Goal: Task Accomplishment & Management: Complete application form

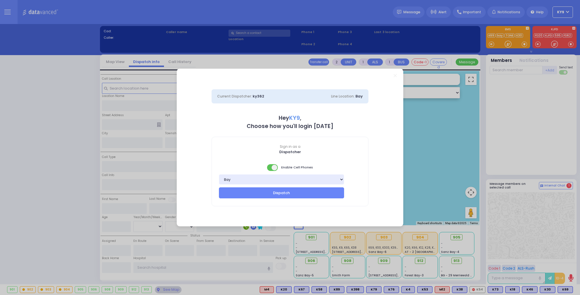
click at [270, 168] on span at bounding box center [272, 167] width 11 height 7
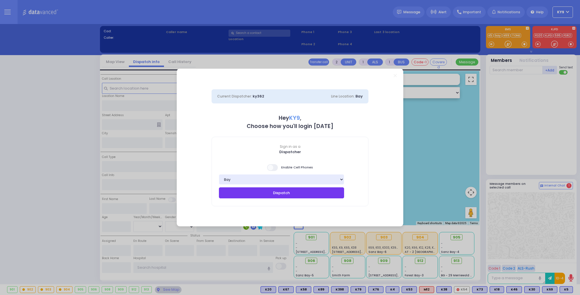
select select
type input "Partial Obstruction"
radio input "true"
type input "SHULEM ELIEZER"
type input "BRACH"
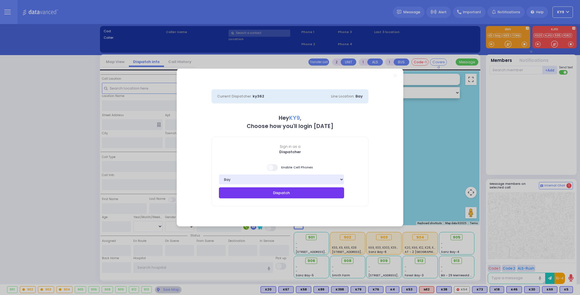
select select
type input "17:51"
type input "17:52"
select select "Hatzalah Garages"
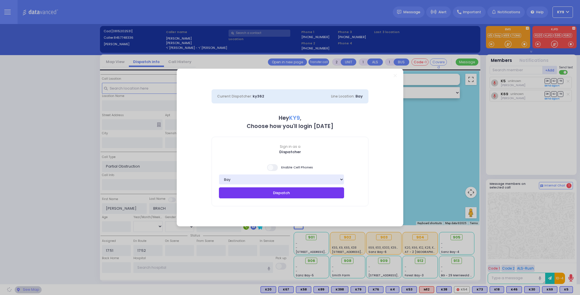
type input "NORTH MAIN ST"
type input "25 PARK AVE"
type input "Monroe"
type input "[US_STATE]"
type input "10950"
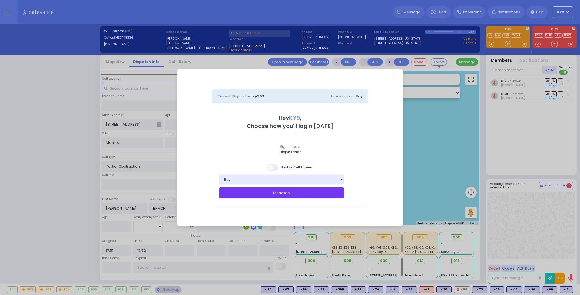
click at [279, 192] on button "Dispatch" at bounding box center [281, 193] width 125 height 11
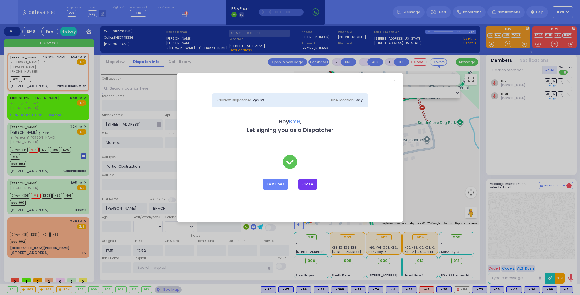
click at [308, 185] on button "Close" at bounding box center [307, 184] width 19 height 11
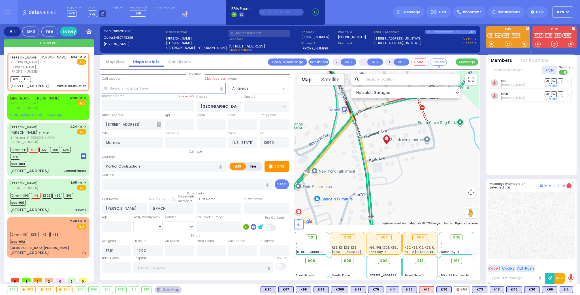
click at [100, 14] on icon at bounding box center [102, 14] width 4 height 4
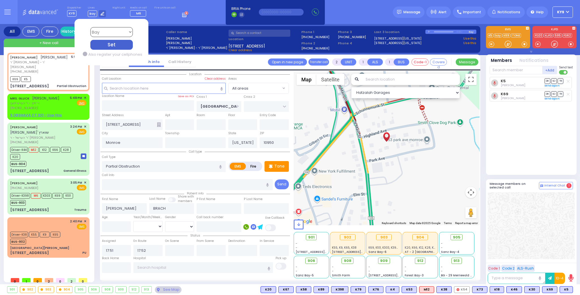
click at [120, 33] on select "Bay K-14 K-16 K-18 K-40 K-6 K-61 K-63 K-67 K-72 Medic 7 K-68 K-48 D-801 D-802 D…" at bounding box center [111, 32] width 42 height 10
select select "15"
click at [90, 27] on select "Bay K-14 K-16 K-18 K-40 K-6 K-61 K-63 K-67 K-72 Medic 7 K-68 K-48 D-801 D-802 D…" at bounding box center [111, 32] width 42 height 10
click at [108, 45] on div "Set" at bounding box center [111, 45] width 42 height 10
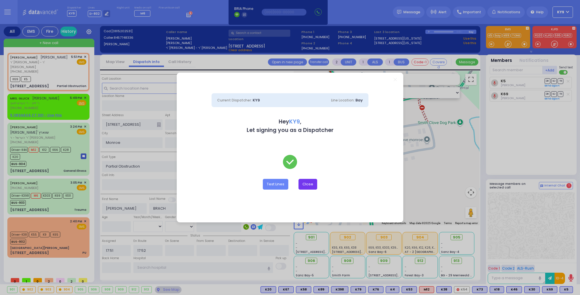
click at [304, 186] on button "Close" at bounding box center [307, 184] width 19 height 11
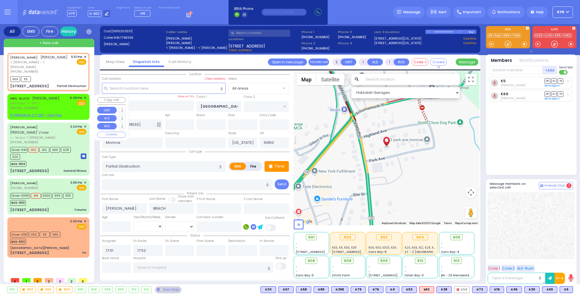
click at [59, 108] on div "MRS. GLUCK מרת גליק ר' לייב - ר' הערש לאוב (845) 783-3267 5:49 PM ✕ Fire EMS" at bounding box center [48, 103] width 76 height 15
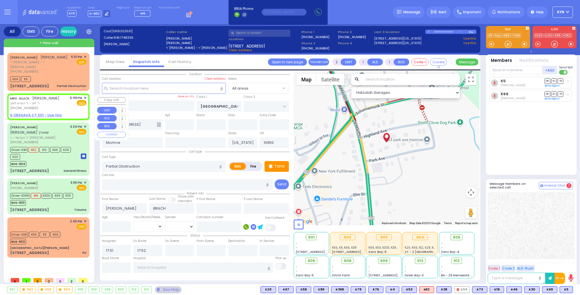
select select
radio input "true"
type input "MRS."
type input "GLUCK"
select select
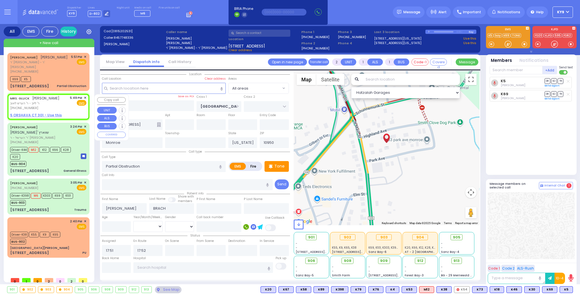
type input "17:49"
select select "Hatzalah Garages"
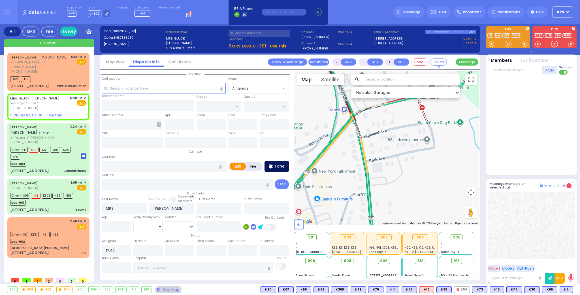
click at [284, 169] on div "Tone" at bounding box center [276, 166] width 24 height 11
click at [511, 42] on div at bounding box center [508, 44] width 6 height 6
click at [507, 42] on div at bounding box center [508, 44] width 6 height 6
click at [72, 239] on div "Driver-K38 K55 K9 K65 BUS-902" at bounding box center [48, 238] width 76 height 14
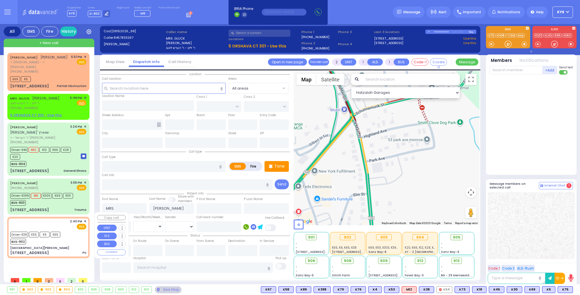
type input "6"
select select
type input "PU"
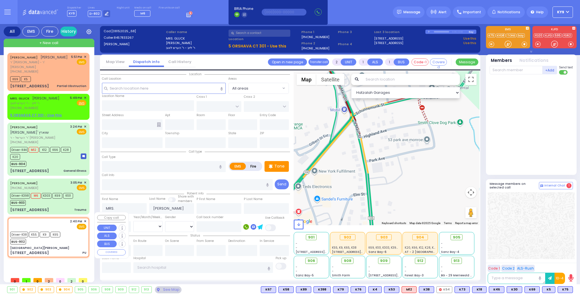
radio input "true"
type input "Miriam"
type input "Kupczyk"
type input "73"
select select "Year"
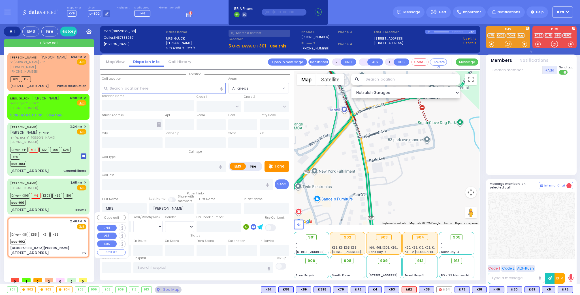
select select "[DEMOGRAPHIC_DATA]"
type input "14:40"
type input "14:45"
type input "Northern Westchester Hospital"
select select "Hatzalah Garages"
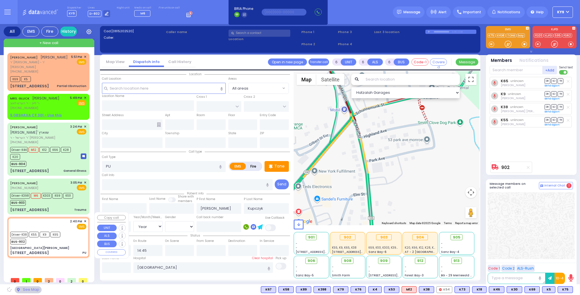
type input "St. Anthony Community Hospital"
type input "GRAND ST"
type input "VAN DUZER PL"
type input "15 Maple Ave"
type input "Warwick"
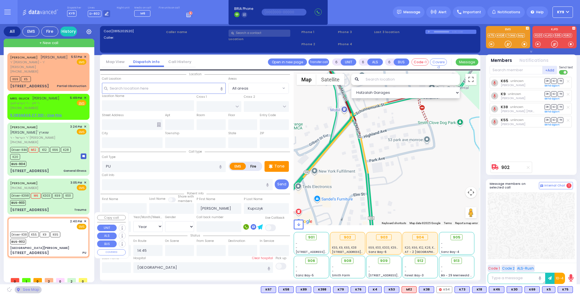
type input "[US_STATE]"
type input "10990"
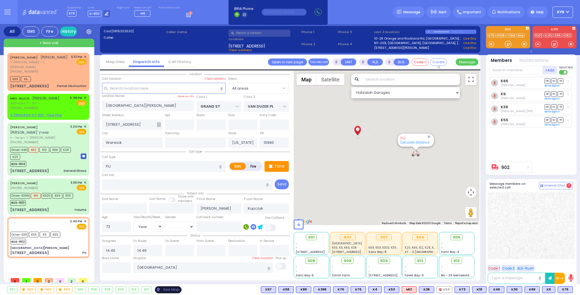
click at [175, 290] on div "See Map" at bounding box center [168, 290] width 27 height 7
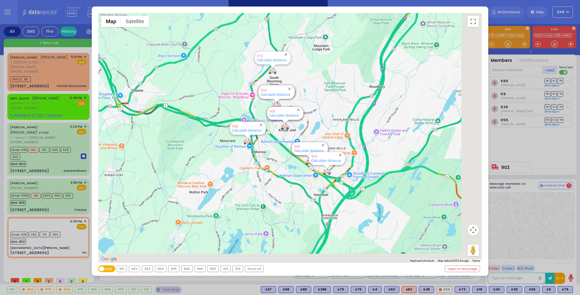
click at [136, 269] on div "902" at bounding box center [134, 269] width 11 height 6
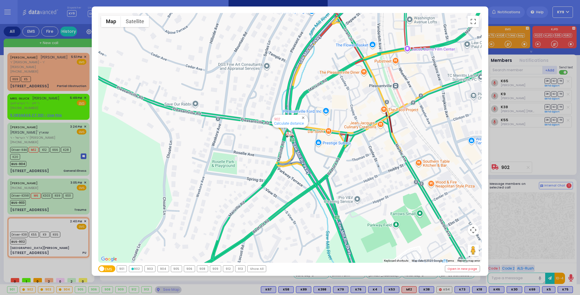
click at [136, 269] on div "902" at bounding box center [135, 269] width 13 height 6
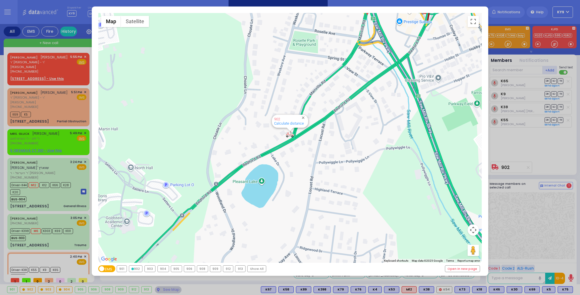
click at [162, 291] on div "← Move left → Move right ↑ Move up ↓ Move down + Zoom in - Zoom out Home Jump l…" at bounding box center [290, 147] width 580 height 295
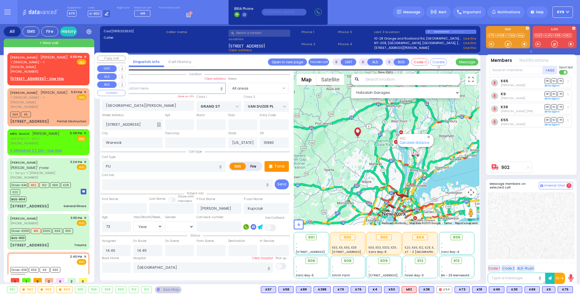
click at [84, 56] on span "✕" at bounding box center [85, 57] width 3 height 5
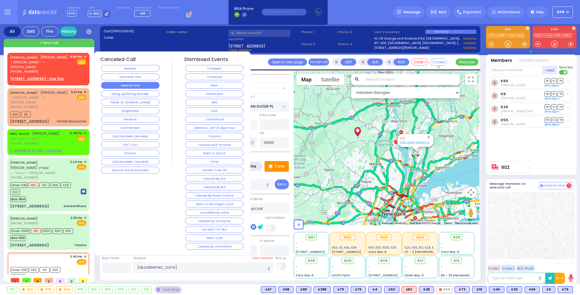
click at [118, 83] on button "Medical Info" at bounding box center [130, 85] width 58 height 7
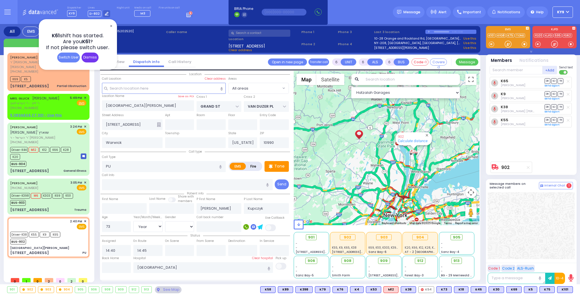
click at [93, 54] on div "Dismiss" at bounding box center [90, 58] width 17 height 10
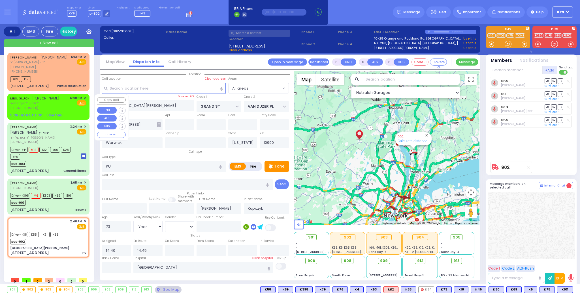
click at [85, 99] on span "✕" at bounding box center [85, 98] width 3 height 5
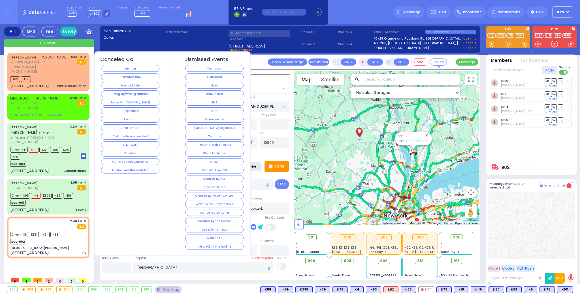
click at [113, 88] on div "Medical Info" at bounding box center [130, 85] width 60 height 8
click at [114, 86] on button "Medical Info" at bounding box center [130, 85] width 58 height 7
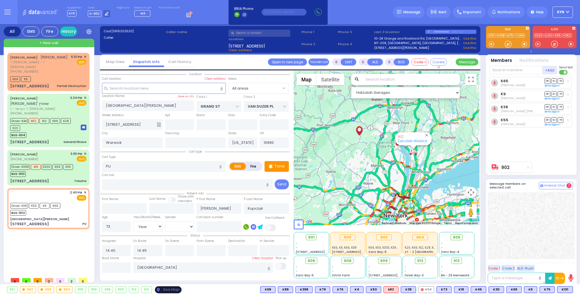
click at [168, 292] on div "See Map" at bounding box center [168, 290] width 27 height 7
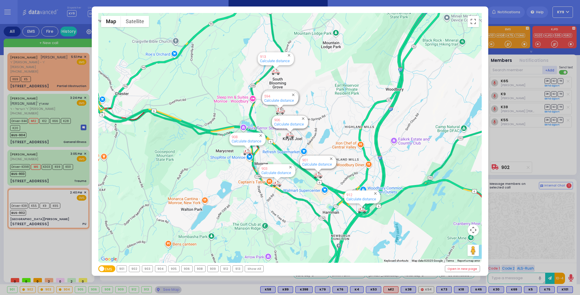
click at [148, 270] on div "903" at bounding box center [147, 269] width 11 height 6
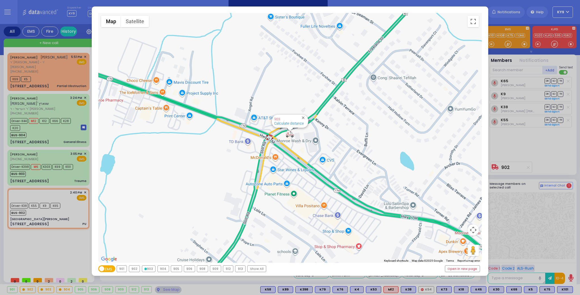
click at [147, 270] on div "903" at bounding box center [148, 269] width 13 height 6
click at [160, 268] on div "904" at bounding box center [163, 269] width 11 height 6
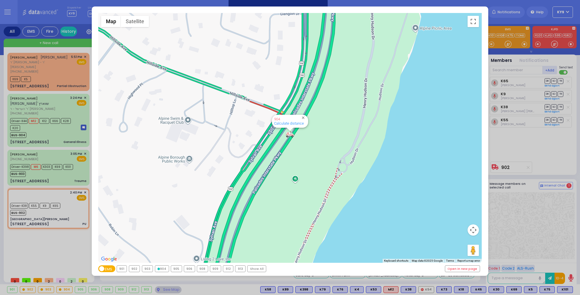
click at [168, 292] on div "← Move left → Move right ↑ Move up ↓ Move down + Zoom in - Zoom out Home Jump l…" at bounding box center [290, 147] width 580 height 295
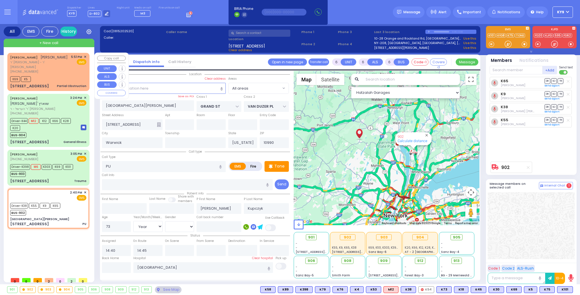
click at [57, 73] on div "(845) 774-8336" at bounding box center [39, 71] width 59 height 5
type input "2"
type input "1"
select select
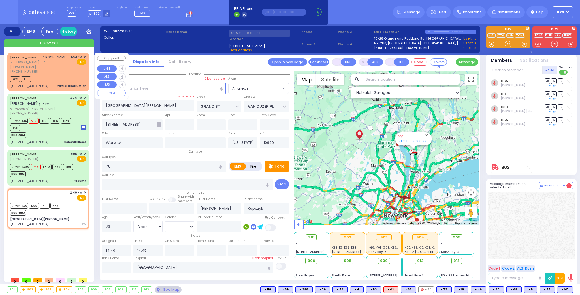
type input "Partial Obstruction"
radio input "true"
type input "SHULEM ELIEZER"
type input "BRACH"
select select
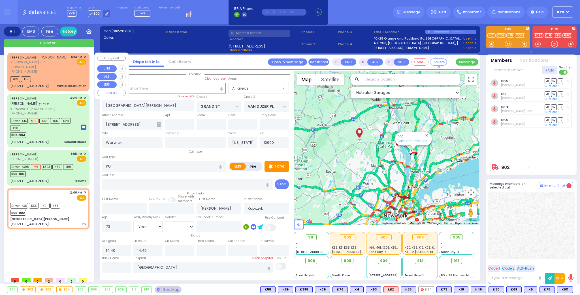
select select
type input "17:51"
type input "17:52"
select select "Hatzalah Garages"
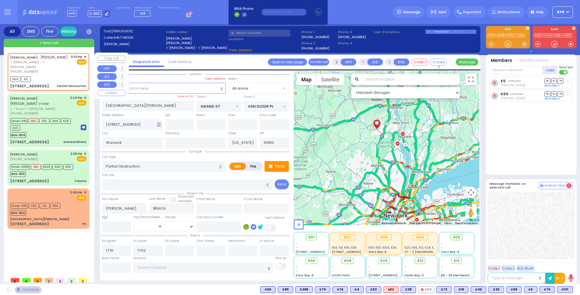
type input "NORTH MAIN ST"
type input "25 PARK AVE"
type input "Monroe"
type input "10950"
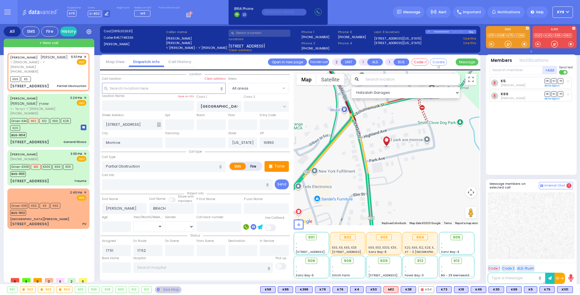
type input "6"
select select
radio input "true"
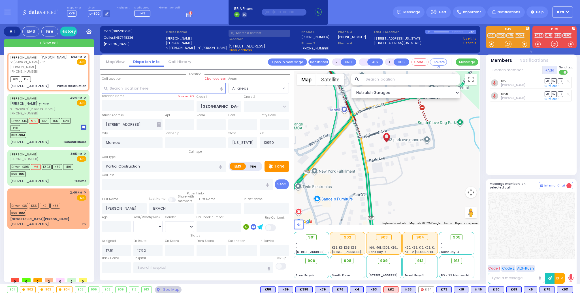
type input "Fradel"
type input "Brach"
type input "9"
select select "Month"
select select "Hatzalah Garages"
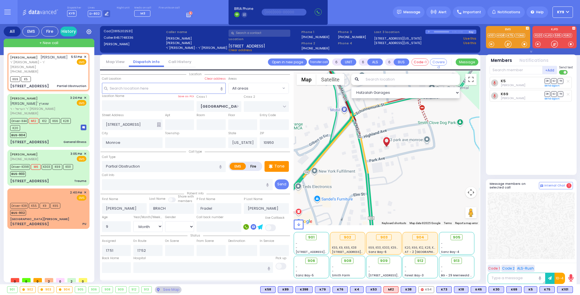
select select
radio input "true"
select select "Month"
select select "Hatzalah Garages"
select select
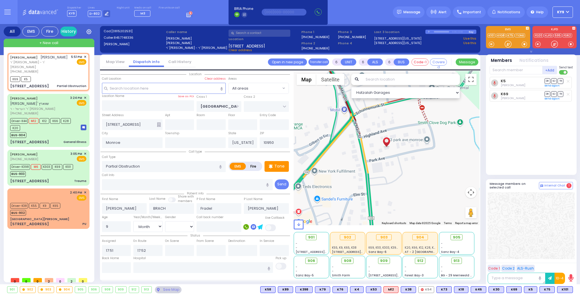
radio input "true"
select select "Month"
select select "Hatzalah Garages"
select select
radio input "true"
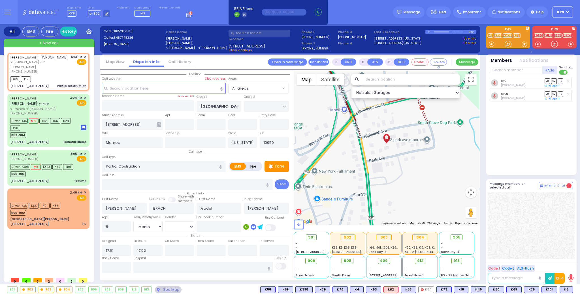
select select "Month"
select select "Hatzalah Garages"
select select
radio input "true"
select select "Month"
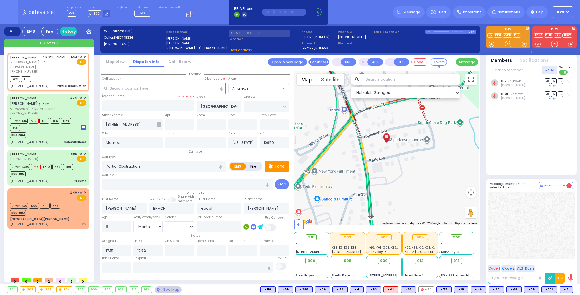
select select "Hatzalah Garages"
select select
radio input "true"
select select "Month"
select select "Hatzalah Garages"
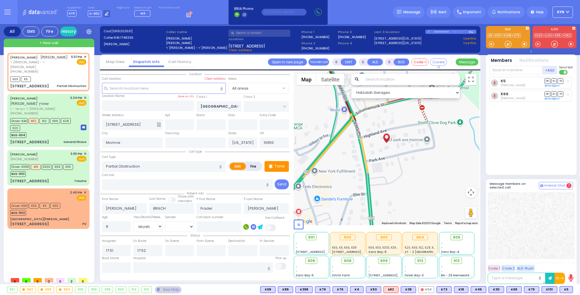
select select
radio input "true"
select select "Month"
select select "Hatzalah Garages"
click at [508, 44] on div at bounding box center [508, 44] width 6 height 6
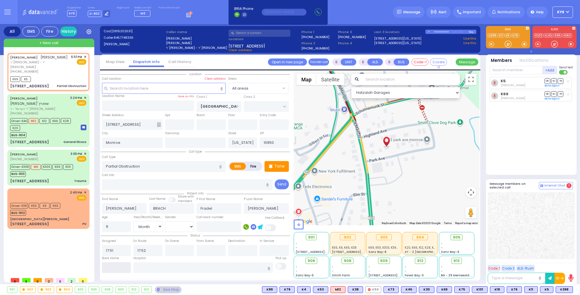
click at [114, 267] on input "text" at bounding box center [116, 268] width 29 height 11
type input "18:06"
select select
radio input "true"
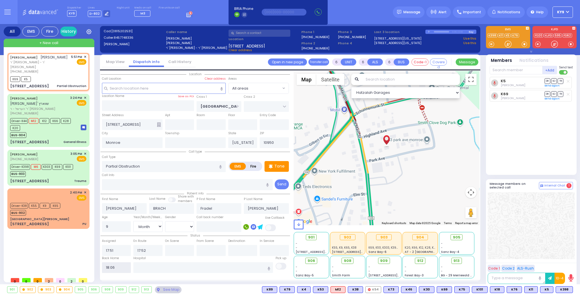
select select
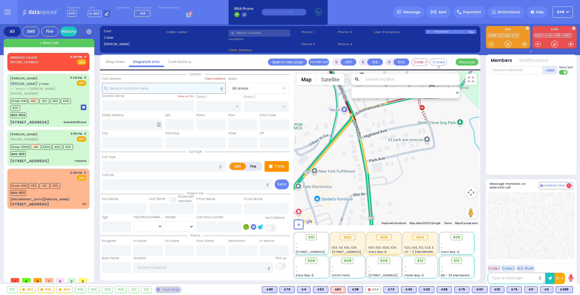
type input "2"
type input "1"
select select
radio input "true"
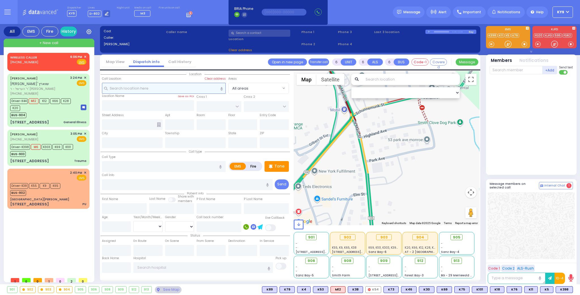
select select
type input "18:06"
select select "Hatzalah Garages"
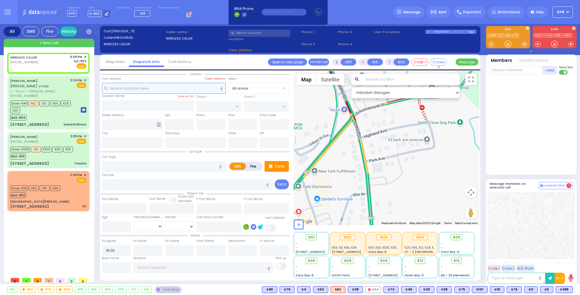
select select
radio input "true"
select select
select select "Hatzalah Garages"
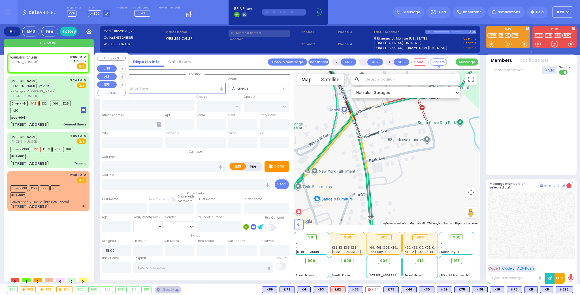
click at [50, 63] on div "WIRELESS CALLER (845) 324-1565 6:06 PM ✕ D-802" at bounding box center [48, 62] width 76 height 15
select select
radio input "true"
select select
select select "Hatzalah Garages"
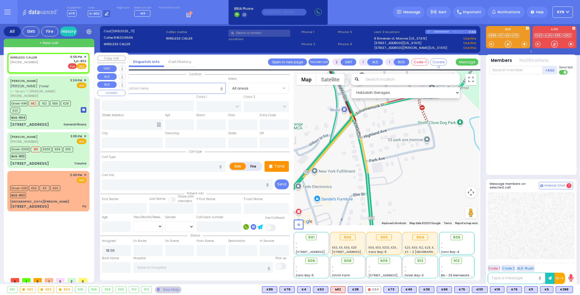
click at [71, 65] on span "Fire" at bounding box center [72, 66] width 9 height 6
select select
radio input "false"
radio input "true"
select select
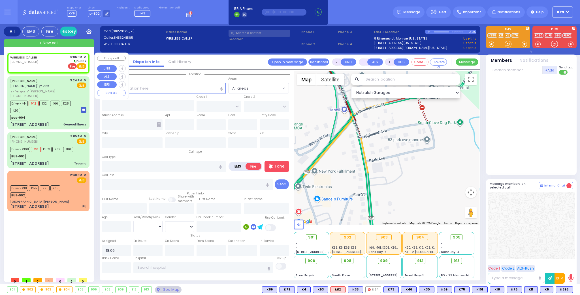
select select "Hatzalah Garages"
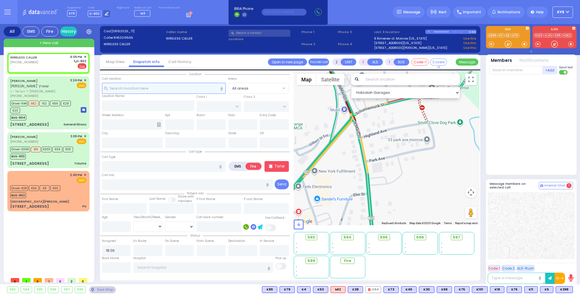
click at [125, 87] on input "text" at bounding box center [164, 88] width 124 height 11
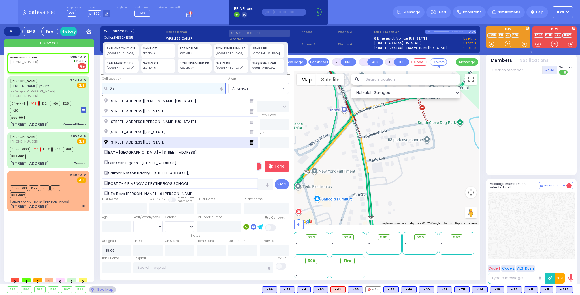
type input "6 s"
click at [138, 141] on span "6 Stropkov Court Monroe New York 10950" at bounding box center [135, 143] width 63 height 6
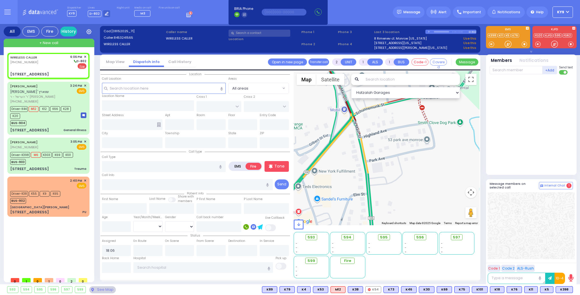
select select
radio input "true"
select select
type input "STROPKOV COURT"
type input "DAJ BLVD"
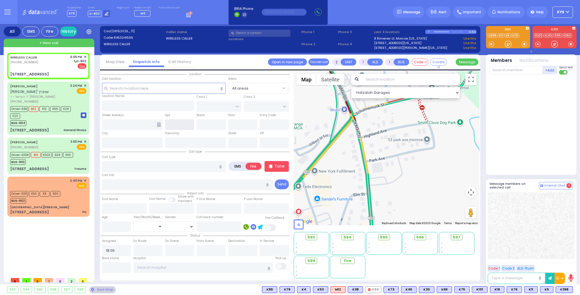
type input "6 Stropkov Court"
type input "Monroe"
type input "[US_STATE]"
type input "10950"
select select "Hatzalah Garages"
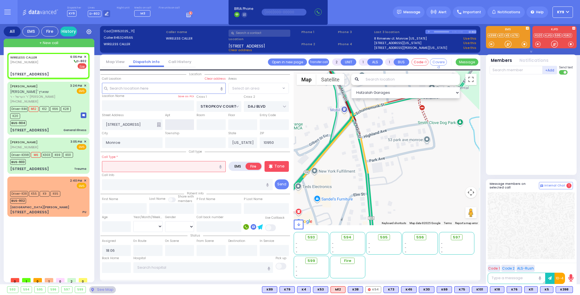
select select "SECTION 1"
click at [132, 166] on input "text" at bounding box center [164, 166] width 124 height 11
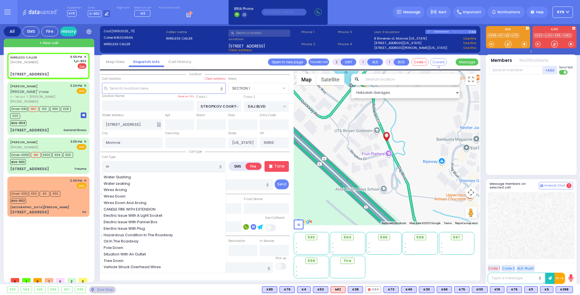
click at [124, 177] on span "Water Gushing" at bounding box center [118, 178] width 29 height 6
type input "Water Gushing"
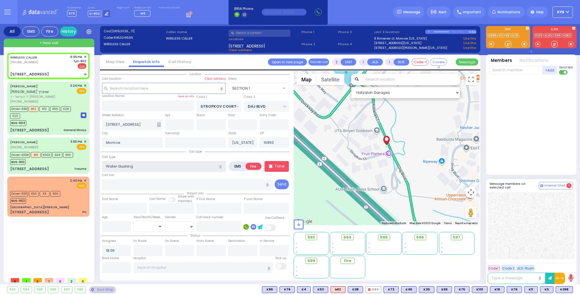
select select
radio input "true"
select select
select select "SECTION 1"
select select "Hatzalah Garages"
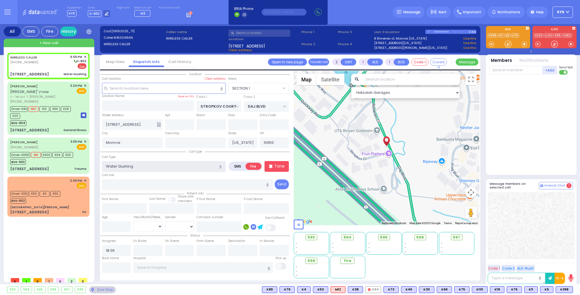
select select
radio input "true"
select select
select select "SECTION 1"
select select "Hatzalah Garages"
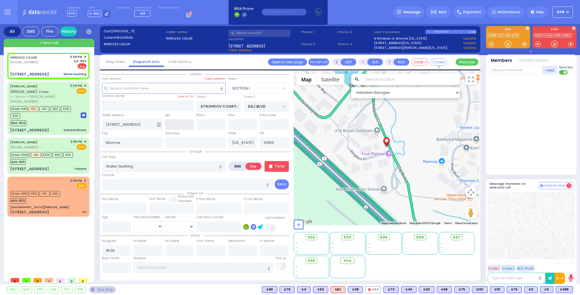
click at [180, 123] on input "text" at bounding box center [179, 124] width 29 height 11
select select
radio input "true"
select select
select select "SECTION 1"
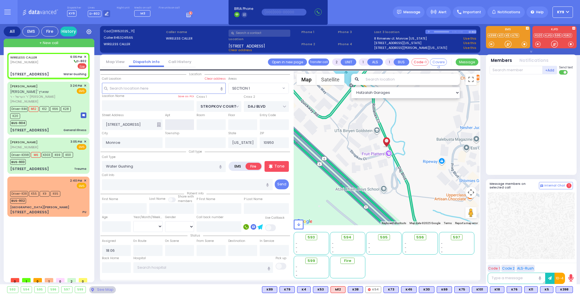
select select "Hatzalah Garages"
type input "111"
click at [42, 232] on div "WIRELESS CALLER (845) 324-1565 6:06 PM ✕" at bounding box center [49, 164] width 84 height 222
select select
radio input "true"
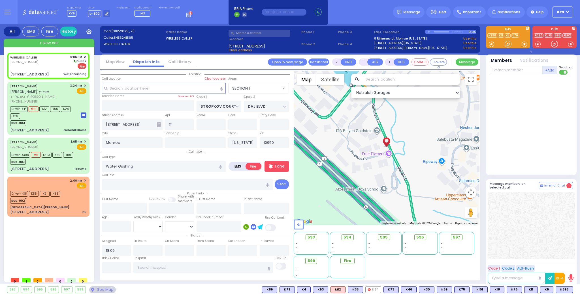
select select
select select "Hatzalah Garages"
select select "SECTION 1"
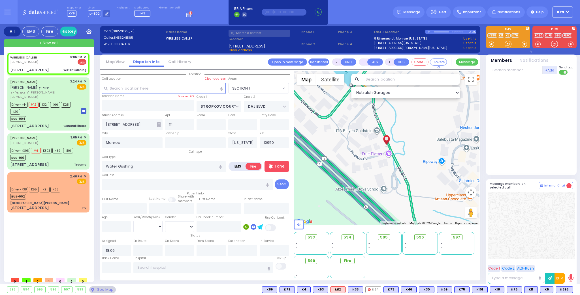
select select
radio input "true"
select select
select select "Hatzalah Garages"
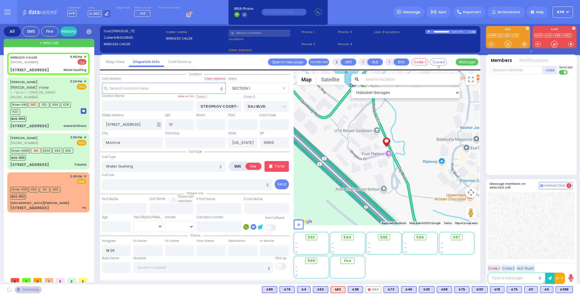
select select "SECTION 1"
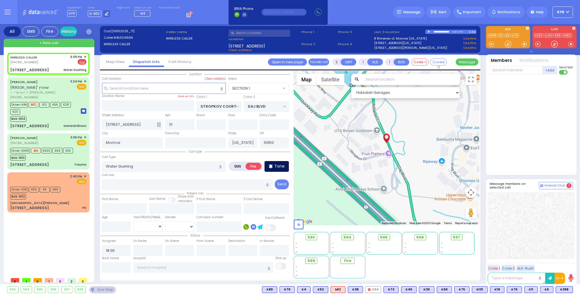
click at [278, 167] on p "Tone" at bounding box center [279, 167] width 10 height 6
click at [510, 70] on input "text" at bounding box center [515, 70] width 53 height 8
type input "47"
click at [508, 84] on div "FD47" at bounding box center [508, 82] width 28 height 6
click at [502, 70] on input "text" at bounding box center [515, 70] width 53 height 8
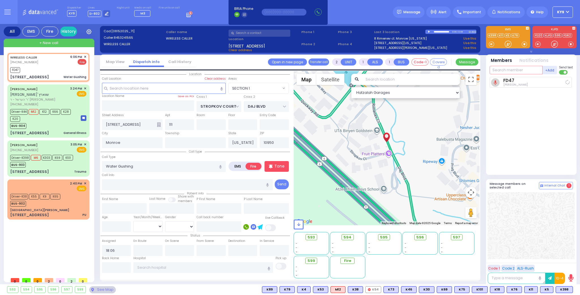
select select
radio input "true"
select select
type input "18:07"
select select "Hatzalah Garages"
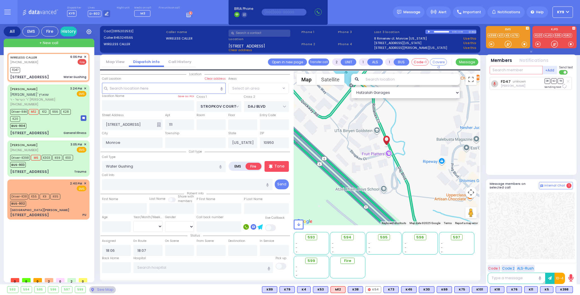
select select "SECTION 1"
click at [517, 83] on div "FD21" at bounding box center [508, 82] width 28 height 6
click at [515, 70] on input "text" at bounding box center [515, 70] width 53 height 8
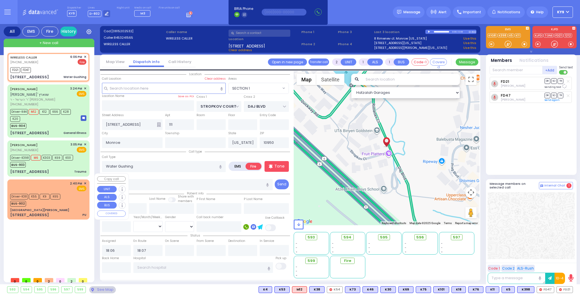
click at [66, 202] on div "2:40 PM ✕ EMS Driver-K38" at bounding box center [48, 200] width 80 height 38
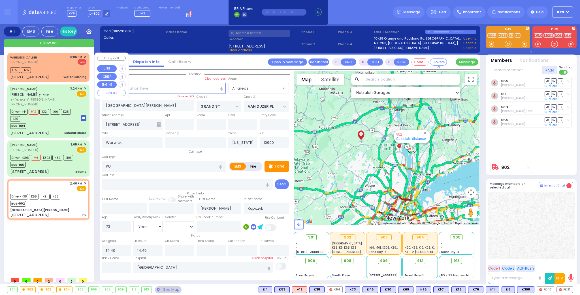
click at [59, 67] on div "FD21 FD47" at bounding box center [48, 69] width 76 height 7
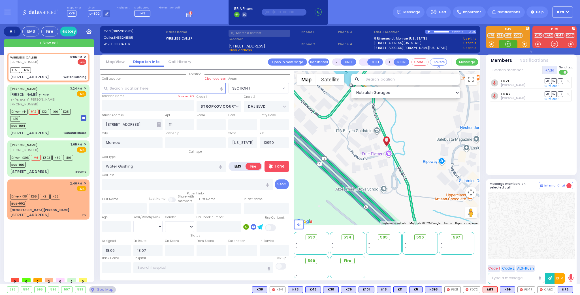
click at [505, 47] on div at bounding box center [508, 44] width 6 height 6
click at [67, 117] on div "Driver-K44 M12 K12 K66 K28 K20 BUS-904" at bounding box center [42, 118] width 65 height 21
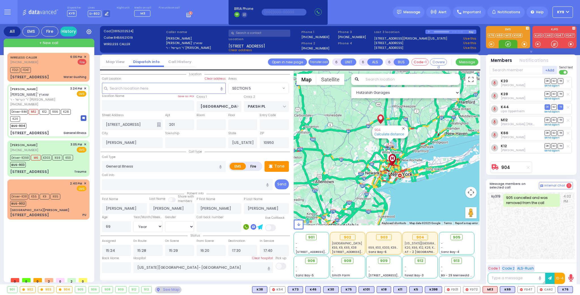
click at [508, 47] on div at bounding box center [508, 44] width 6 height 6
drag, startPoint x: 504, startPoint y: 45, endPoint x: 510, endPoint y: 40, distance: 7.6
click at [506, 43] on div at bounding box center [507, 44] width 19 height 8
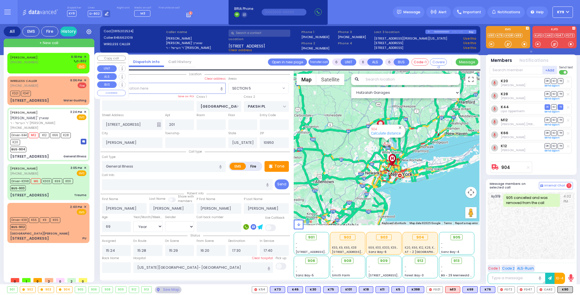
click at [59, 65] on div "BURACH FOGEL (845) 243-4306 6:18 PM ✕ D-802" at bounding box center [48, 62] width 76 height 15
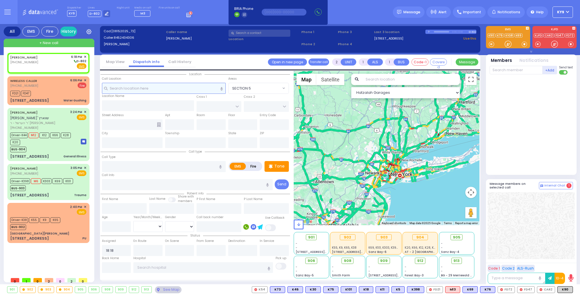
click at [139, 89] on input "text" at bounding box center [164, 88] width 124 height 11
click at [173, 292] on div "See Map" at bounding box center [168, 290] width 27 height 7
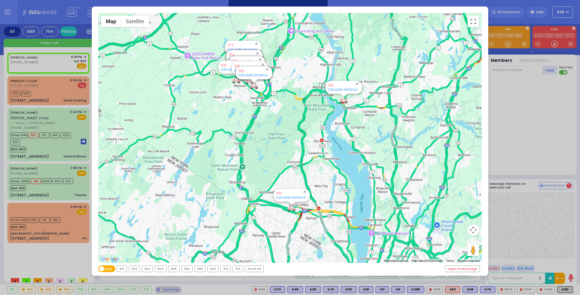
click at [157, 271] on div "904" at bounding box center [160, 269] width 11 height 6
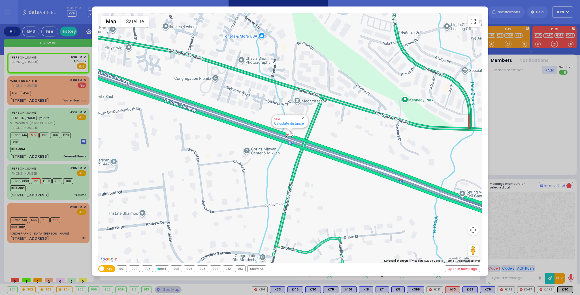
click at [144, 269] on div "903" at bounding box center [147, 269] width 11 height 6
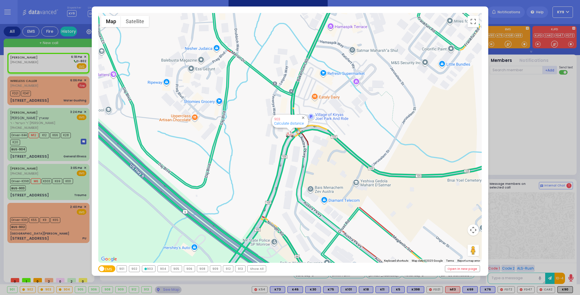
click at [163, 271] on div "904" at bounding box center [163, 269] width 11 height 6
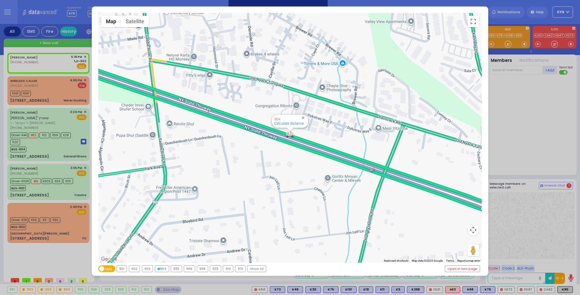
click at [137, 271] on div "902" at bounding box center [134, 269] width 11 height 6
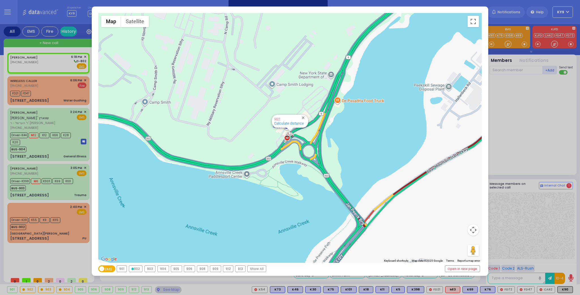
click at [159, 291] on div "← Move left → Move right ↑ Move up ↓ Move down + Zoom in - Zoom out Home Jump l…" at bounding box center [290, 147] width 580 height 295
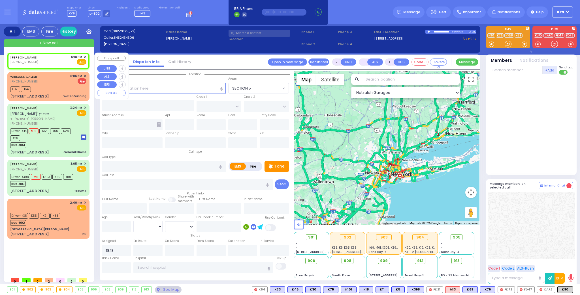
click at [85, 56] on span "✕" at bounding box center [85, 57] width 3 height 5
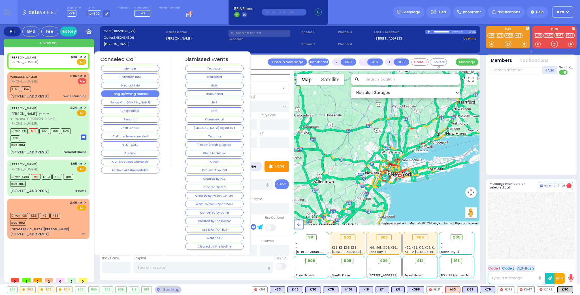
click at [134, 94] on button "Hang up/Wrong Number" at bounding box center [130, 94] width 58 height 7
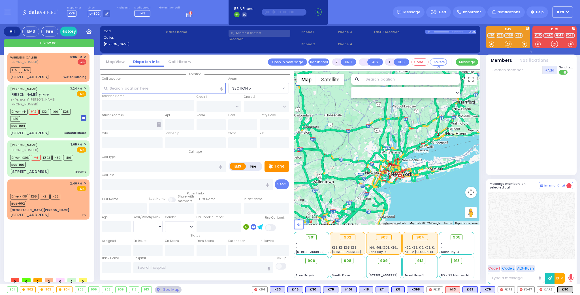
select select
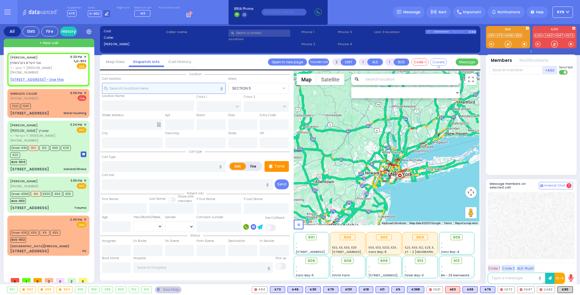
select select
radio input "true"
type input "[PERSON_NAME]"
select select
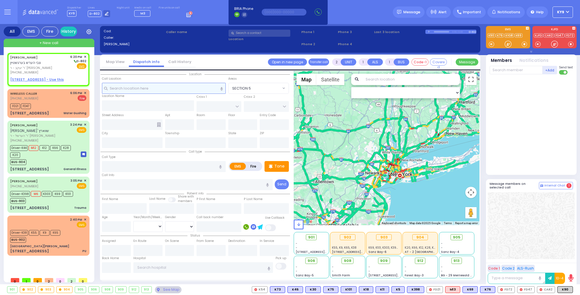
type input "18:20"
select select "Hatzalah Garages"
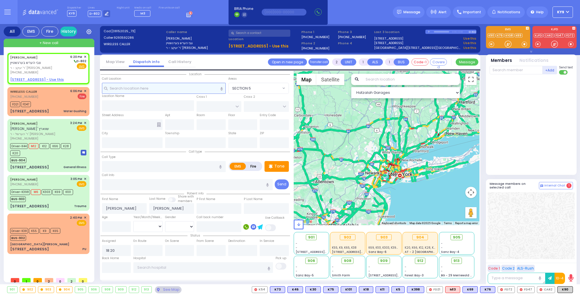
select select
radio input "true"
select select
select select "Hatzalah Garages"
click at [59, 70] on div "[PHONE_NUMBER]" at bounding box center [39, 72] width 58 height 5
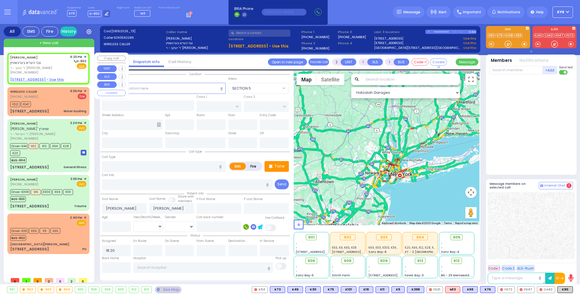
select select
radio input "true"
select select
select select "Hatzalah Garages"
click at [46, 79] on u "65 DUELK AVE - Use this" at bounding box center [36, 79] width 53 height 5
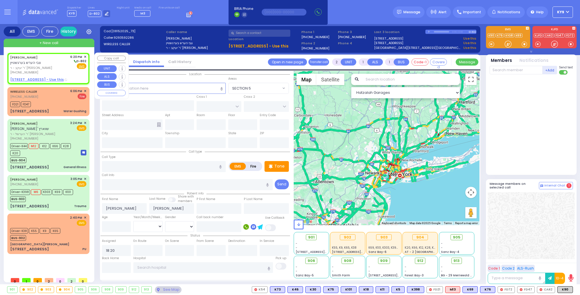
select select
radio input "true"
select select
select select "Hatzalah Garages"
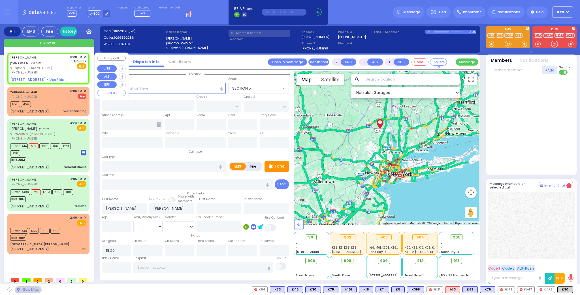
type input "PECOS COURT"
type input "DALLAS DR"
type input "[STREET_ADDRESS]"
type input "Monroe"
type input "[US_STATE]"
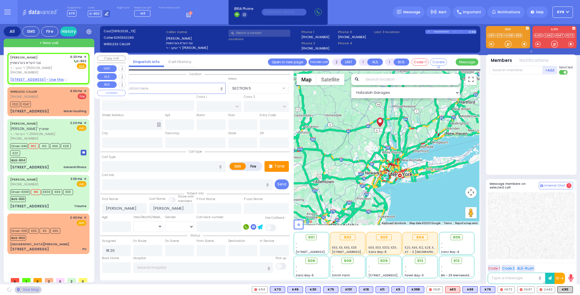
type input "10950"
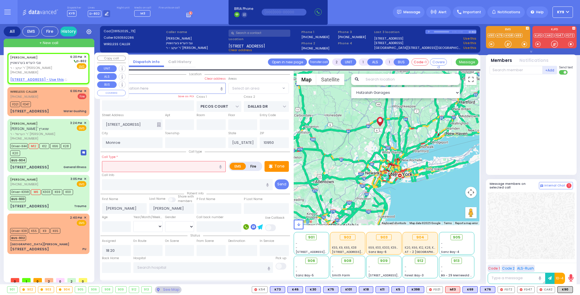
select select "[GEOGRAPHIC_DATA]"
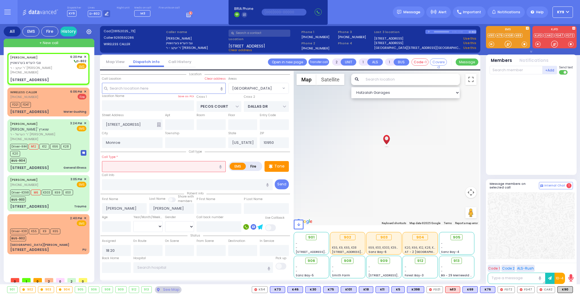
select select
radio input "true"
select select
select select "Hatzalah Garages"
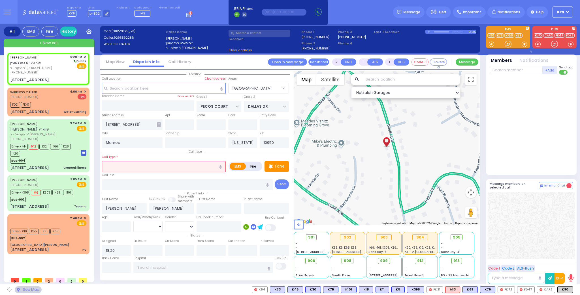
select select "[GEOGRAPHIC_DATA]"
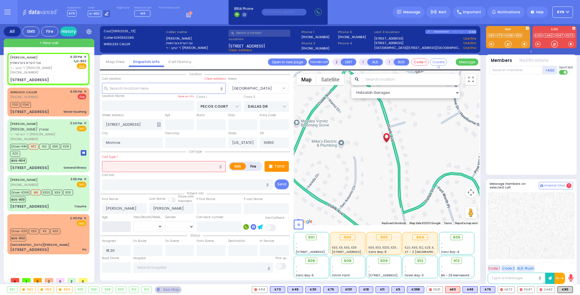
click at [119, 227] on input "number" at bounding box center [116, 227] width 29 height 11
type input "12"
click at [138, 229] on select "Year Month Week Day" at bounding box center [147, 226] width 29 height 11
select select "Month"
click at [133, 221] on select "Year Month Week Day" at bounding box center [147, 226] width 29 height 11
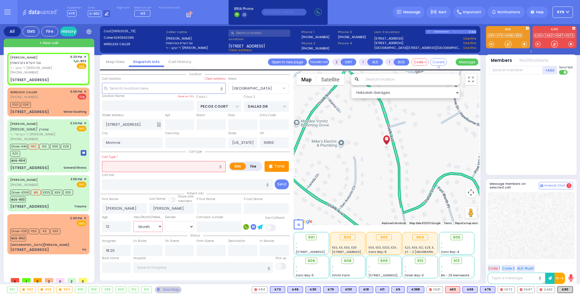
select select
radio input "true"
select select "Month"
select select "Hatzalah Garages"
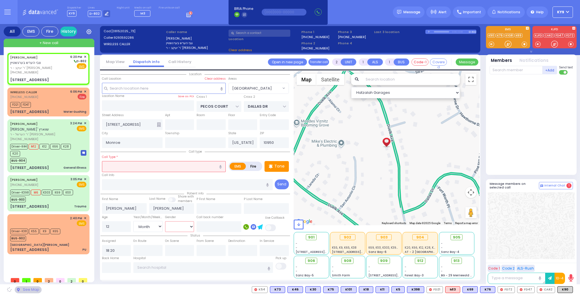
click at [171, 226] on select "[DEMOGRAPHIC_DATA] [DEMOGRAPHIC_DATA]" at bounding box center [179, 227] width 29 height 11
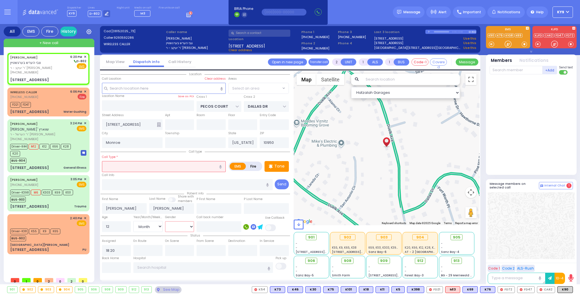
select select "[GEOGRAPHIC_DATA]"
select select
radio input "true"
select select "Month"
select select "[GEOGRAPHIC_DATA]"
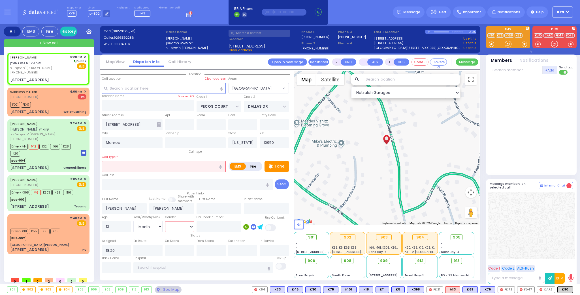
select select "Hatzalah Garages"
select select "[DEMOGRAPHIC_DATA]"
click at [165, 222] on select "[DEMOGRAPHIC_DATA] [DEMOGRAPHIC_DATA]" at bounding box center [179, 227] width 29 height 11
click at [125, 168] on input "text" at bounding box center [164, 166] width 124 height 11
select select
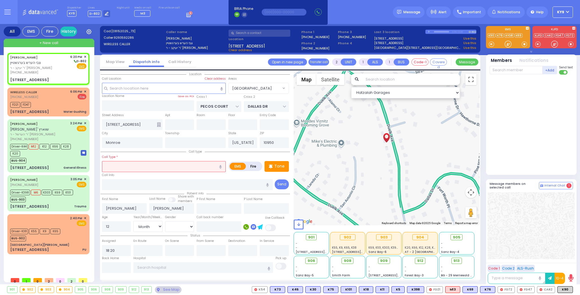
radio input "true"
select select "Month"
select select "[DEMOGRAPHIC_DATA]"
type input "f"
select select "[GEOGRAPHIC_DATA]"
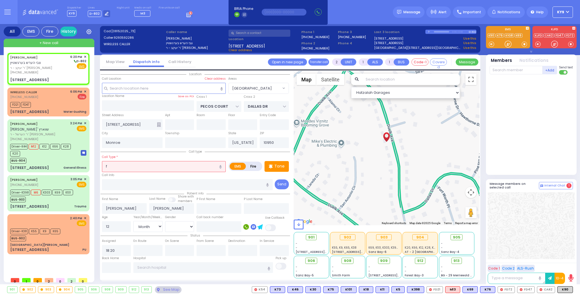
select select "Hatzalah Garages"
click at [111, 176] on span "Fall" at bounding box center [108, 178] width 8 height 6
type input "Fall"
type input "1"
type input "0"
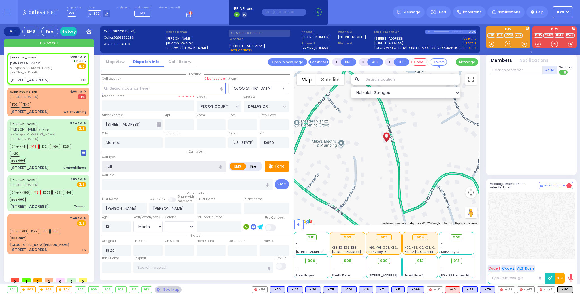
select select
radio input "true"
select select "Month"
select select "[DEMOGRAPHIC_DATA]"
select select "Hatzalah Garages"
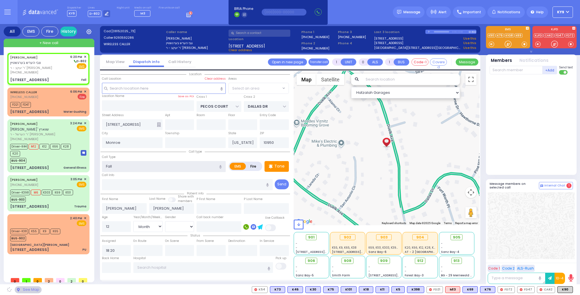
select select "[GEOGRAPHIC_DATA]"
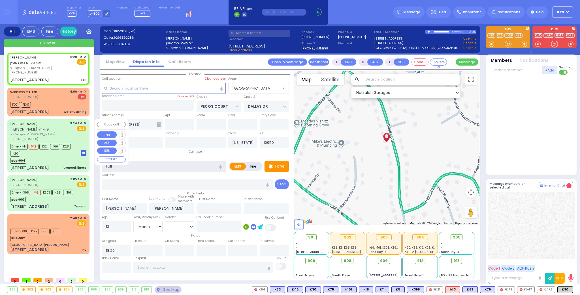
select select
radio input "true"
select select "Month"
select select "[DEMOGRAPHIC_DATA]"
select select "[GEOGRAPHIC_DATA]"
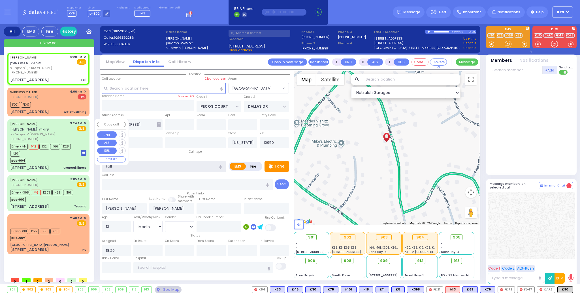
select select "Hatzalah Garages"
click at [276, 167] on p "Tone" at bounding box center [279, 167] width 10 height 6
select select
radio input "true"
select select "Month"
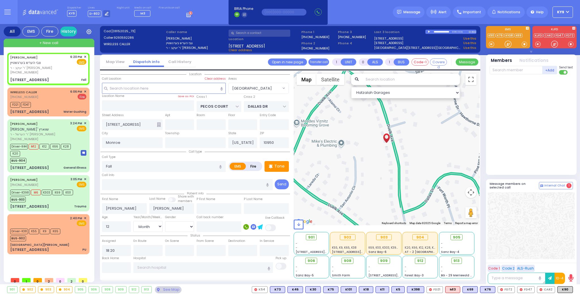
select select "[DEMOGRAPHIC_DATA]"
select select "Hatzalah Garages"
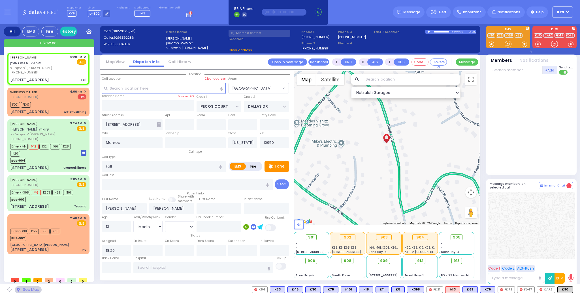
select select "[GEOGRAPHIC_DATA]"
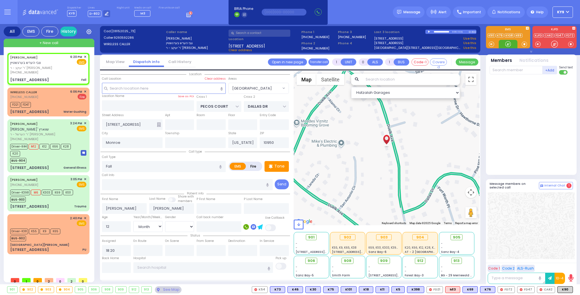
click at [506, 44] on div at bounding box center [508, 44] width 6 height 6
click at [282, 164] on p "Tone" at bounding box center [279, 167] width 10 height 6
click at [505, 43] on div at bounding box center [508, 44] width 6 height 6
click at [506, 44] on div at bounding box center [508, 44] width 6 height 6
click at [565, 288] on span "M16" at bounding box center [565, 290] width 14 height 6
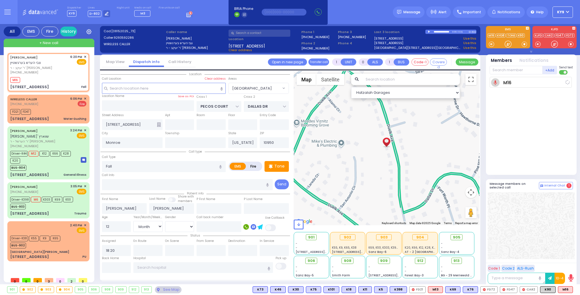
select select
radio input "true"
select select "Month"
select select "[DEMOGRAPHIC_DATA]"
type input "18:21"
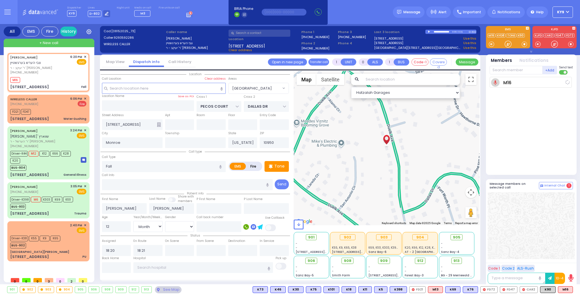
select select "Hatzalah Garages"
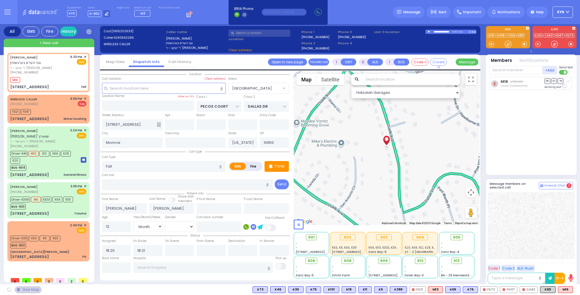
select select "[GEOGRAPHIC_DATA]"
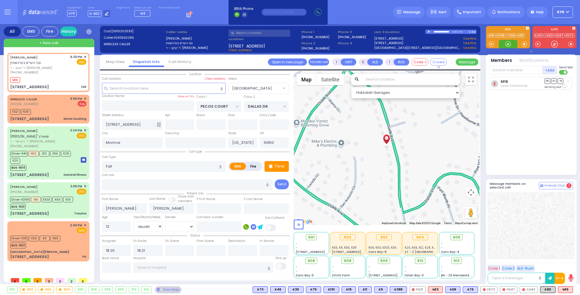
click at [507, 46] on div at bounding box center [508, 44] width 6 height 6
click at [282, 169] on div "Tone" at bounding box center [276, 166] width 24 height 11
click at [509, 44] on div at bounding box center [508, 44] width 6 height 6
click at [564, 289] on span "K48" at bounding box center [564, 290] width 15 height 6
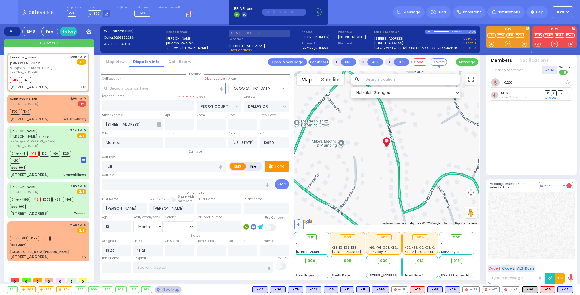
select select
radio input "true"
select select "Month"
select select "[DEMOGRAPHIC_DATA]"
select select "Hatzalah Garages"
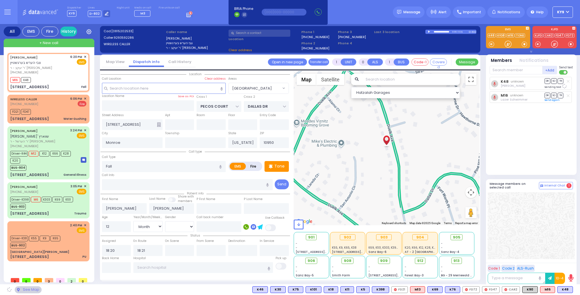
select select "[GEOGRAPHIC_DATA]"
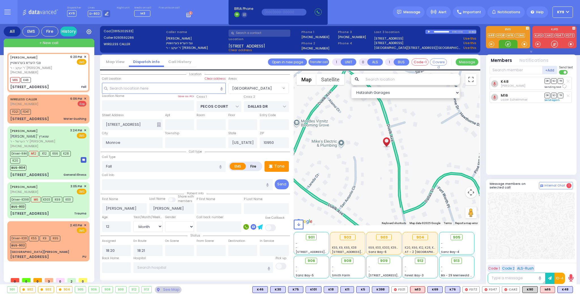
click at [507, 42] on div at bounding box center [508, 44] width 6 height 6
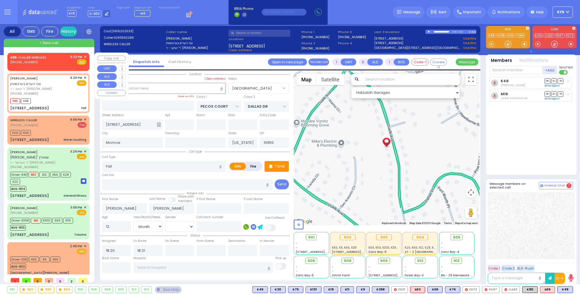
click at [84, 56] on span "✕" at bounding box center [85, 57] width 3 height 5
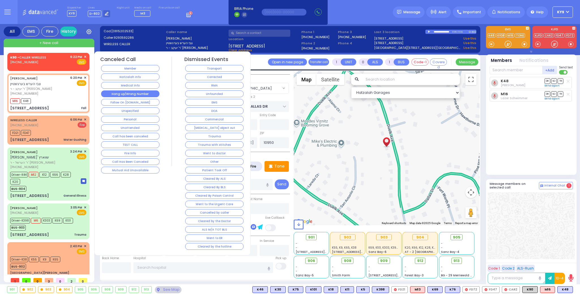
click at [115, 95] on button "Hang up/Wrong Number" at bounding box center [130, 94] width 58 height 7
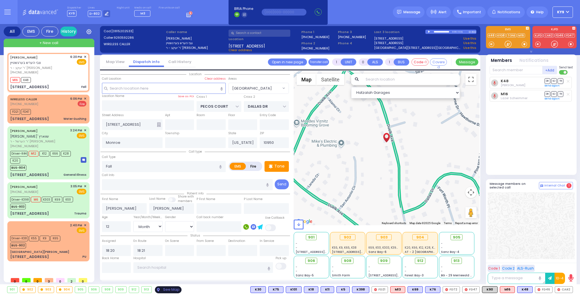
click at [168, 291] on div "See Map" at bounding box center [168, 290] width 27 height 7
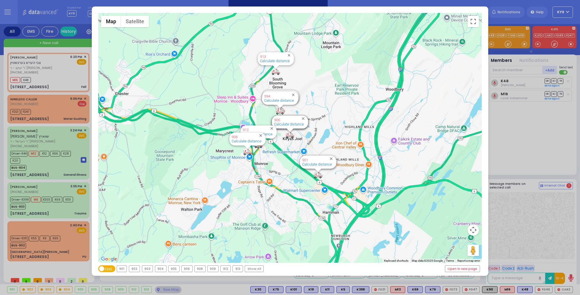
click at [131, 269] on div "902" at bounding box center [134, 269] width 11 height 6
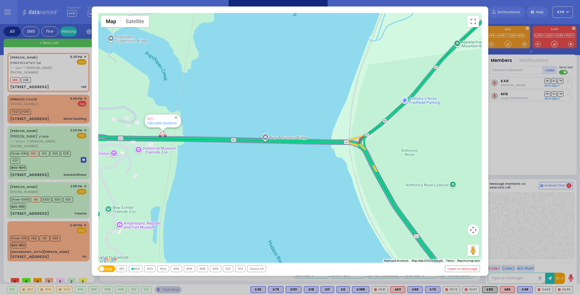
drag, startPoint x: 356, startPoint y: 145, endPoint x: 227, endPoint y: 145, distance: 129.6
click at [226, 145] on div "594 Calculate distance 595 Calculate distance 596 Calculate distance 901 Calcul…" at bounding box center [289, 138] width 383 height 250
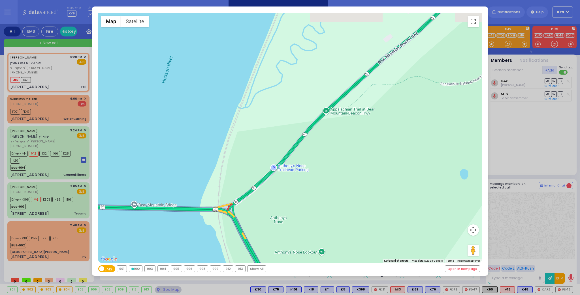
drag, startPoint x: 389, startPoint y: 125, endPoint x: 270, endPoint y: 185, distance: 133.4
click at [267, 187] on div "594 Calculate distance 595 Calculate distance 596 Calculate distance 901 Calcul…" at bounding box center [289, 138] width 383 height 250
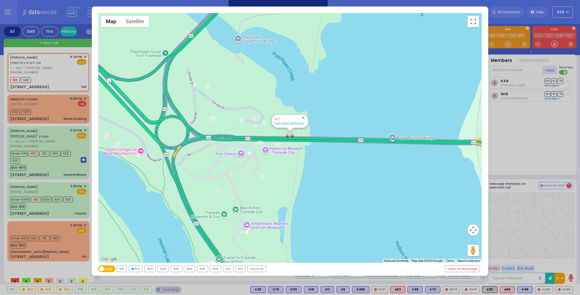
drag, startPoint x: 334, startPoint y: 137, endPoint x: 260, endPoint y: 184, distance: 88.3
click at [259, 185] on div "594 Calculate distance 595 Calculate distance 596 Calculate distance 901 Calcul…" at bounding box center [289, 138] width 383 height 250
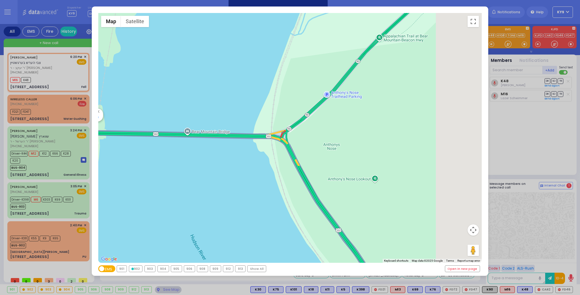
drag, startPoint x: 392, startPoint y: 146, endPoint x: 108, endPoint y: 140, distance: 283.9
click at [108, 140] on div "594 Calculate distance 595 Calculate distance 596 Calculate distance 901 Calcul…" at bounding box center [289, 138] width 383 height 250
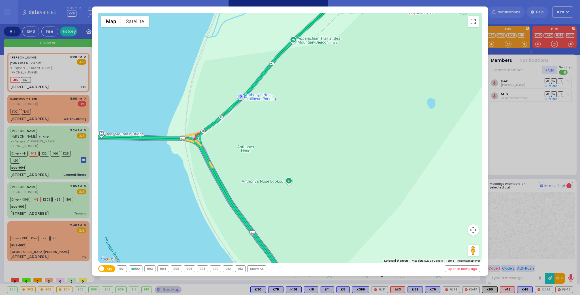
click at [170, 290] on div "← Move left → Move right ↑ Move up ↓ Move down + Zoom in - Zoom out Home Jump l…" at bounding box center [290, 147] width 580 height 295
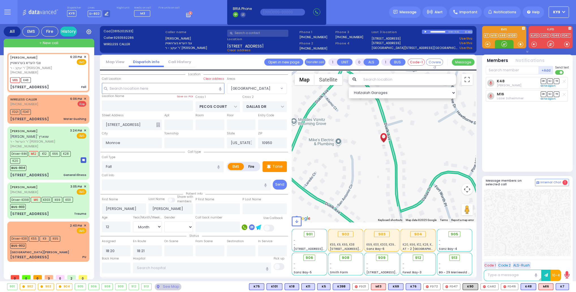
drag, startPoint x: 507, startPoint y: 43, endPoint x: 497, endPoint y: 50, distance: 12.0
click at [505, 44] on div at bounding box center [504, 44] width 6 height 6
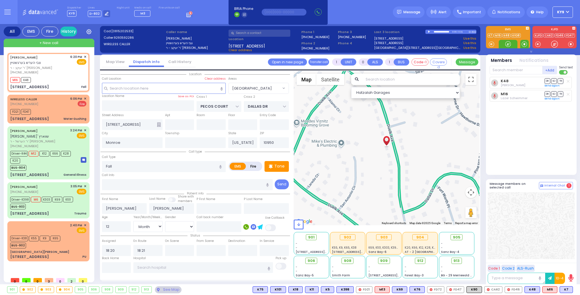
click at [524, 44] on span at bounding box center [523, 44] width 5 height 6
click at [507, 45] on div at bounding box center [508, 44] width 6 height 6
click at [59, 82] on div "M16 K48" at bounding box center [48, 79] width 76 height 7
select select
radio input "true"
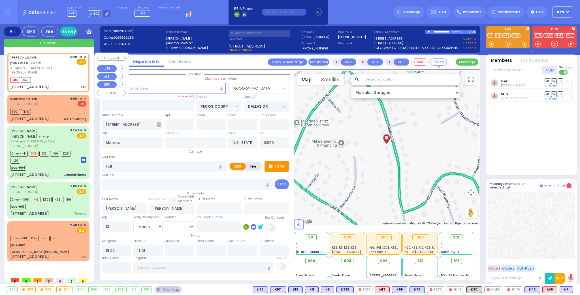
select select "Month"
select select "[DEMOGRAPHIC_DATA]"
select select "Hatzalah Garages"
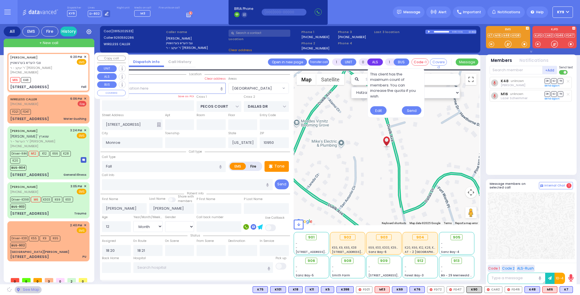
select select "[GEOGRAPHIC_DATA]"
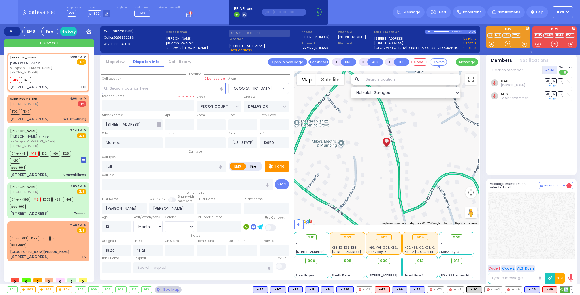
click at [568, 291] on span "K7" at bounding box center [566, 290] width 13 height 6
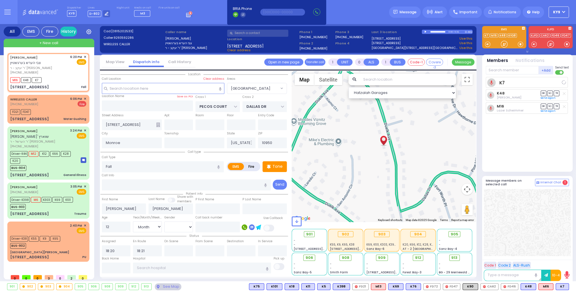
select select
radio input "true"
select select "Month"
select select "[DEMOGRAPHIC_DATA]"
select select "[GEOGRAPHIC_DATA]"
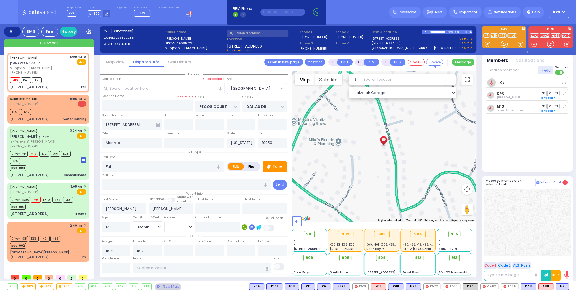
select select "Hatzalah Garages"
click at [269, 168] on icon at bounding box center [269, 166] width 4 height 4
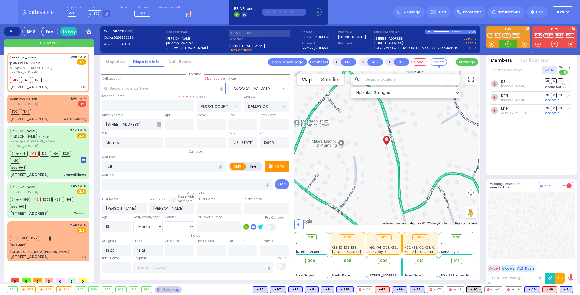
click at [509, 44] on div at bounding box center [508, 44] width 6 height 6
click at [284, 165] on p "Tone" at bounding box center [279, 167] width 10 height 6
click at [506, 45] on div at bounding box center [508, 44] width 6 height 6
click at [279, 169] on div "Tone" at bounding box center [276, 166] width 24 height 11
click at [506, 44] on div at bounding box center [508, 44] width 6 height 6
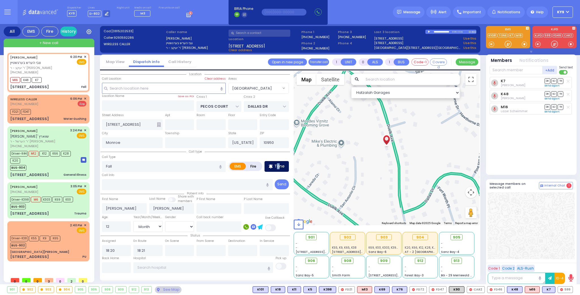
click at [277, 168] on p "Tone" at bounding box center [279, 167] width 10 height 6
click at [507, 45] on div at bounding box center [508, 44] width 6 height 6
click at [172, 291] on div "See Map" at bounding box center [168, 290] width 27 height 7
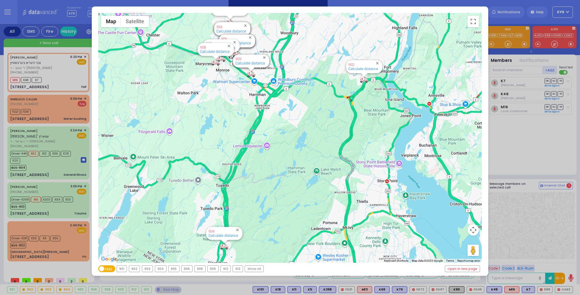
click at [134, 270] on div "902" at bounding box center [134, 269] width 11 height 6
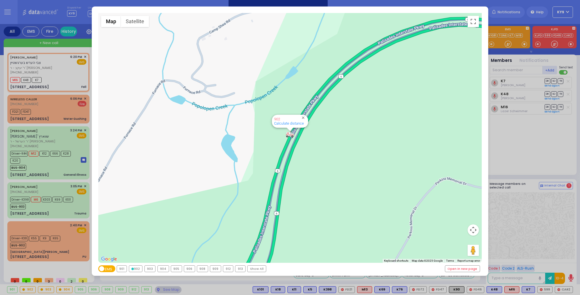
click at [134, 270] on div "902" at bounding box center [135, 269] width 13 height 6
click at [167, 292] on div "← Move left → Move right ↑ Move up ↓ Move down + Zoom in - Zoom out Home Jump l…" at bounding box center [290, 147] width 580 height 295
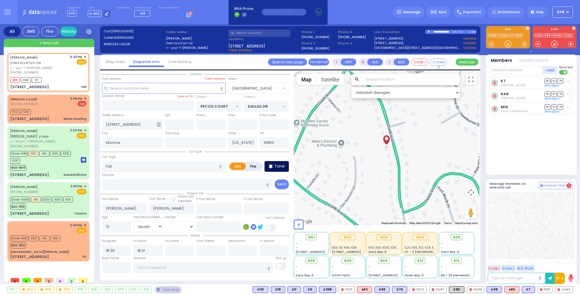
click at [277, 168] on p "Tone" at bounding box center [279, 167] width 10 height 6
click at [507, 42] on div at bounding box center [508, 44] width 6 height 6
click at [52, 203] on div "BUS-903" at bounding box center [41, 206] width 63 height 7
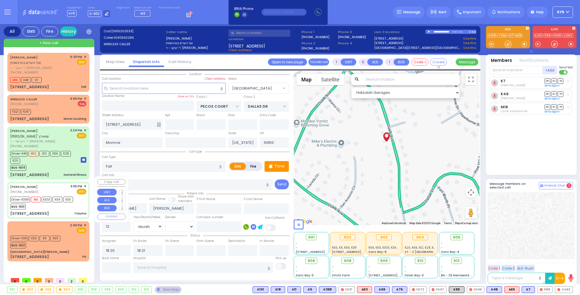
type input "6"
select select
type input "Trauma"
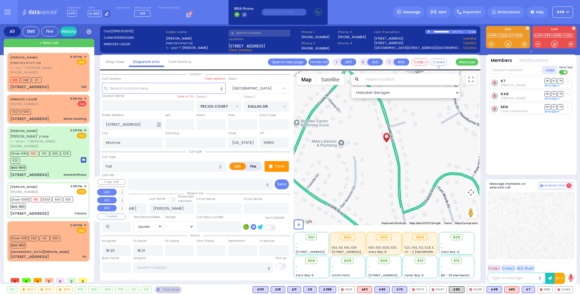
radio input "true"
type input "Shamshem"
type input "Fogel"
type input "8"
select select "Year"
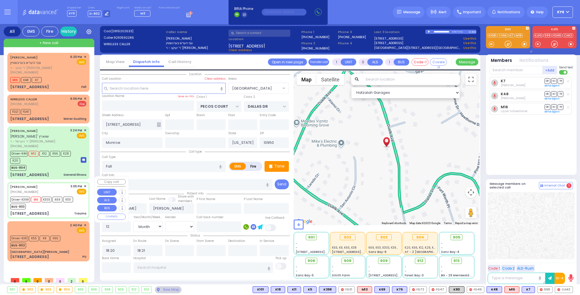
select select "[DEMOGRAPHIC_DATA]"
type input "15:05"
type input "15:09"
type input "15:11"
type input "15:35"
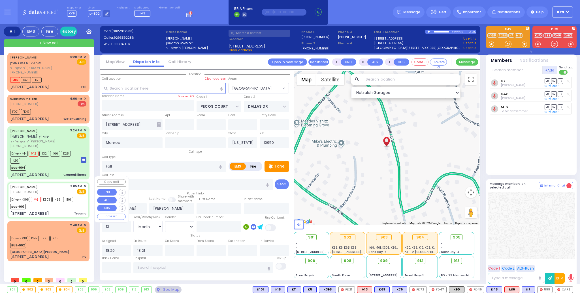
type input "16:22"
type input "16:51"
type input "Westchester Medical Center-Woods Road"
type input "WOODLAND RD"
type input "5 Spinnaker Court"
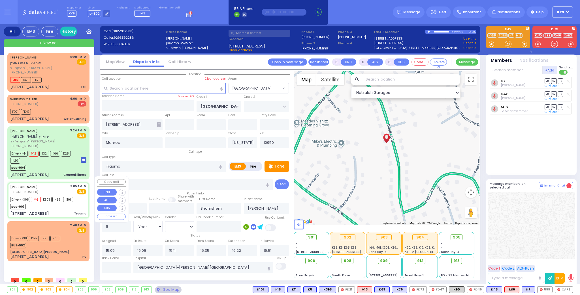
select select "Hatzalah Garages"
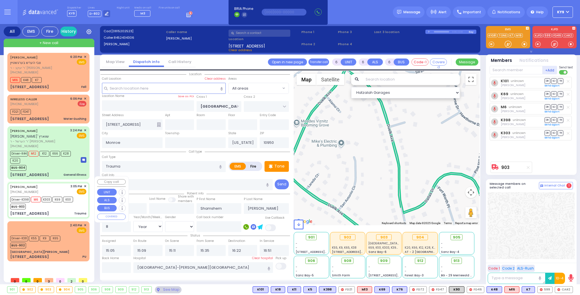
click at [52, 203] on div "BUS-903" at bounding box center [41, 206] width 63 height 7
select select
radio input "true"
select select "Year"
select select "[DEMOGRAPHIC_DATA]"
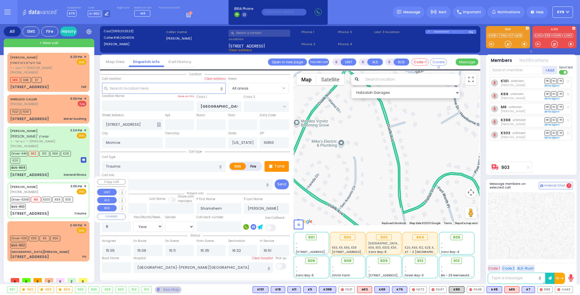
select select "Hatzalah Garages"
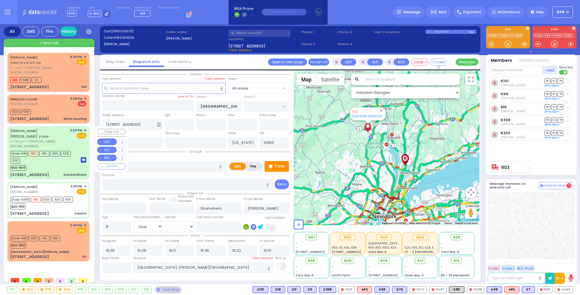
click at [60, 164] on div "BUS-904" at bounding box center [42, 167] width 65 height 7
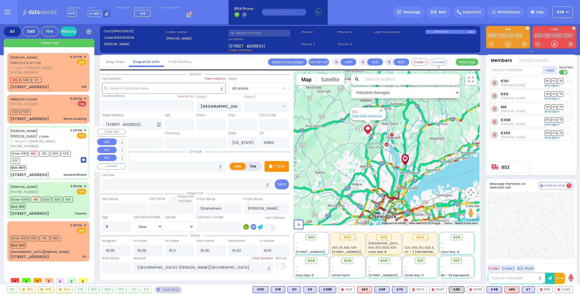
select select
type input "General Illness"
radio input "true"
type input "CHANANYA"
type input "SCHWARTZ"
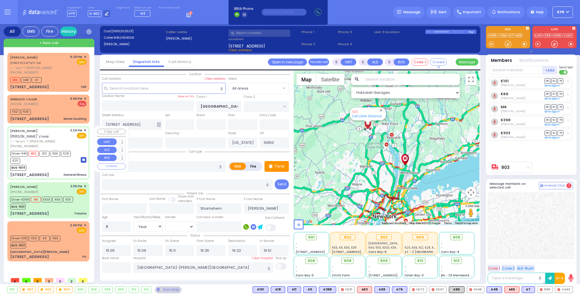
type input "Rivka"
type input "Schwartz"
type input "69"
select select "Year"
select select "[DEMOGRAPHIC_DATA]"
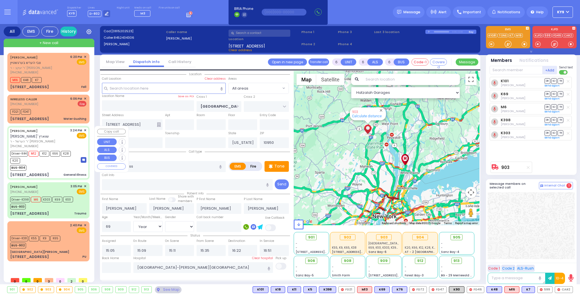
type input "15:24"
type input "15:28"
type input "15:29"
type input "16:20"
type input "17:30"
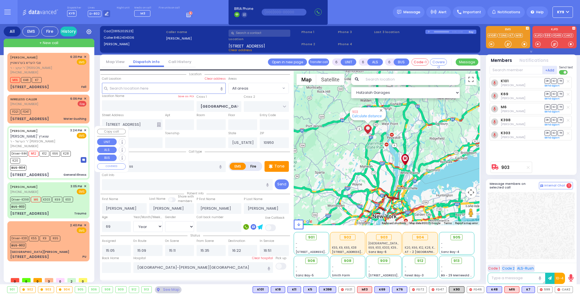
type input "17:40"
type input "New York Presbyterian Hospital- Columbia Campus"
type input "SEVEN SPRINGS MOUNTAIN RD"
type input "PAKSH PL"
type input "1 NICKLESBURG RD"
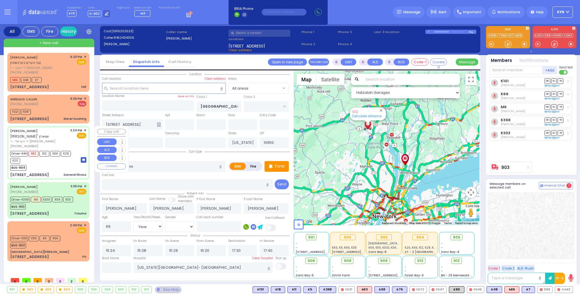
type input "201"
type input "Kiryas Joel"
select select "Hatzalah Garages"
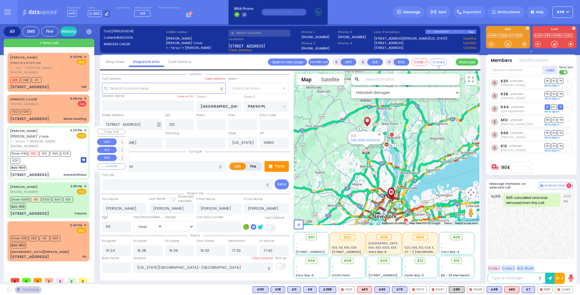
select select "SECTION 5"
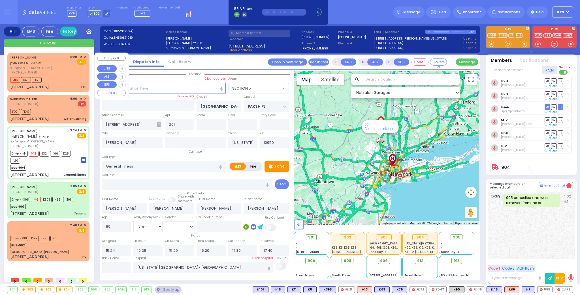
click at [53, 72] on div "[PHONE_NUMBER]" at bounding box center [39, 72] width 58 height 5
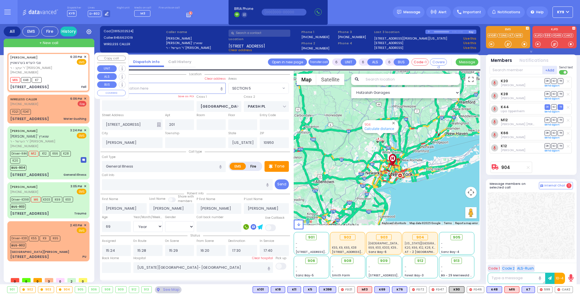
type input "1"
type input "0"
type input "1"
select select
type input "Fall"
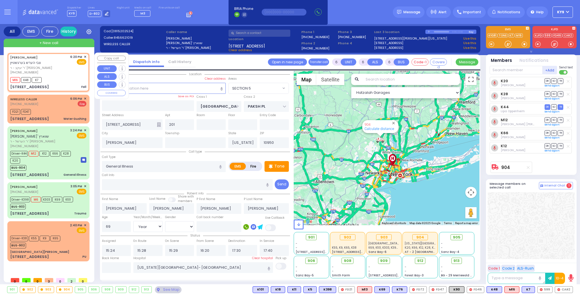
radio input "true"
type input "[PERSON_NAME]"
type input "12"
select select "Month"
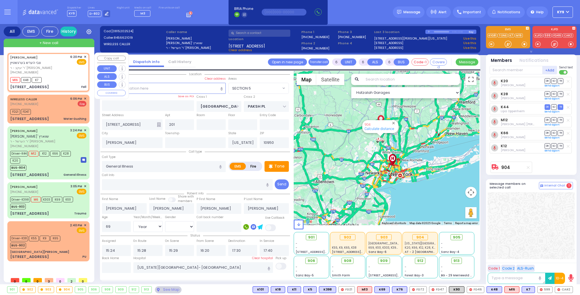
select select "[DEMOGRAPHIC_DATA]"
type input "18:20"
type input "18:21"
type input "PECOS COURT"
type input "DALLAS DR"
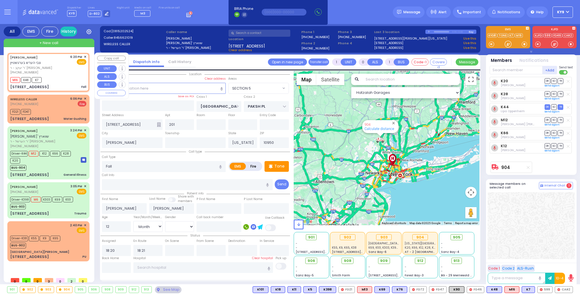
type input "[STREET_ADDRESS]"
type input "Monroe"
select select "[GEOGRAPHIC_DATA]"
select select "Hatzalah Garages"
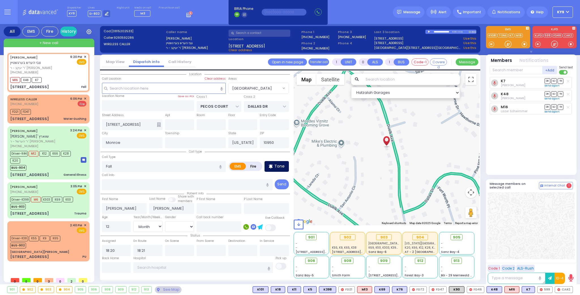
click at [277, 169] on div "Tone" at bounding box center [276, 166] width 24 height 11
click at [507, 43] on div at bounding box center [508, 44] width 6 height 6
click at [273, 163] on div "Tone" at bounding box center [276, 166] width 24 height 11
click at [508, 44] on div at bounding box center [508, 44] width 6 height 6
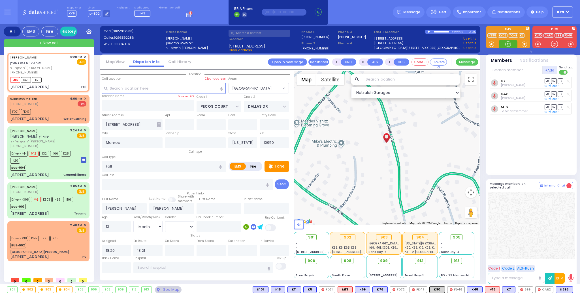
click at [507, 43] on div at bounding box center [508, 44] width 6 height 6
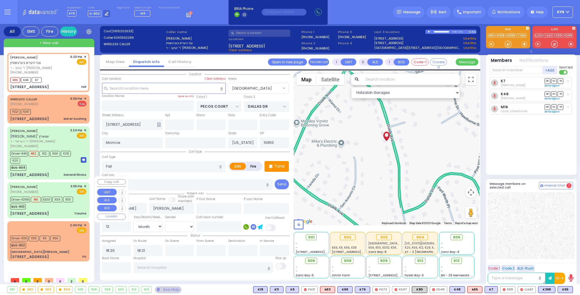
click at [44, 204] on div "BURACH FOGEL (845) 243-4306 3:05 PM ✕ EMS Driver-K398 M6 K69" at bounding box center [48, 200] width 80 height 34
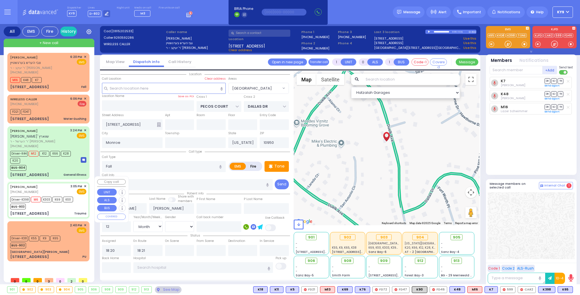
type input "6"
select select
type input "Trauma"
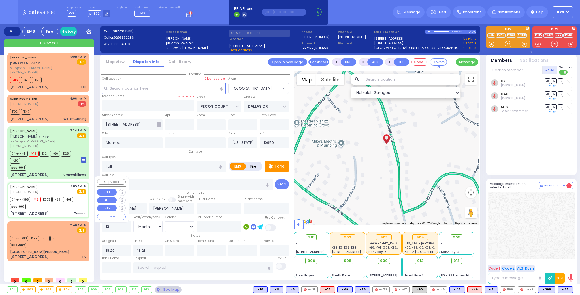
radio input "true"
type input "Shamshem"
type input "Fogel"
type input "8"
select select "Year"
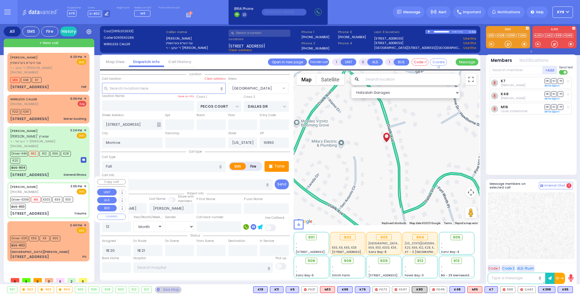
select select "[DEMOGRAPHIC_DATA]"
type input "15:05"
type input "15:09"
type input "15:11"
type input "15:35"
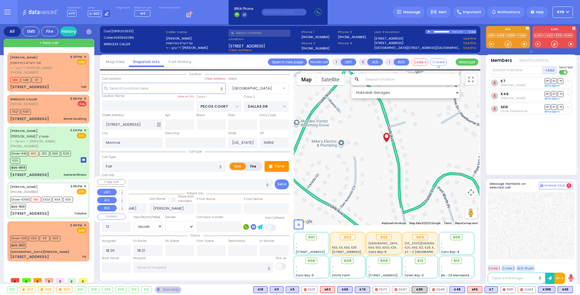
type input "16:22"
type input "16:51"
type input "Westchester Medical Center-Woods Road"
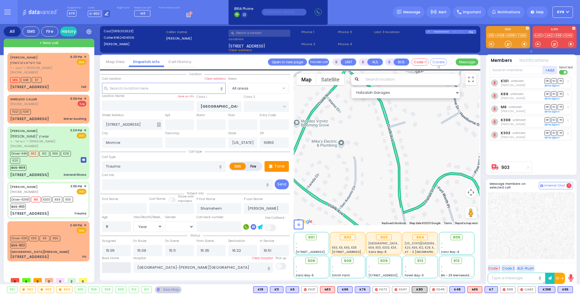
click at [119, 269] on input "text" at bounding box center [116, 268] width 29 height 11
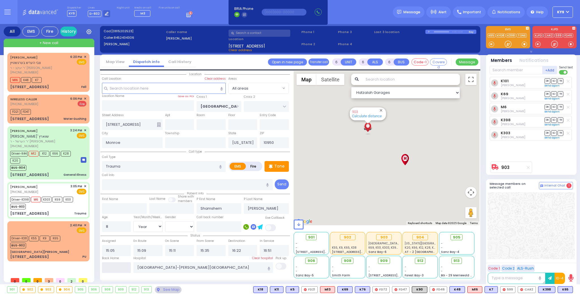
click at [119, 269] on input "text" at bounding box center [116, 268] width 29 height 11
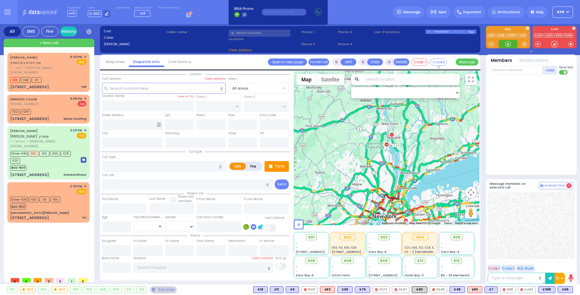
click at [508, 44] on div at bounding box center [508, 44] width 6 height 6
click at [57, 77] on div "M16 K48 K7" at bounding box center [48, 79] width 76 height 7
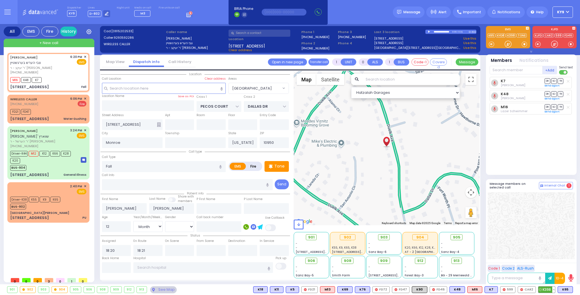
click at [547, 289] on span "K398" at bounding box center [546, 290] width 17 height 6
click at [507, 44] on div at bounding box center [508, 44] width 6 height 6
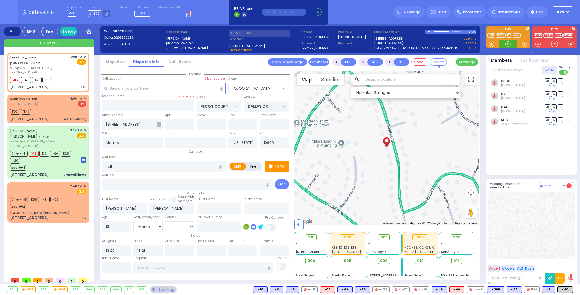
click at [506, 44] on div at bounding box center [508, 44] width 6 height 6
click at [507, 44] on div at bounding box center [508, 44] width 6 height 6
click at [508, 45] on div at bounding box center [508, 44] width 6 height 6
click at [565, 290] on span "K90" at bounding box center [564, 290] width 15 height 6
drag, startPoint x: 507, startPoint y: 44, endPoint x: 513, endPoint y: 41, distance: 6.2
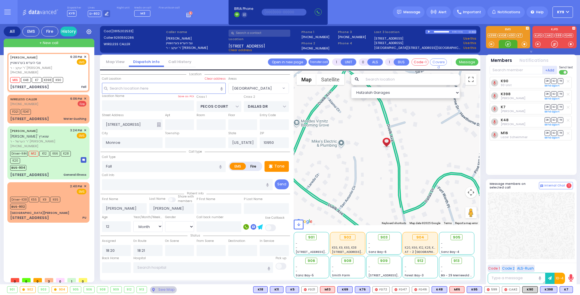
click at [513, 42] on div at bounding box center [507, 44] width 19 height 8
click at [155, 264] on input "text" at bounding box center [203, 268] width 140 height 11
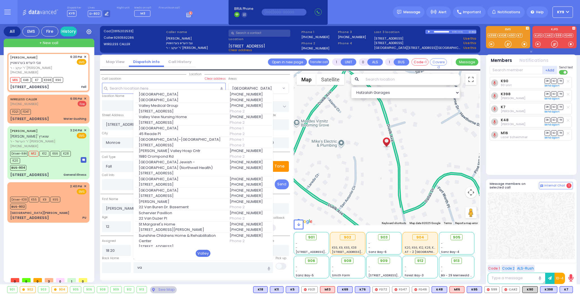
click at [202, 252] on div "Valley" at bounding box center [203, 253] width 15 height 7
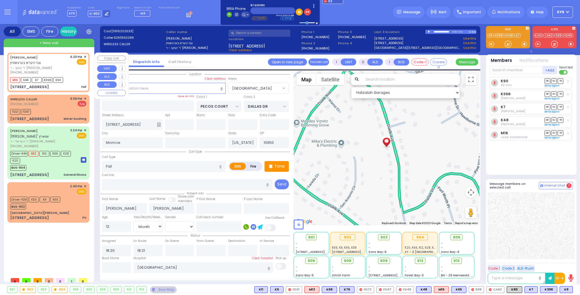
click at [57, 42] on span "+ New call" at bounding box center [48, 43] width 19 height 6
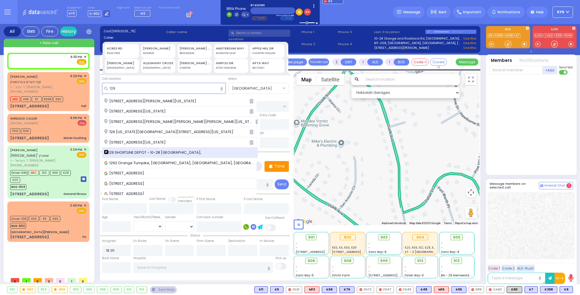
click at [143, 150] on span "129 SHORTLINE DEPOT - 10-28 [GEOGRAPHIC_DATA]," at bounding box center [153, 153] width 99 height 6
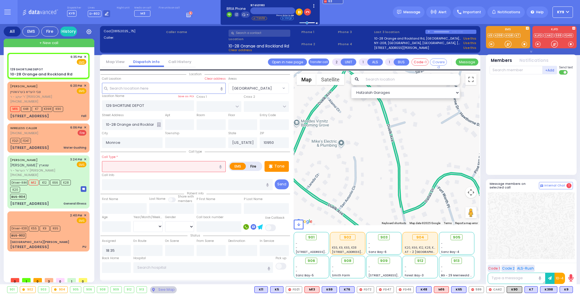
click at [118, 162] on input "text" at bounding box center [164, 166] width 124 height 11
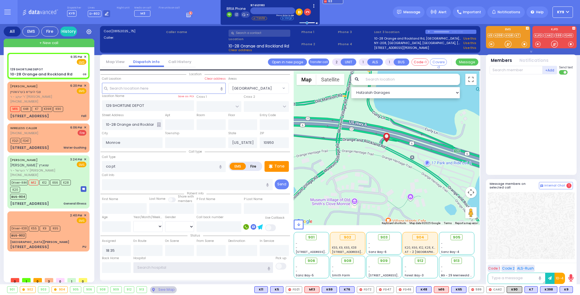
click at [156, 267] on input "text" at bounding box center [203, 268] width 140 height 11
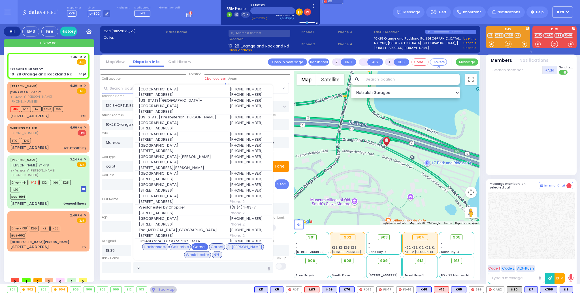
click at [193, 247] on div "Cornell" at bounding box center [199, 247] width 17 height 7
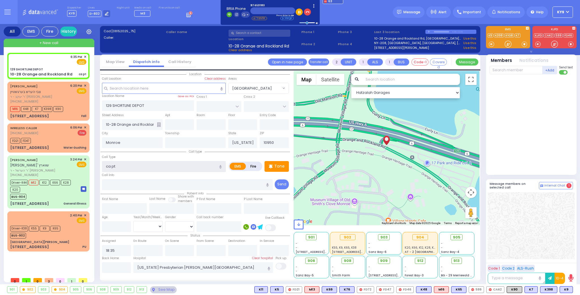
click at [110, 166] on input "ca pt" at bounding box center [164, 166] width 124 height 11
click at [125, 165] on input "ca pt" at bounding box center [164, 166] width 124 height 11
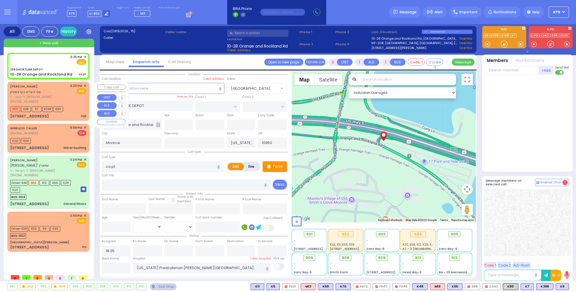
click at [61, 91] on div "ZVI HERSH BERGSTEIN צבי הערש בערגשטיין" at bounding box center [39, 88] width 58 height 11
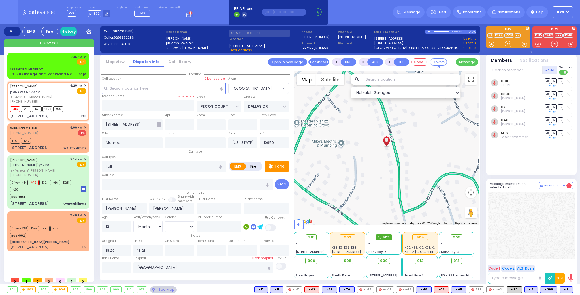
click at [385, 239] on span "903" at bounding box center [385, 238] width 7 height 6
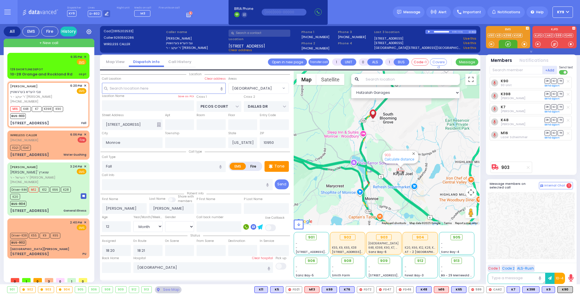
click at [507, 45] on div at bounding box center [508, 44] width 6 height 6
click at [52, 69] on div "129 SHORTLINE DEPOT" at bounding box center [48, 69] width 76 height 4
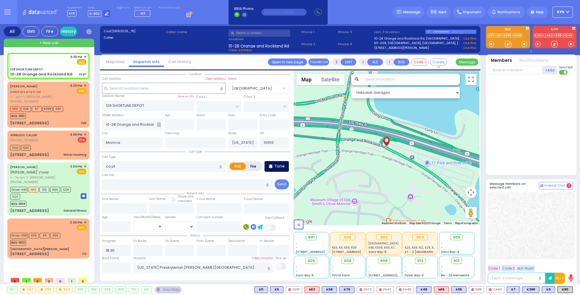
click at [270, 166] on icon at bounding box center [271, 166] width 4 height 4
click at [511, 42] on div at bounding box center [507, 44] width 19 height 8
click at [276, 165] on p "Tone" at bounding box center [279, 167] width 10 height 6
click at [279, 164] on p "Tone" at bounding box center [279, 167] width 10 height 6
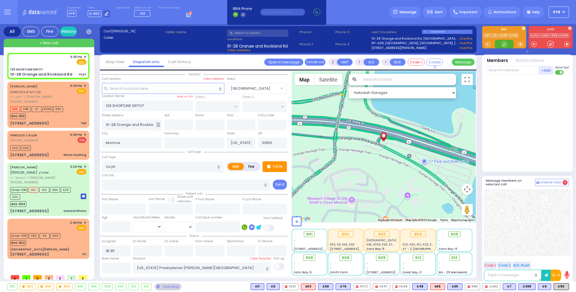
click at [506, 42] on div at bounding box center [504, 44] width 6 height 6
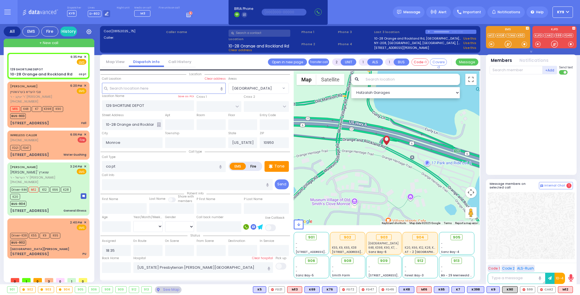
select select
click at [505, 44] on div at bounding box center [508, 44] width 6 height 6
click at [565, 291] on span "M12" at bounding box center [565, 290] width 14 height 6
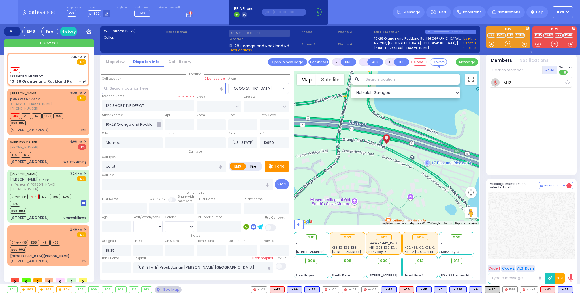
select select
radio input "true"
select select
type input "18:37"
select select "Hatzalah Garages"
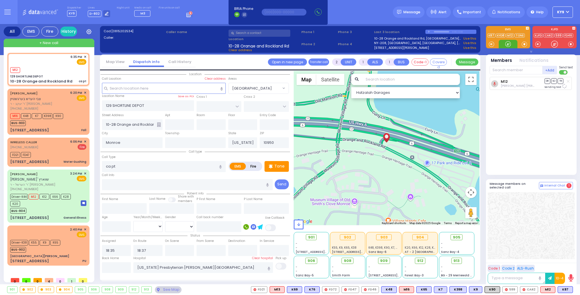
click at [507, 45] on div at bounding box center [508, 44] width 6 height 6
click at [564, 292] on span "K87" at bounding box center [565, 290] width 15 height 6
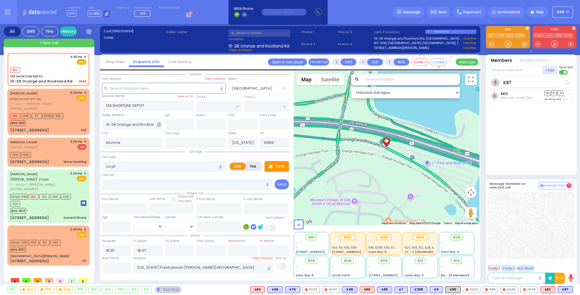
select select
radio input "true"
select select
select select "Hatzalah Garages"
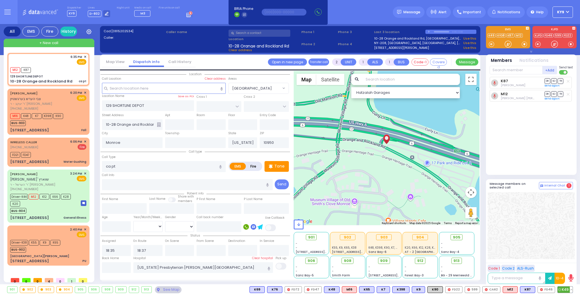
click at [570, 288] on button at bounding box center [570, 290] width 3 height 6
click at [569, 265] on icon at bounding box center [567, 265] width 6 height 6
click at [566, 256] on icon at bounding box center [567, 257] width 6 height 6
click at [547, 155] on div "K87 Shimon Schonfeld DR SO TR Sending text M12" at bounding box center [531, 123] width 84 height 93
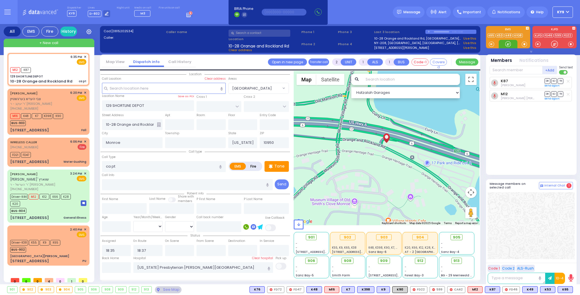
click at [508, 42] on div at bounding box center [508, 44] width 6 height 6
click at [46, 246] on div "BUS-902" at bounding box center [35, 249] width 50 height 7
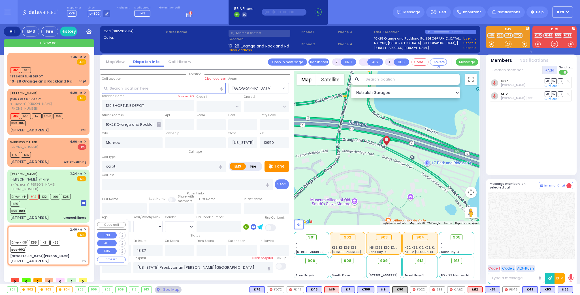
type input "6"
select select
type input "PU"
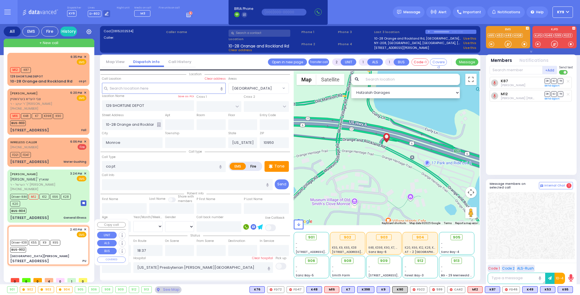
radio input "true"
type input "Miriam"
type input "Kupczyk"
type input "73"
select select "Year"
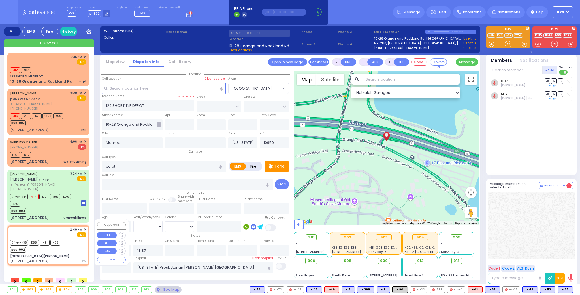
select select "[DEMOGRAPHIC_DATA]"
type input "14:40"
type input "14:45"
type input "Northern Westchester Hospital"
select select "Hatzalah Garages"
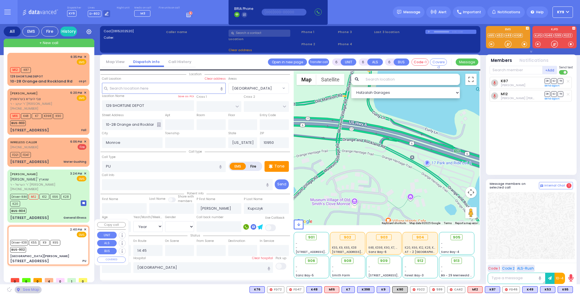
type input "St. Anthony Community Hospital"
type input "GRAND ST"
type input "VAN DUZER PL"
type input "15 Maple Ave"
type input "Warwick"
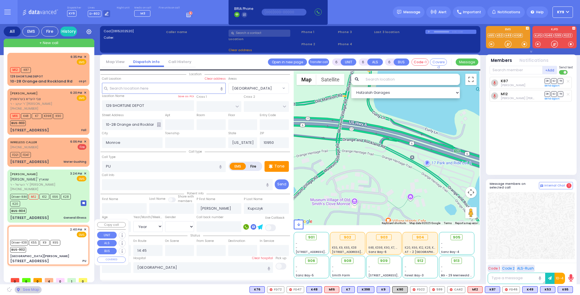
type input "10990"
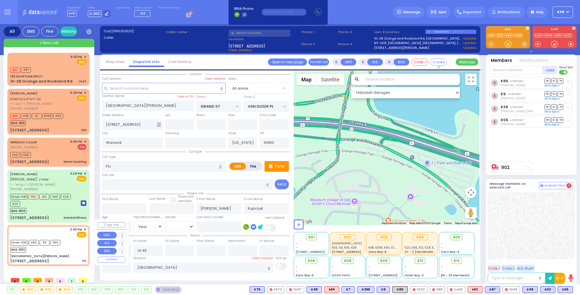
click at [47, 246] on div "BUS-902" at bounding box center [35, 249] width 50 height 7
select select
radio input "true"
select select "Year"
select select "[DEMOGRAPHIC_DATA]"
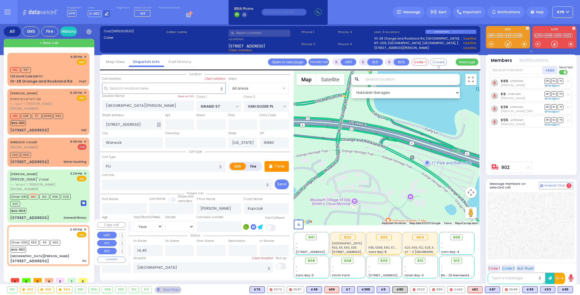
select select "Hatzalah Garages"
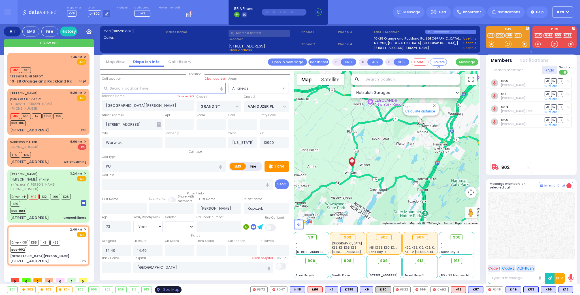
click at [168, 292] on div "See Map" at bounding box center [168, 290] width 27 height 7
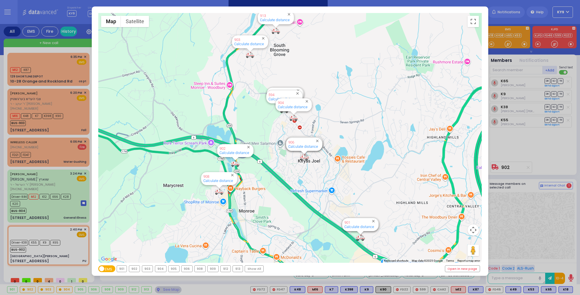
click at [135, 271] on div "902" at bounding box center [134, 269] width 11 height 6
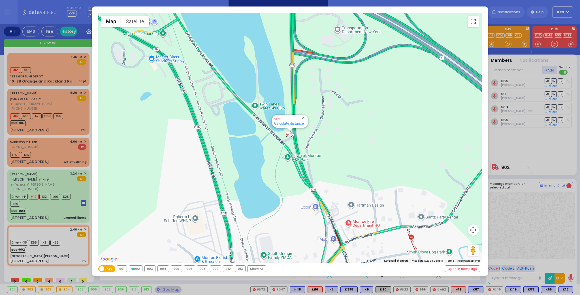
click at [135, 271] on div "902" at bounding box center [135, 269] width 13 height 6
click at [136, 269] on div "902" at bounding box center [135, 269] width 13 height 6
click at [166, 289] on div "← Move left → Move right ↑ Move up ↓ Move down + Zoom in - Zoom out Home Jump l…" at bounding box center [290, 147] width 580 height 295
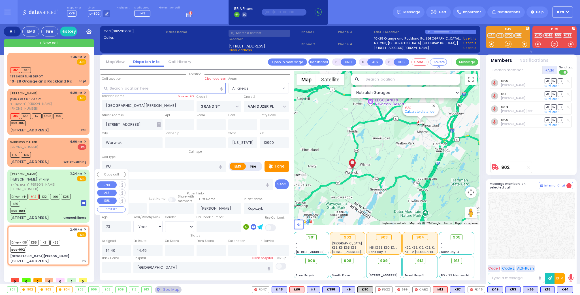
click at [58, 207] on div "BUS-904" at bounding box center [42, 210] width 65 height 7
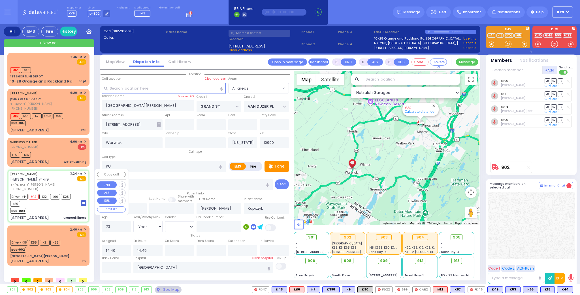
select select
type input "General Illness"
radio input "true"
type input "CHANANYA"
type input "SCHWARTZ"
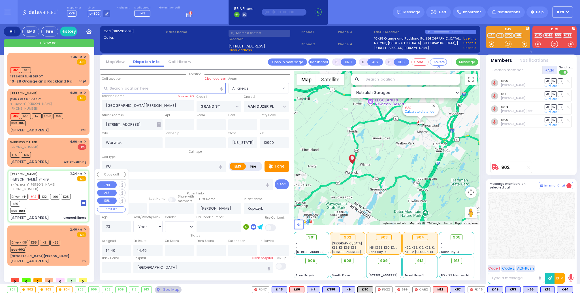
type input "Rivka"
type input "Schwartz"
type input "69"
select select "Year"
select select "[DEMOGRAPHIC_DATA]"
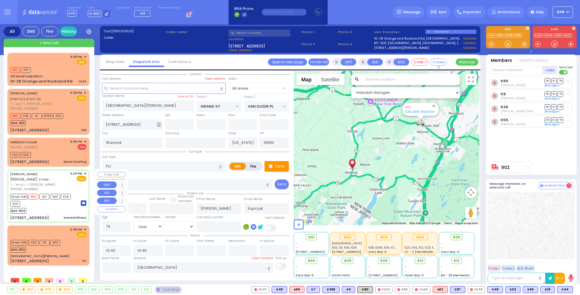
type input "15:24"
type input "15:28"
type input "15:29"
type input "16:20"
type input "17:30"
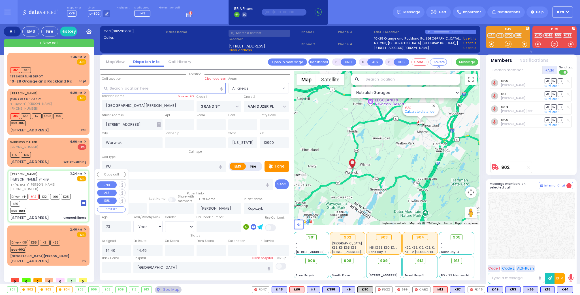
type input "17:40"
type input "New York Presbyterian Hospital- Columbia Campus"
select select "Hatzalah Garages"
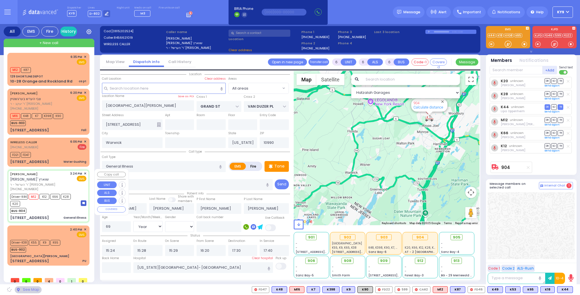
type input "SEVEN SPRINGS MOUNTAIN RD"
type input "PAKSH PL"
type input "1 NICKLESBURG RD"
type input "201"
type input "Kiryas Joel"
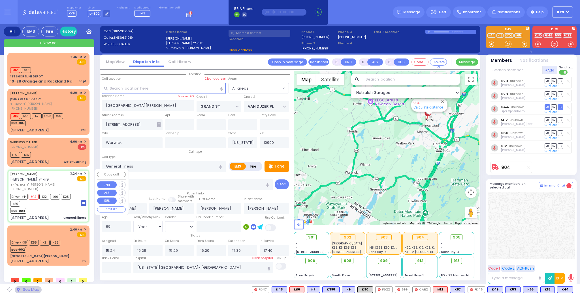
type input "10950"
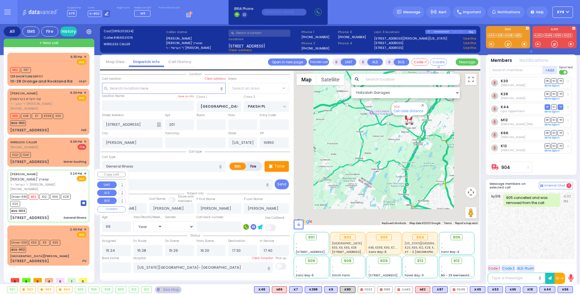
select select "SECTION 5"
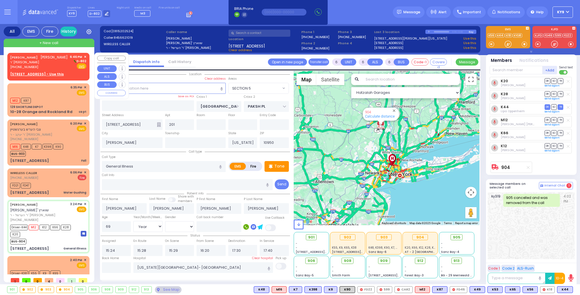
click at [53, 60] on div "MOSHE ELYA WEISSMANDEL משה אלי' ווייסמאנדל" at bounding box center [38, 58] width 57 height 6
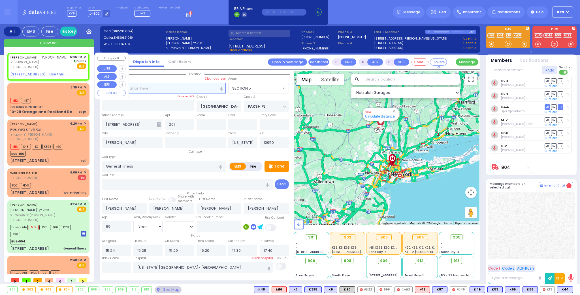
type input "2"
type input "1"
select select
radio input "true"
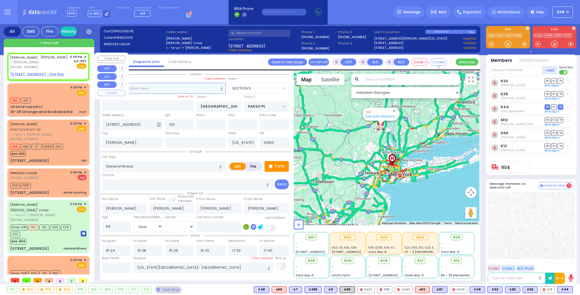
type input "[PERSON_NAME]"
type input "WEISSMANDEL"
select select
type input "18:46"
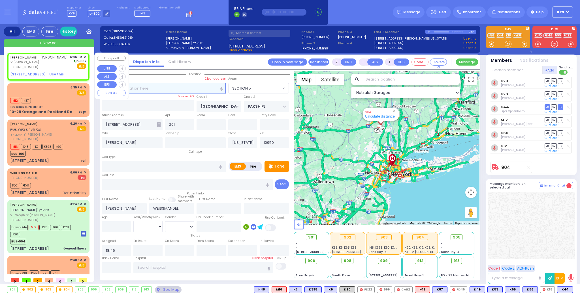
select select "Hatzalah Garages"
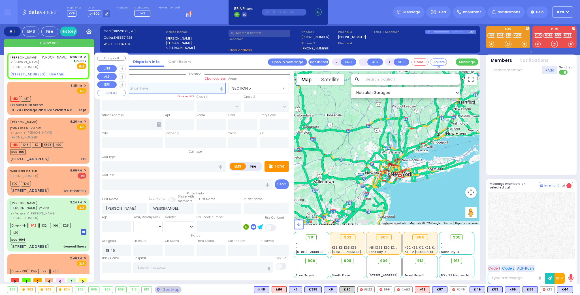
select select
radio input "true"
select select
select select "Hatzalah Garages"
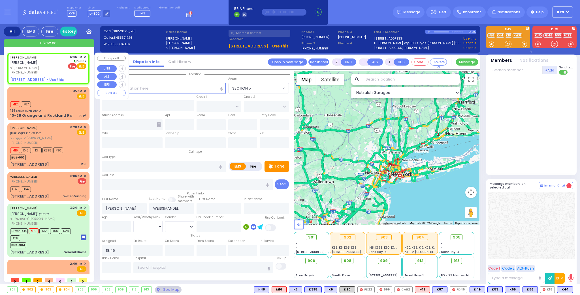
click at [71, 66] on span "Fire" at bounding box center [72, 66] width 9 height 6
select select
radio input "false"
radio input "true"
select select
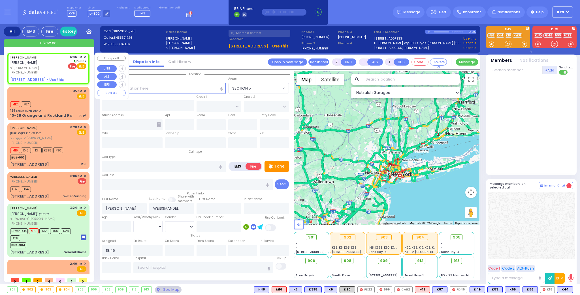
select select "Hatzalah Garages"
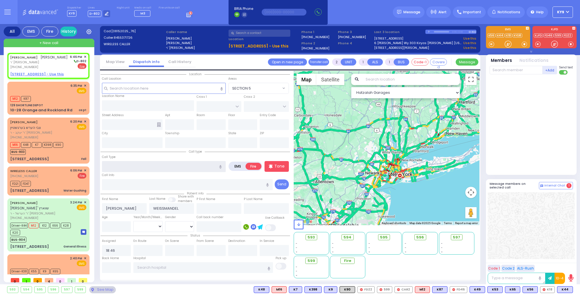
click at [119, 166] on input "text" at bounding box center [164, 166] width 124 height 11
click at [29, 77] on u "6 KASHONOV RD 303 - Use this" at bounding box center [36, 74] width 53 height 5
select select
radio input "true"
select select
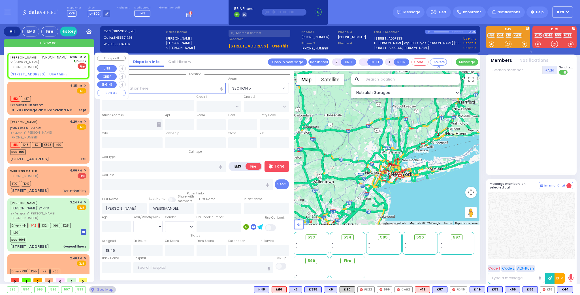
select select "Hatzalah Garages"
select select
radio input "true"
select select
select select "Hatzalah Garages"
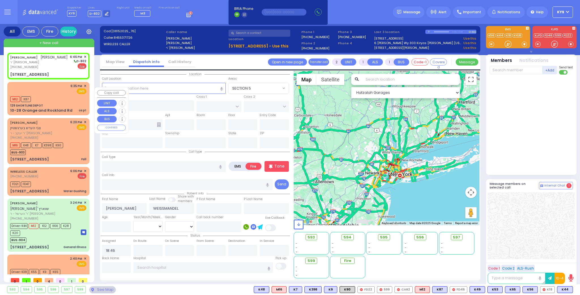
select select
radio input "true"
select select
select select "Hatzalah Garages"
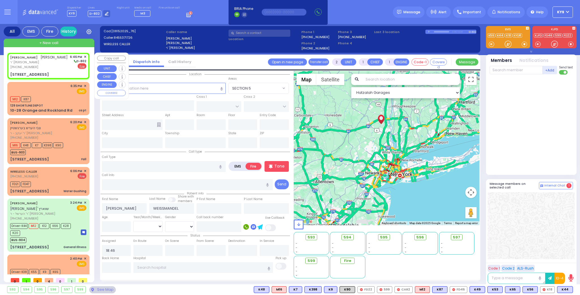
type input "[STREET_ADDRESS]"
type input "303"
type input "Monroe"
type input "[US_STATE]"
type input "10950"
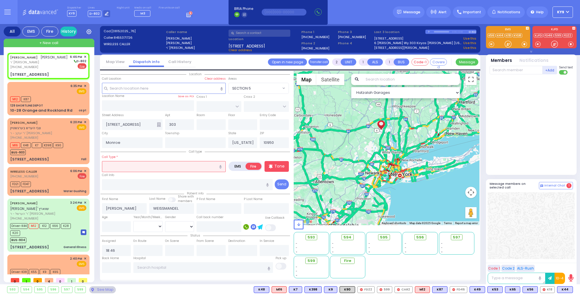
click at [157, 167] on input "text" at bounding box center [164, 166] width 124 height 11
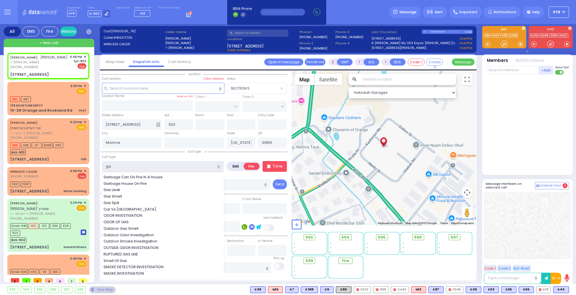
type input "gas"
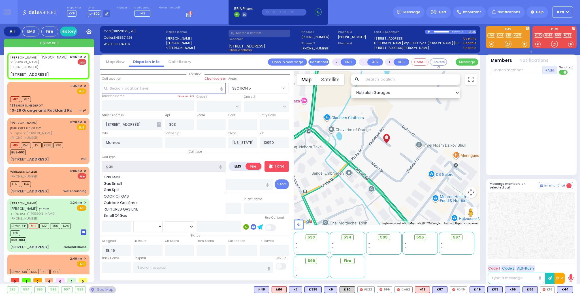
select select
radio input "true"
select select
select select "Hatzalah Garages"
select select
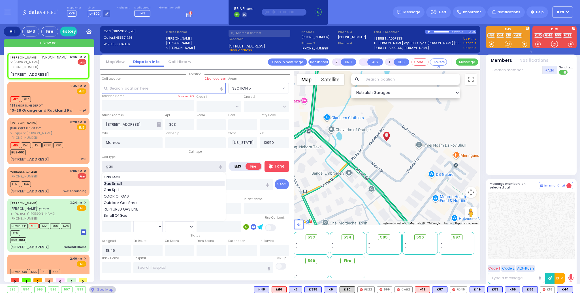
radio input "true"
select select
select select "Hatzalah Garages"
click at [120, 183] on span "Gas Smell" at bounding box center [114, 184] width 20 height 6
type input "Gas Smell"
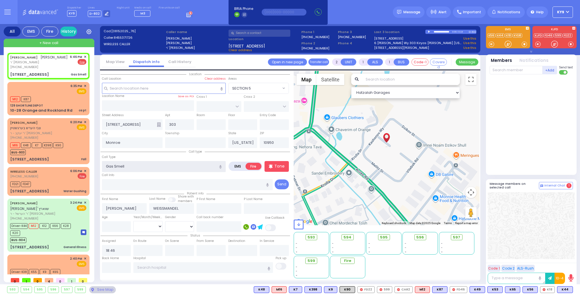
select select
radio input "true"
select select
select select "Hatzalah Garages"
click at [277, 164] on p "Tone" at bounding box center [279, 167] width 10 height 6
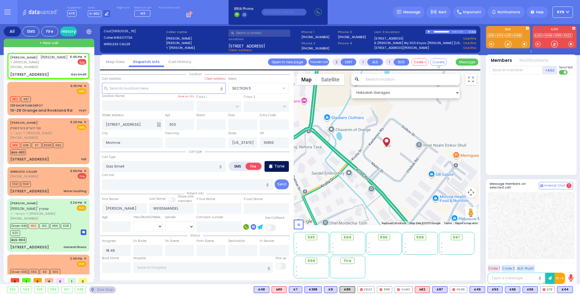
select select
radio input "true"
select select
select select "Hatzalah Garages"
click at [57, 70] on div "[PHONE_NUMBER]" at bounding box center [38, 67] width 57 height 5
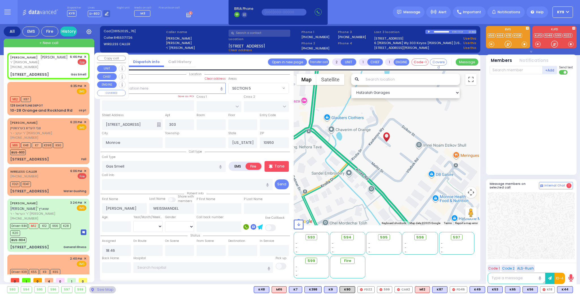
select select
radio input "true"
select select
select select "Hatzalah Garages"
click at [504, 70] on input "text" at bounding box center [515, 70] width 53 height 8
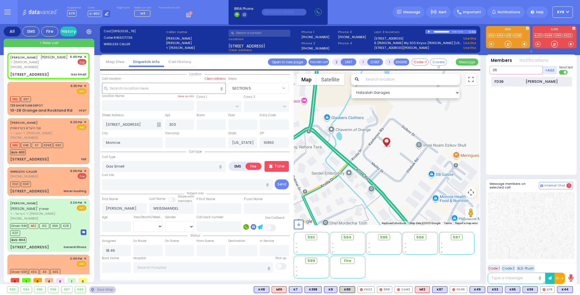
type input "36"
click at [523, 81] on div "FD36 Abraham Altman" at bounding box center [531, 82] width 81 height 10
select select
radio input "true"
select select
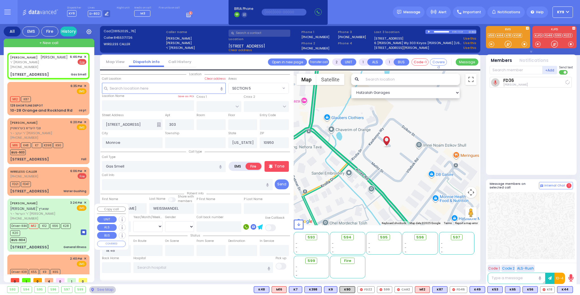
type input "18:46"
select select "Hatzalah Garages"
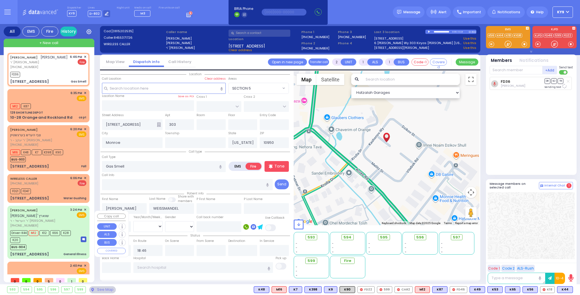
click at [58, 246] on div "BUS-904" at bounding box center [42, 246] width 65 height 7
type input "6"
select select
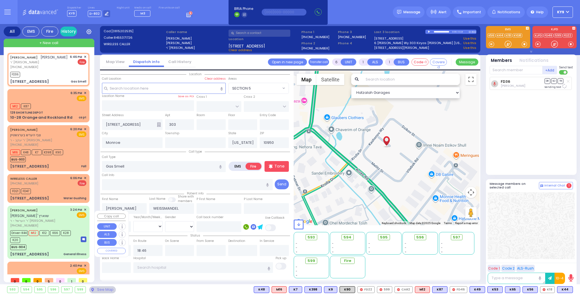
type input "General Illness"
radio input "true"
type input "CHANANYA"
type input "SCHWARTZ"
type input "Rivka"
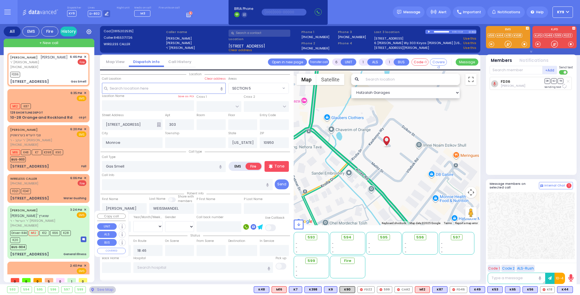
type input "Schwartz"
type input "69"
select select "Year"
select select "[DEMOGRAPHIC_DATA]"
type input "15:24"
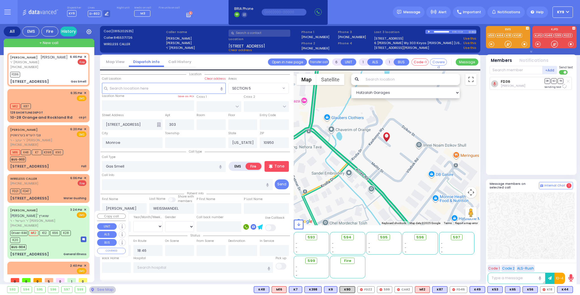
type input "15:28"
type input "15:29"
type input "16:20"
type input "17:30"
type input "17:40"
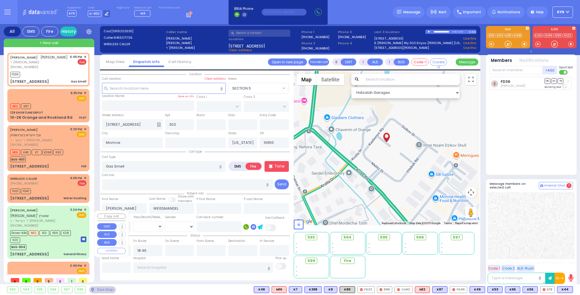
type input "New York Presbyterian Hospital- Columbia Campus"
select select "Hatzalah Garages"
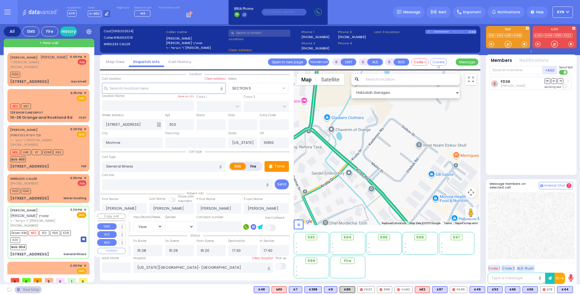
type input "SEVEN SPRINGS MOUNTAIN RD"
type input "PAKSH PL"
type input "1 NICKLESBURG RD"
type input "201"
type input "Kiryas Joel"
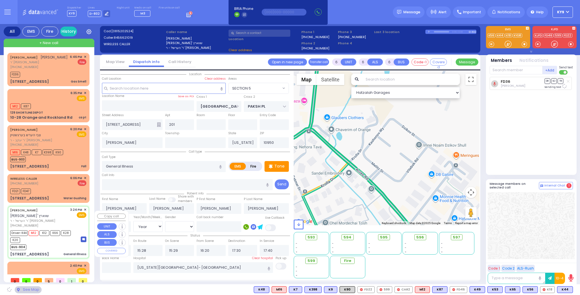
select select "SECTION 5"
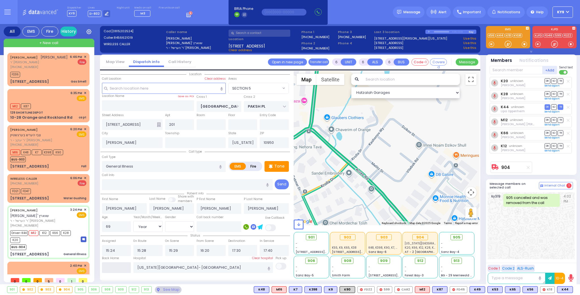
click at [115, 270] on input "text" at bounding box center [116, 268] width 29 height 11
type input "18:47"
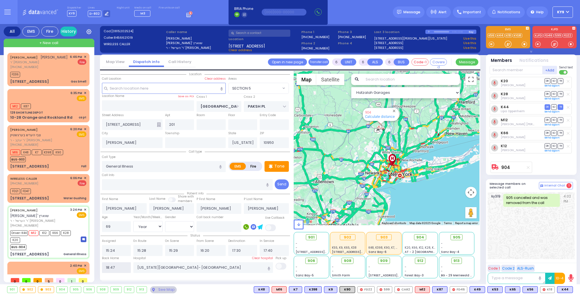
select select
radio input "true"
select select
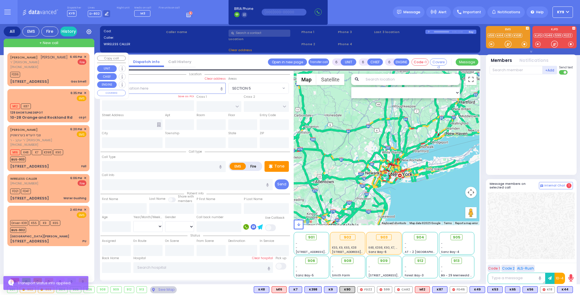
click at [71, 76] on div "FD36" at bounding box center [48, 73] width 76 height 7
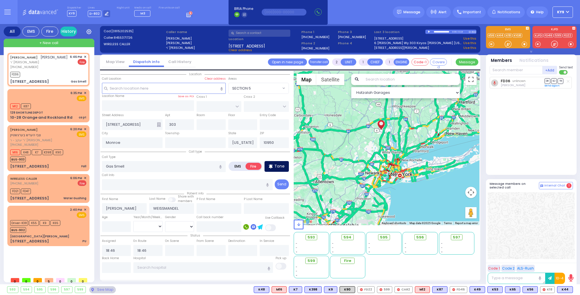
click at [276, 167] on p "Tone" at bounding box center [279, 167] width 10 height 6
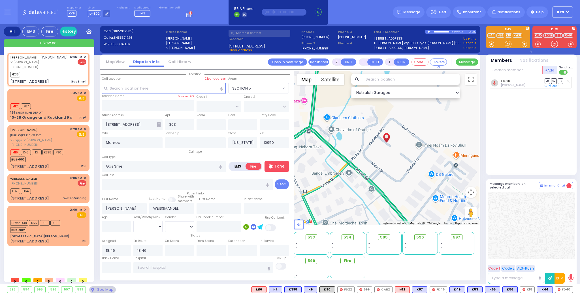
drag, startPoint x: 504, startPoint y: 71, endPoint x: 510, endPoint y: 67, distance: 7.1
click at [504, 70] on input "text" at bounding box center [515, 70] width 53 height 8
click at [531, 85] on div "FD40 Jacob Friedman" at bounding box center [531, 82] width 81 height 10
click at [519, 68] on input "text" at bounding box center [515, 70] width 53 height 8
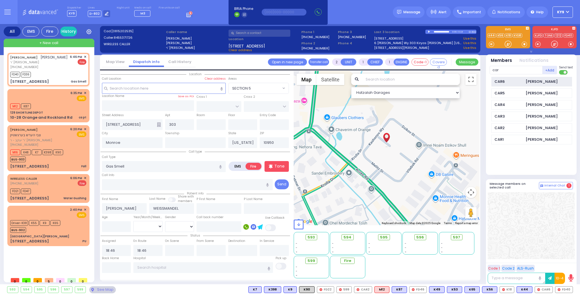
click at [530, 82] on div "[PERSON_NAME]" at bounding box center [541, 82] width 32 height 6
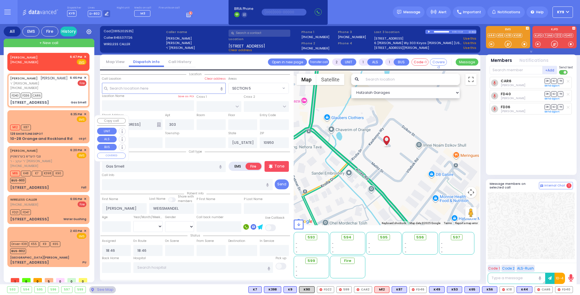
click at [52, 136] on div "6:35 PM ✕ EMS M12 K87" at bounding box center [48, 126] width 80 height 31
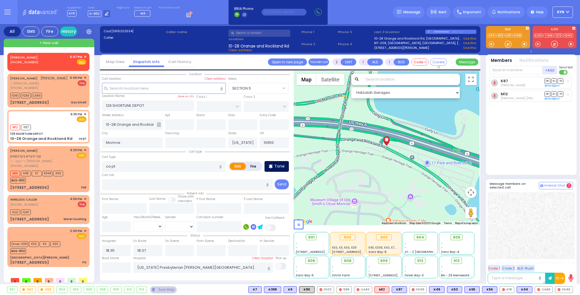
click at [284, 165] on div "Tone" at bounding box center [276, 166] width 24 height 11
click at [507, 44] on div at bounding box center [508, 44] width 6 height 6
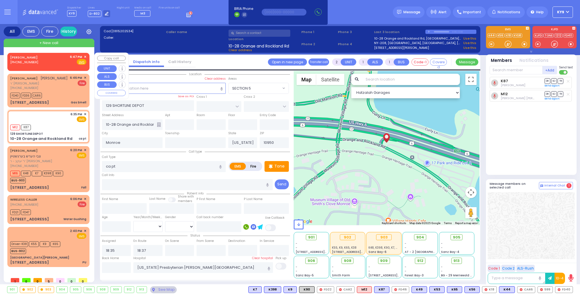
click at [84, 56] on span "✕" at bounding box center [85, 57] width 3 height 5
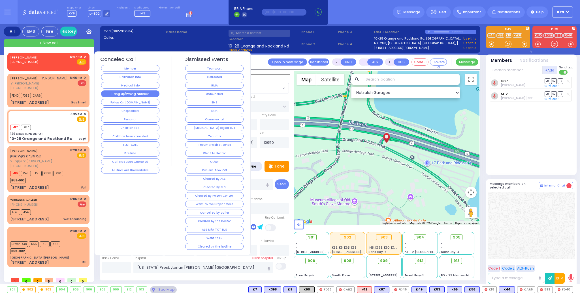
click at [130, 92] on button "Hang up/Wrong Number" at bounding box center [130, 94] width 58 height 7
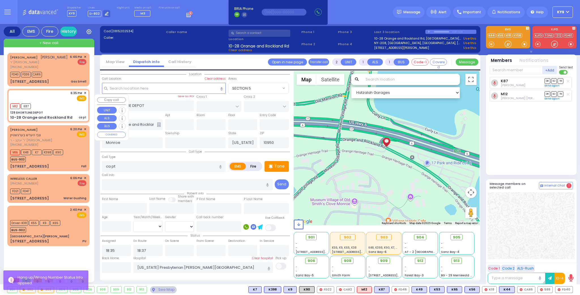
click at [53, 109] on div "M12 K87" at bounding box center [48, 105] width 76 height 7
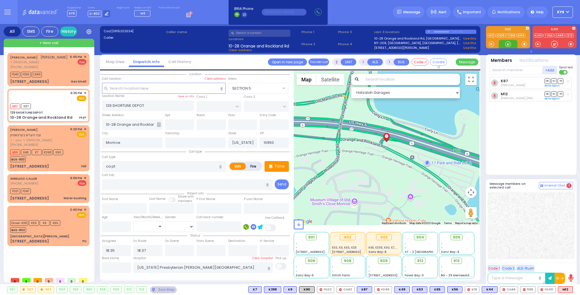
click at [508, 44] on div at bounding box center [508, 44] width 6 height 6
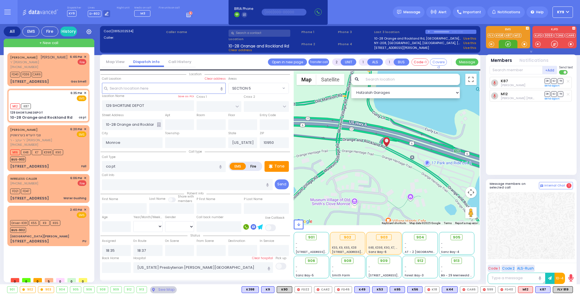
click at [507, 45] on div at bounding box center [508, 44] width 6 height 6
click at [561, 290] on span "FLY 919" at bounding box center [563, 290] width 20 height 6
click at [508, 45] on div at bounding box center [508, 44] width 6 height 6
click at [58, 194] on div "FD21 FD47" at bounding box center [48, 190] width 76 height 7
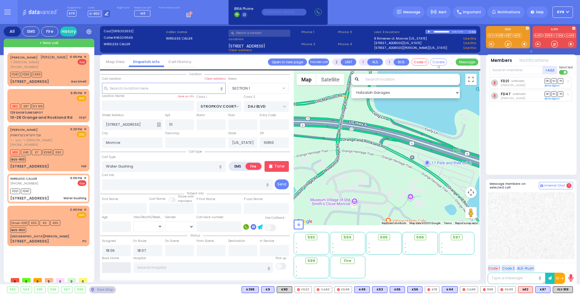
click at [113, 269] on input "text" at bounding box center [116, 268] width 29 height 11
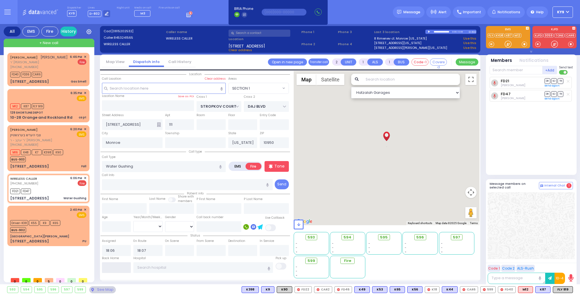
click at [113, 269] on input "text" at bounding box center [116, 268] width 29 height 11
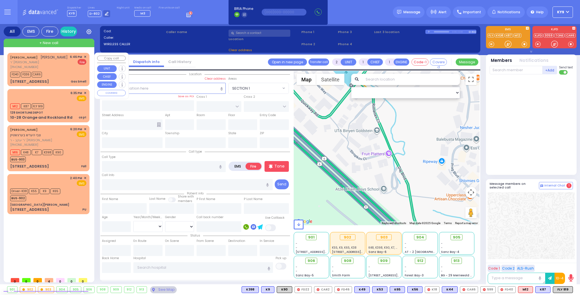
click at [64, 65] on span "ר' [PERSON_NAME]" at bounding box center [38, 62] width 57 height 5
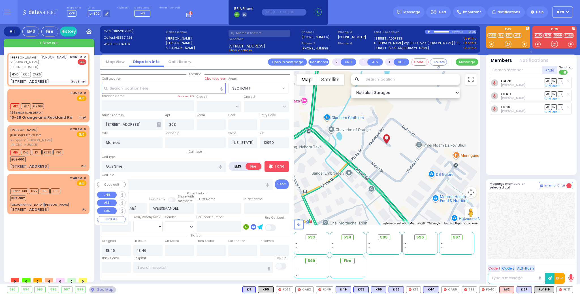
click at [54, 202] on div "BUS-902" at bounding box center [35, 197] width 50 height 7
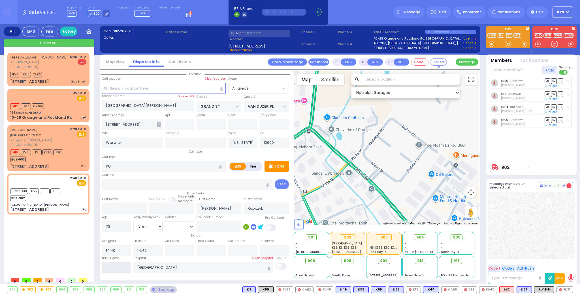
click at [119, 266] on input "text" at bounding box center [116, 268] width 29 height 11
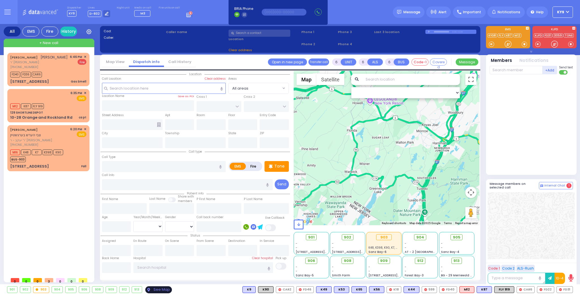
click at [155, 292] on div "See Map" at bounding box center [158, 290] width 27 height 7
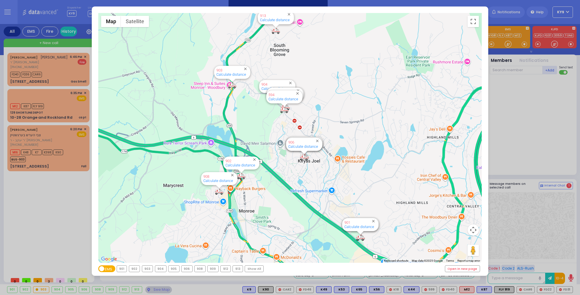
click at [147, 269] on div "903" at bounding box center [147, 269] width 11 height 6
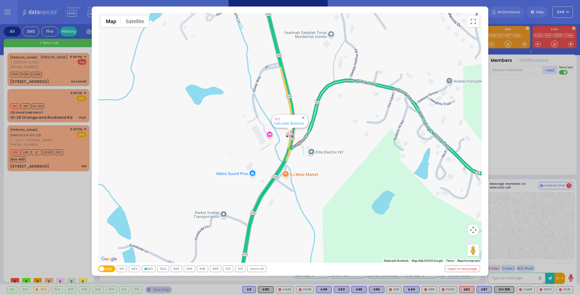
click at [136, 269] on div "902" at bounding box center [134, 269] width 11 height 6
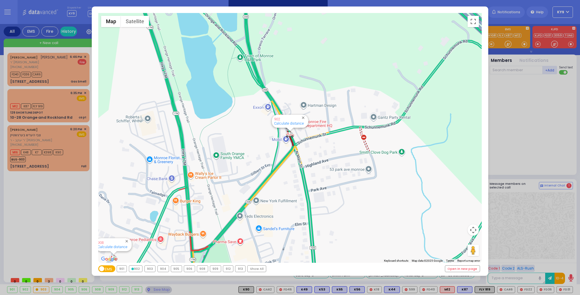
click at [136, 269] on div "902" at bounding box center [135, 269] width 13 height 6
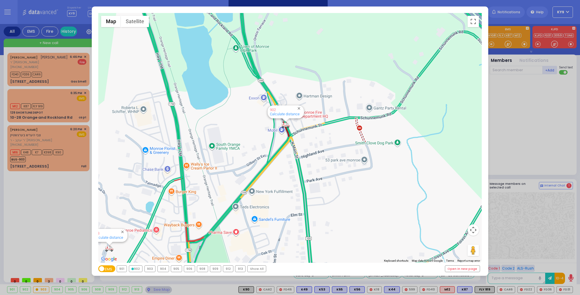
click at [163, 291] on div "← Move left → Move right ↑ Move up ↓ Move down + Zoom in - Zoom out Home Jump l…" at bounding box center [290, 147] width 580 height 295
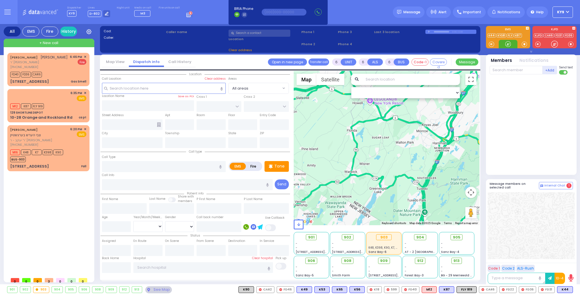
click at [508, 41] on div at bounding box center [508, 44] width 6 height 6
click at [156, 291] on div "See Map" at bounding box center [158, 290] width 27 height 7
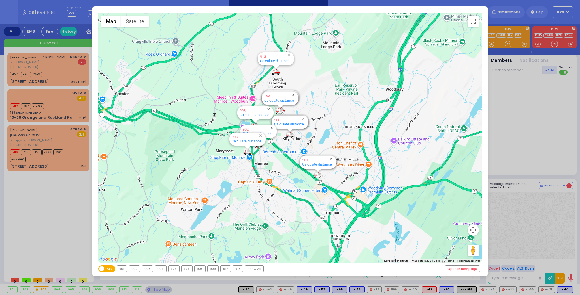
click at [138, 270] on div "902" at bounding box center [134, 269] width 11 height 6
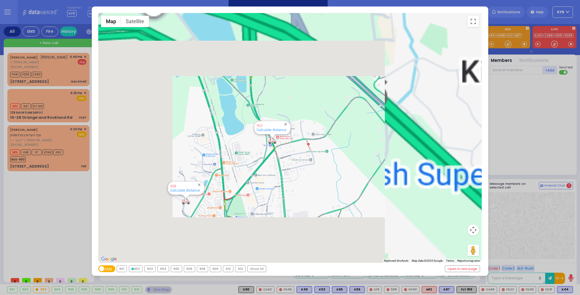
click at [138, 270] on div "902" at bounding box center [135, 269] width 13 height 6
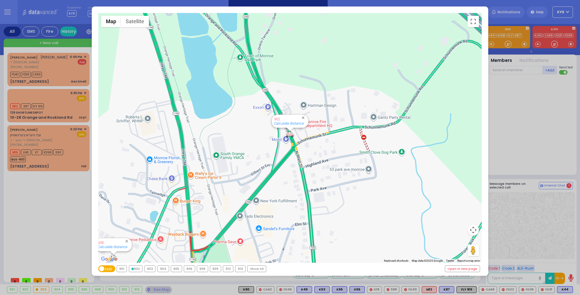
click at [138, 270] on div "902" at bounding box center [135, 269] width 13 height 6
click at [134, 269] on div "902" at bounding box center [135, 269] width 13 height 6
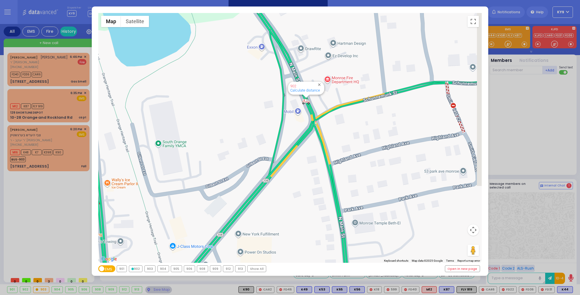
drag, startPoint x: 381, startPoint y: 162, endPoint x: 288, endPoint y: 181, distance: 95.2
click at [288, 181] on div "594 Calculate distance 595 Calculate distance 596 Calculate distance 901 Calcul…" at bounding box center [289, 138] width 383 height 250
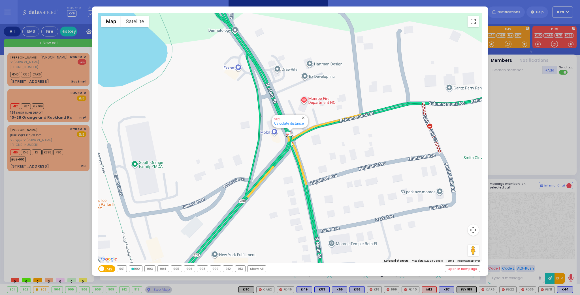
click at [136, 270] on div "902" at bounding box center [135, 269] width 13 height 6
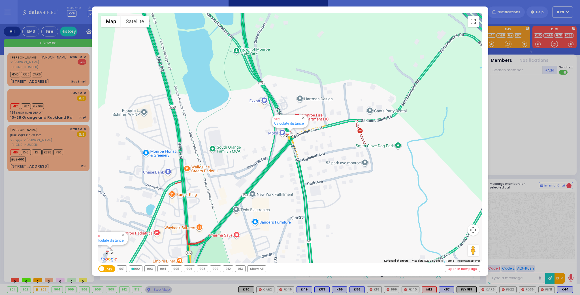
click at [136, 270] on div "902" at bounding box center [135, 269] width 13 height 6
click at [156, 289] on div "← Move left → Move right ↑ Move up ↓ Move down + Zoom in - Zoom out Home Jump l…" at bounding box center [290, 147] width 580 height 295
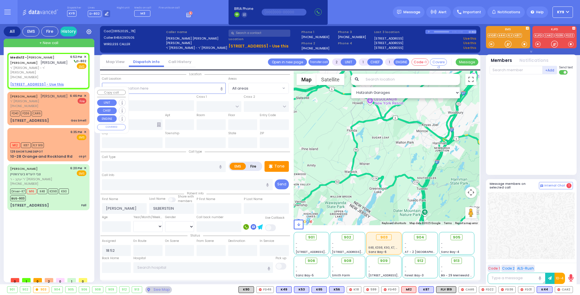
click at [66, 109] on div "[PHONE_NUMBER]" at bounding box center [38, 106] width 57 height 5
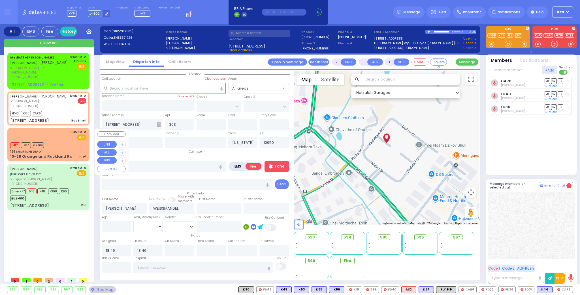
click at [59, 144] on div "M12 K87 FLY 919" at bounding box center [48, 144] width 76 height 7
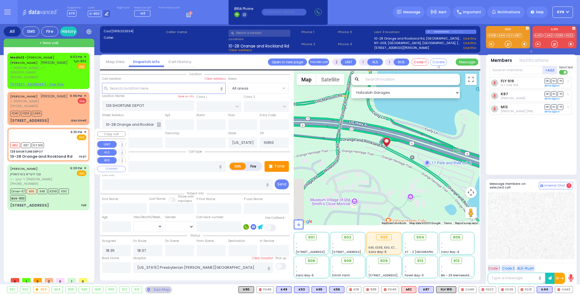
click at [58, 147] on div "M12 K87 FLY 919" at bounding box center [48, 144] width 76 height 7
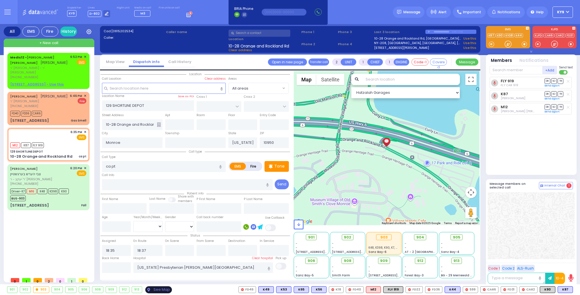
click at [152, 291] on div "See Map" at bounding box center [158, 290] width 27 height 7
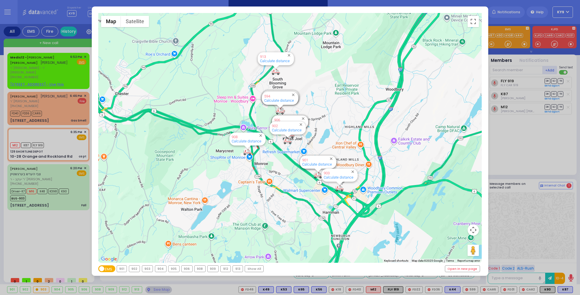
click at [131, 268] on div "902" at bounding box center [134, 269] width 11 height 6
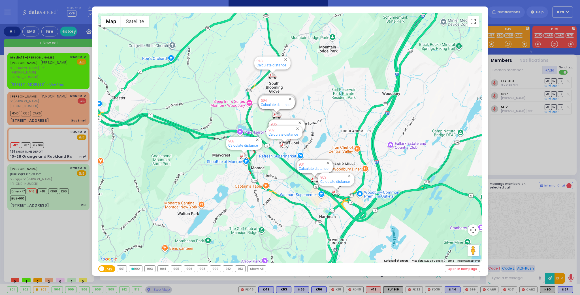
click at [132, 269] on icon at bounding box center [132, 269] width 3 height 3
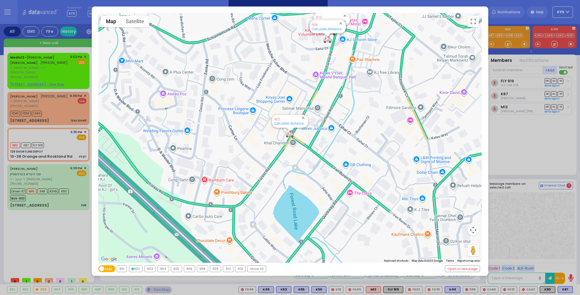
click at [134, 269] on div "902" at bounding box center [135, 269] width 13 height 6
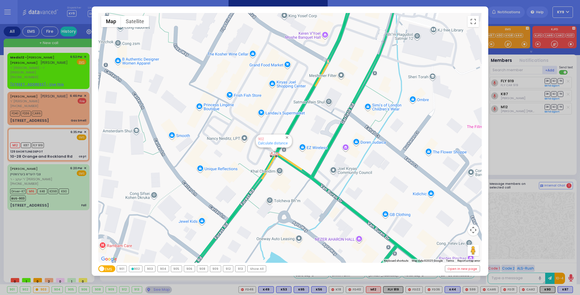
drag, startPoint x: 340, startPoint y: 111, endPoint x: 324, endPoint y: 131, distance: 25.9
click at [324, 131] on div "594 Calculate distance 595 Calculate distance 596 Calculate distance 901 Calcul…" at bounding box center [289, 138] width 383 height 250
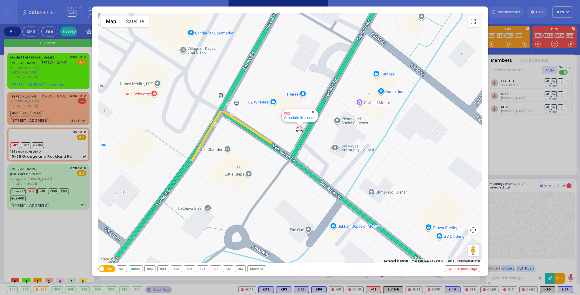
click at [159, 291] on div "← Move left → Move right ↑ Move up ↓ Move down + Zoom in - Zoom out Home Jump l…" at bounding box center [290, 147] width 580 height 295
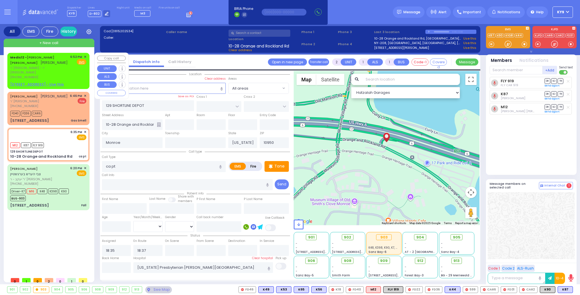
click at [85, 55] on span "✕" at bounding box center [85, 57] width 3 height 5
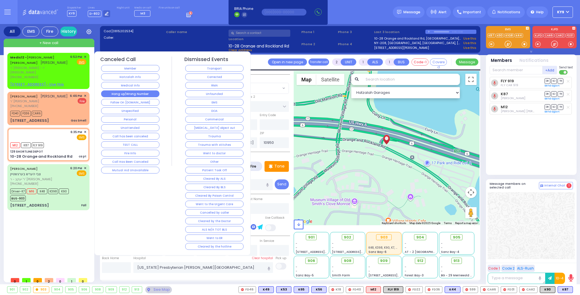
click at [128, 93] on button "Hang up/Wrong Number" at bounding box center [130, 94] width 58 height 7
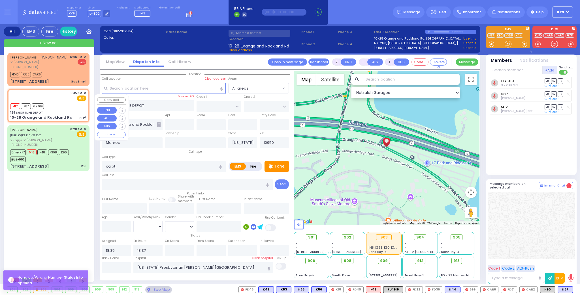
click at [67, 115] on div "6:35 PM ✕ EMS M12 K87" at bounding box center [48, 105] width 80 height 31
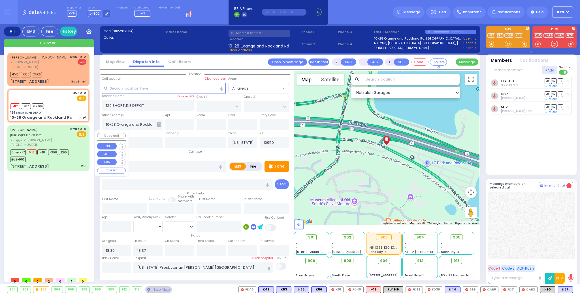
click at [66, 170] on div "65 DUELK AVE Fall" at bounding box center [48, 167] width 76 height 6
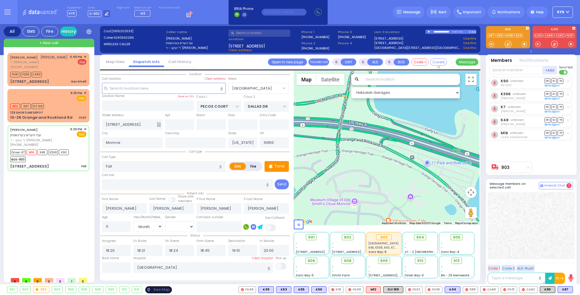
click at [149, 289] on div "See Map" at bounding box center [158, 290] width 27 height 7
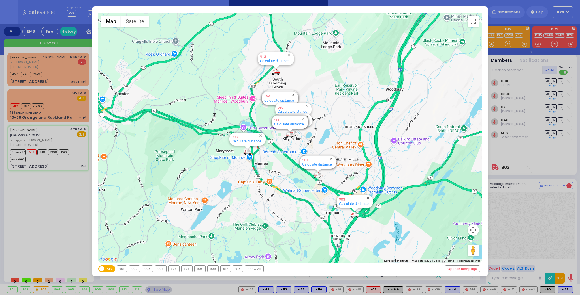
click at [146, 271] on div "903" at bounding box center [147, 269] width 11 height 6
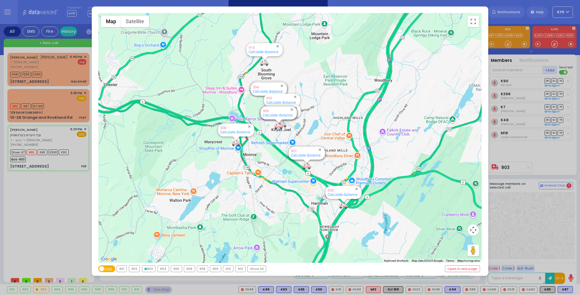
click at [146, 271] on div "903" at bounding box center [148, 269] width 13 height 6
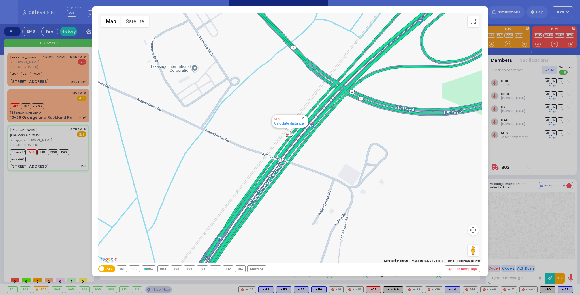
click at [136, 271] on div "902" at bounding box center [134, 269] width 11 height 6
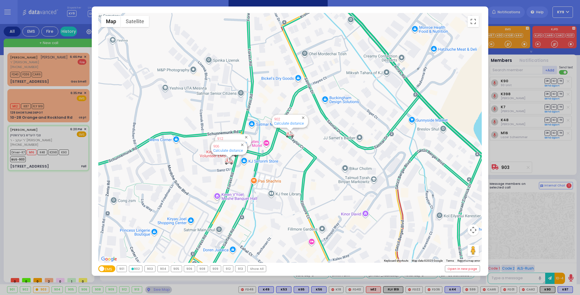
click at [136, 271] on div "902" at bounding box center [135, 269] width 13 height 6
click at [158, 292] on div "← Move left → Move right ↑ Move up ↓ Move down + Zoom in - Zoom out Home Jump l…" at bounding box center [290, 147] width 580 height 295
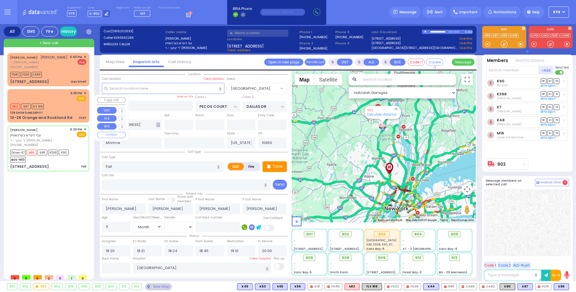
click at [55, 101] on div "6:35 PM ✕ EMS" at bounding box center [48, 96] width 76 height 10
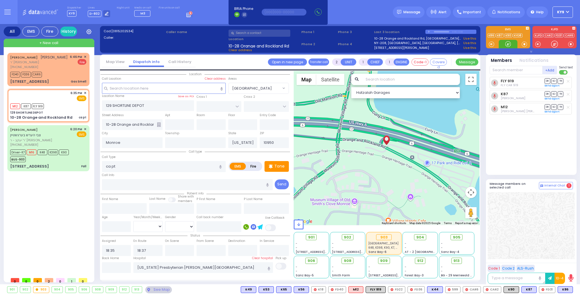
drag, startPoint x: 503, startPoint y: 44, endPoint x: 509, endPoint y: 42, distance: 7.0
click at [506, 43] on div at bounding box center [507, 44] width 19 height 8
select select
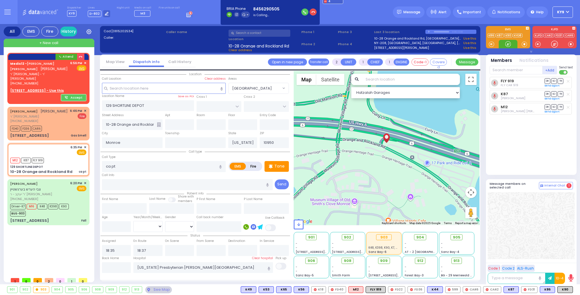
click at [505, 44] on div at bounding box center [508, 44] width 6 height 6
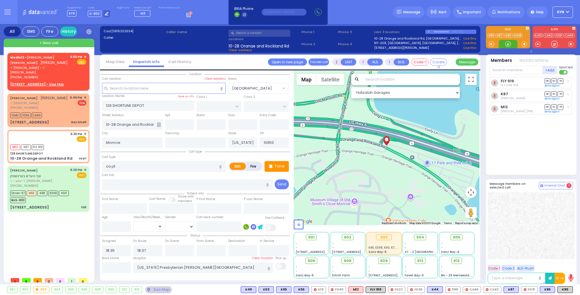
drag, startPoint x: 510, startPoint y: 44, endPoint x: 469, endPoint y: 41, distance: 40.9
click at [509, 45] on div at bounding box center [508, 44] width 6 height 6
click at [86, 56] on span "✕" at bounding box center [85, 57] width 3 height 5
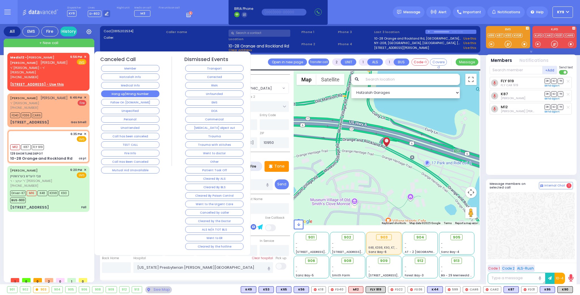
click at [143, 92] on button "Hang up/Wrong Number" at bounding box center [130, 94] width 58 height 7
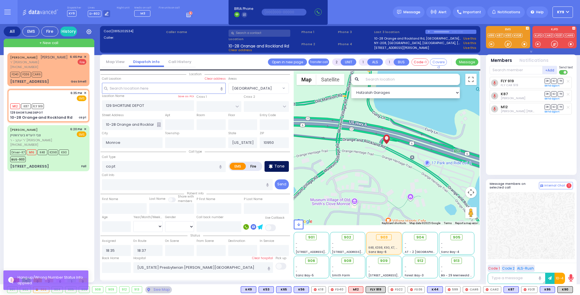
click at [284, 165] on p "Tone" at bounding box center [279, 167] width 10 height 6
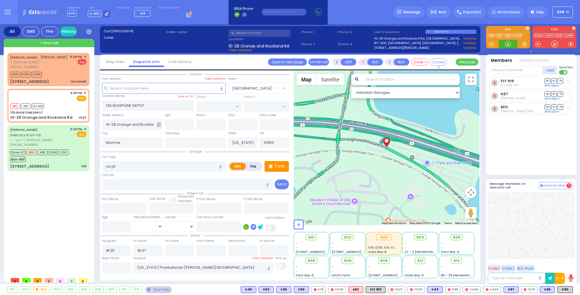
click at [507, 43] on div at bounding box center [508, 44] width 6 height 6
click at [506, 44] on div at bounding box center [508, 44] width 6 height 6
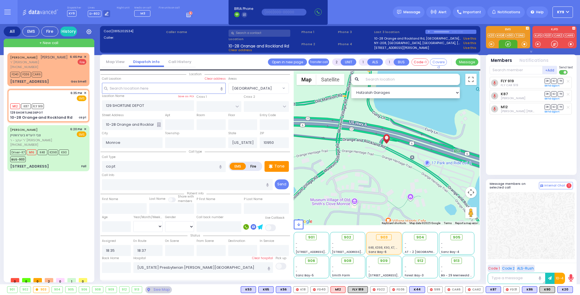
click at [505, 44] on div at bounding box center [508, 44] width 6 height 6
click at [566, 292] on span "K20" at bounding box center [564, 290] width 15 height 6
select select
radio input "true"
select select
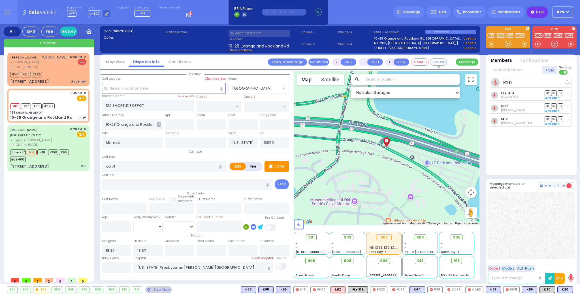
select select "Hatzalah Garages"
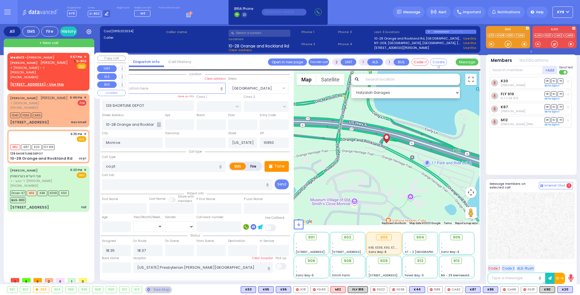
click at [84, 56] on span "✕" at bounding box center [85, 57] width 3 height 5
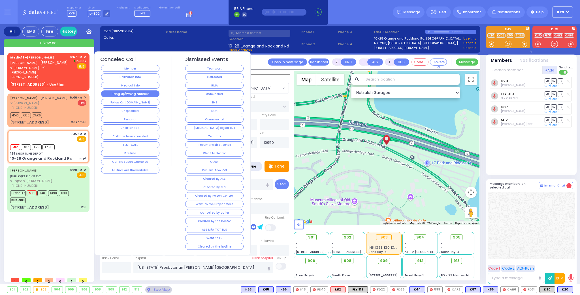
click at [115, 92] on button "Hang up/Wrong Number" at bounding box center [130, 94] width 58 height 7
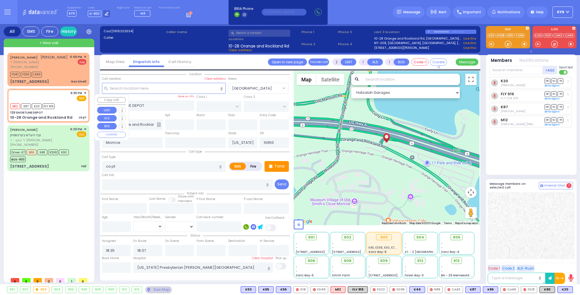
click at [65, 109] on div "M12 K87 K20 FLY 919" at bounding box center [48, 105] width 76 height 7
select select
radio input "true"
select select
select select "Hatzalah Garages"
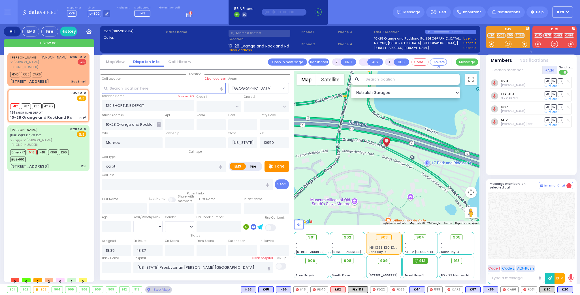
click at [424, 262] on span "912" at bounding box center [422, 261] width 6 height 6
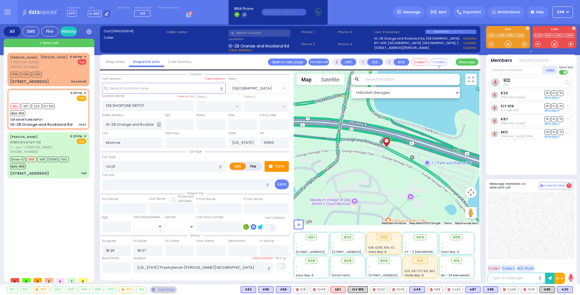
select select
radio input "true"
select select
select select "Hatzalah Garages"
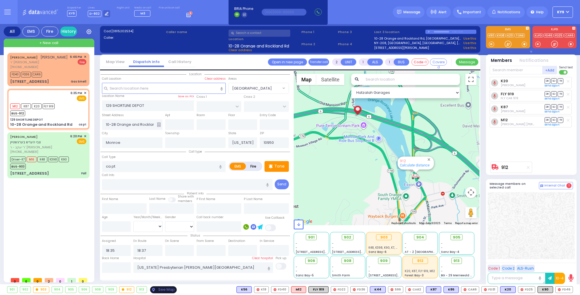
click at [159, 290] on div "See Map" at bounding box center [163, 290] width 27 height 7
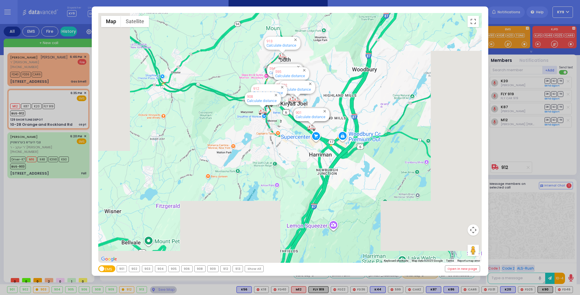
click at [134, 267] on div "902" at bounding box center [134, 269] width 11 height 6
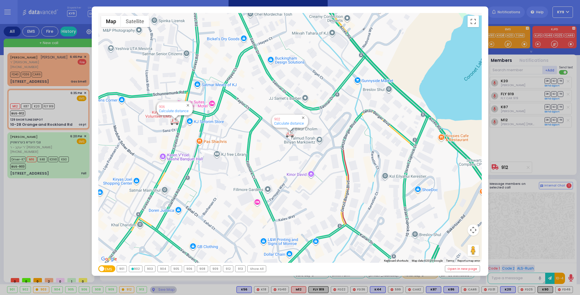
click at [134, 267] on div "902" at bounding box center [135, 269] width 13 height 6
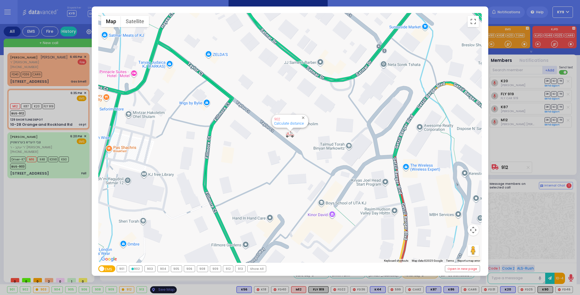
click at [158, 290] on div "← Move left → Move right ↑ Move up ↓ Move down + Zoom in - Zoom out Home Jump l…" at bounding box center [290, 147] width 580 height 295
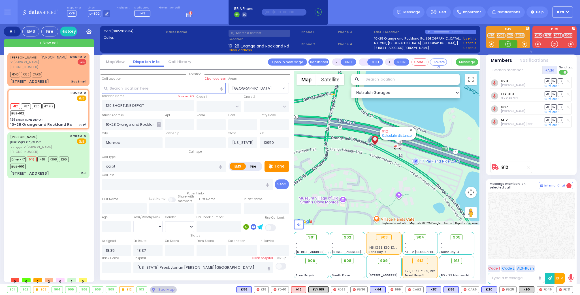
click at [508, 42] on div at bounding box center [508, 44] width 6 height 6
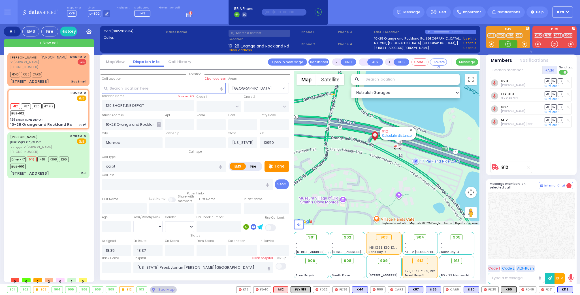
click at [508, 44] on div at bounding box center [508, 44] width 6 height 6
click at [507, 43] on div at bounding box center [508, 44] width 6 height 6
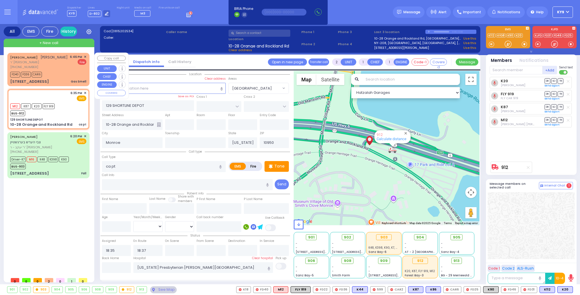
click at [62, 70] on div "[PHONE_NUMBER]" at bounding box center [38, 67] width 57 height 5
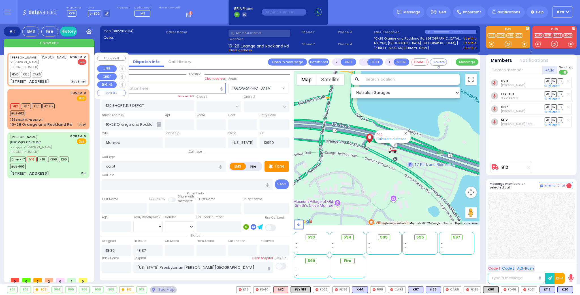
select select
type input "Gas Smell"
radio input "false"
radio input "true"
type input "[PERSON_NAME]"
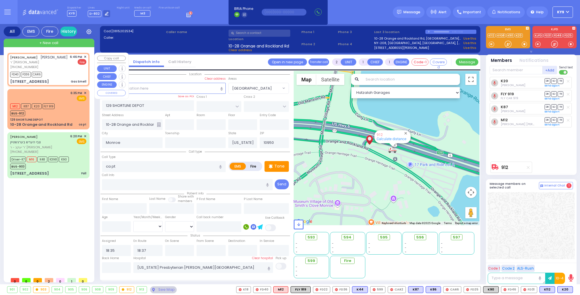
type input "WEISSMANDEL"
select select
type input "18:46"
select select "Hatzalah Garages"
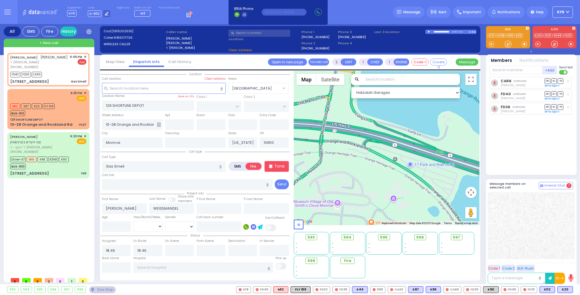
type input "[STREET_ADDRESS]"
type input "303"
click at [115, 266] on input "text" at bounding box center [116, 268] width 29 height 11
click at [116, 265] on input "text" at bounding box center [116, 268] width 29 height 11
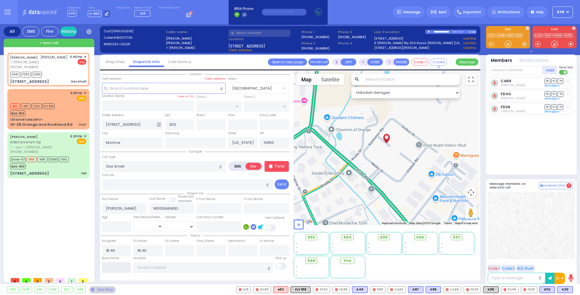
click at [118, 267] on input "text" at bounding box center [116, 268] width 29 height 11
type input "19:07"
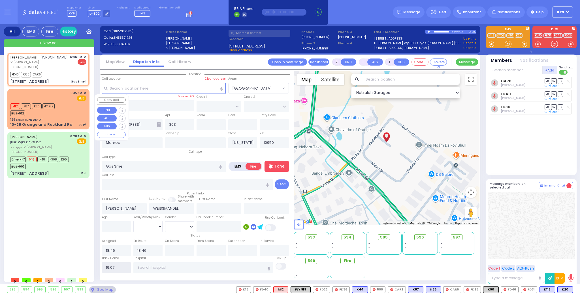
select select
radio input "true"
select select
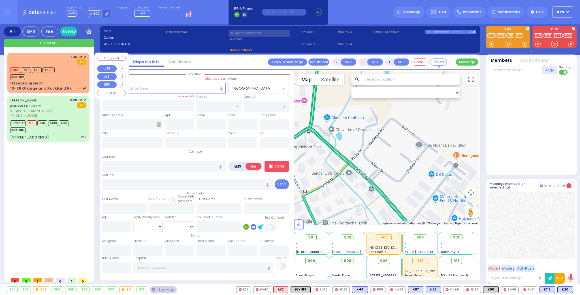
click at [68, 78] on div "M12 K87 K20 FLY 919 BUS-912" at bounding box center [48, 73] width 76 height 14
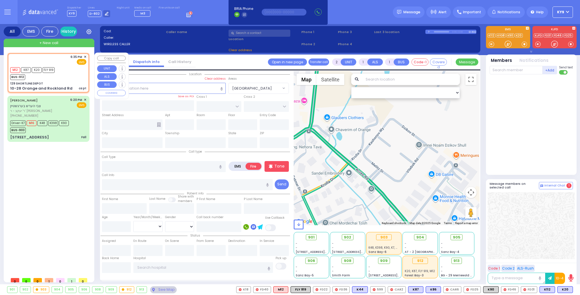
select select
type input "ca pt"
radio input "true"
select select
type input "18:35"
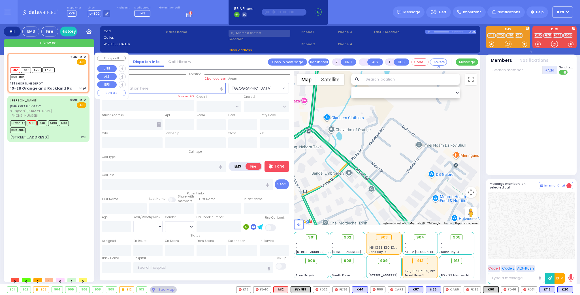
type input "18:37"
type input "[US_STATE] Presbyterian [PERSON_NAME][GEOGRAPHIC_DATA]"
select select "Hatzalah Garages"
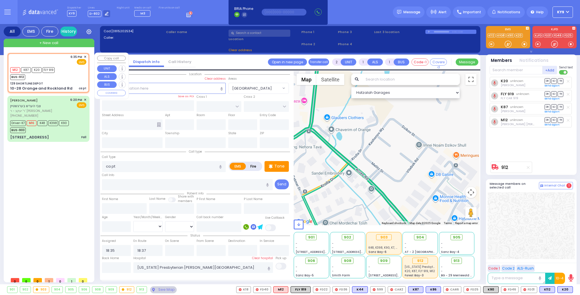
type input "129 SHORTLINE DEPOT"
type input "10-28 Orange and Rockland Rd"
type input "Monroe"
type input "[US_STATE]"
type input "10950"
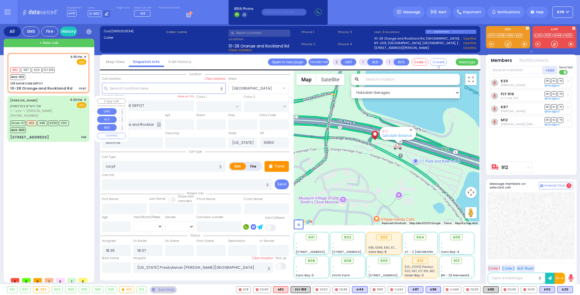
click at [67, 132] on div "BUS-903" at bounding box center [39, 129] width 59 height 7
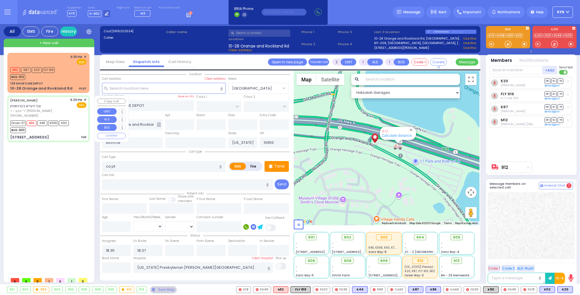
type input "6"
select select
type input "Fall"
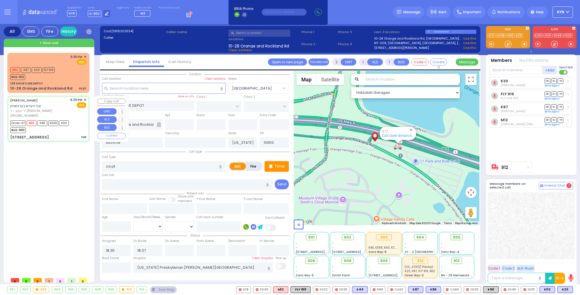
radio input "true"
type input "[PERSON_NAME]"
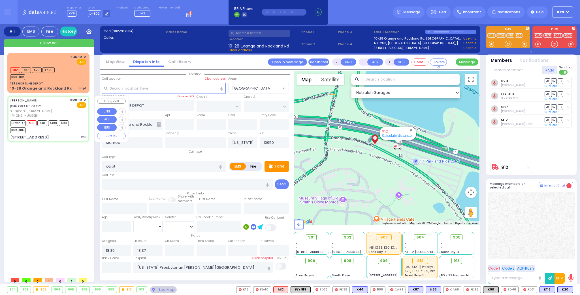
type input "11"
select select "Month"
select select "[DEMOGRAPHIC_DATA]"
type input "18:20"
type input "18:21"
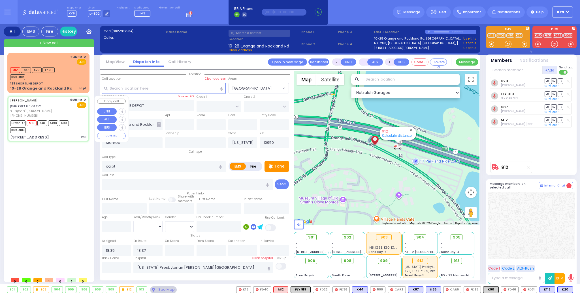
type input "18:24"
type input "18:45"
type input "19:10"
type input "20:00"
type input "[GEOGRAPHIC_DATA]"
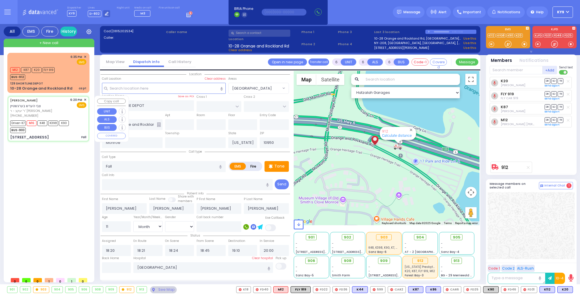
select select "Hatzalah Garages"
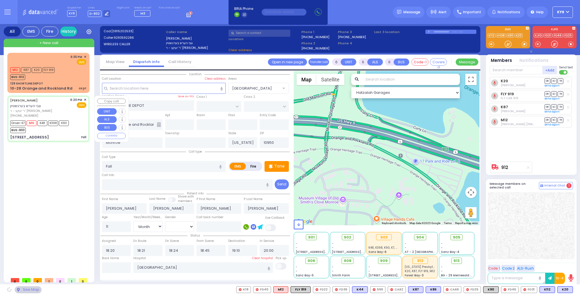
type input "PECOS COURT"
type input "DALLAS DR"
type input "[STREET_ADDRESS]"
select select "[GEOGRAPHIC_DATA]"
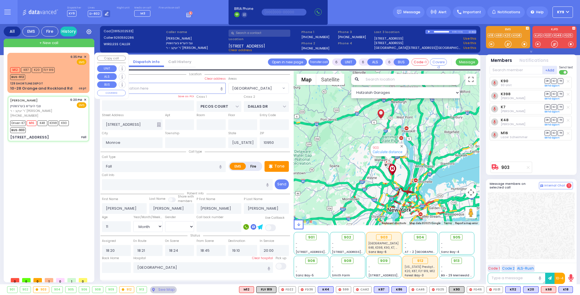
click at [78, 77] on div "M12 K87 K20 FLY 919 BUS-912" at bounding box center [48, 73] width 76 height 14
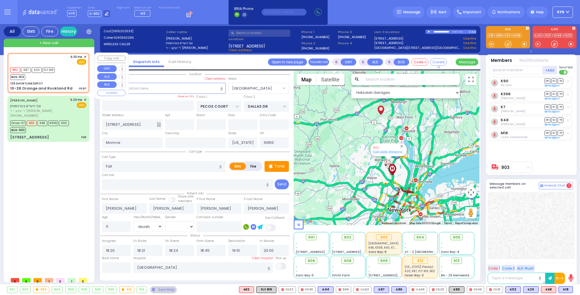
type input "2"
type input "1"
select select
type input "ca pt"
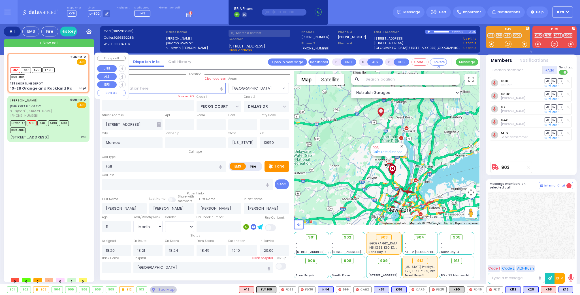
radio input "true"
select select
type input "18:35"
type input "18:37"
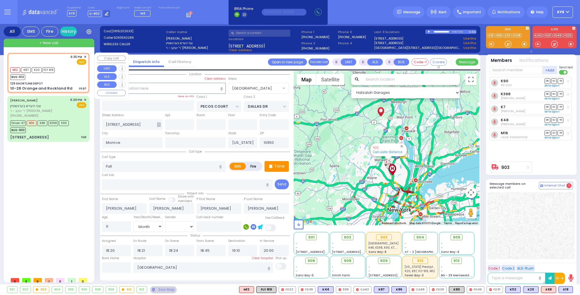
type input "[US_STATE] Presbyterian [PERSON_NAME][GEOGRAPHIC_DATA]"
select select "Hatzalah Garages"
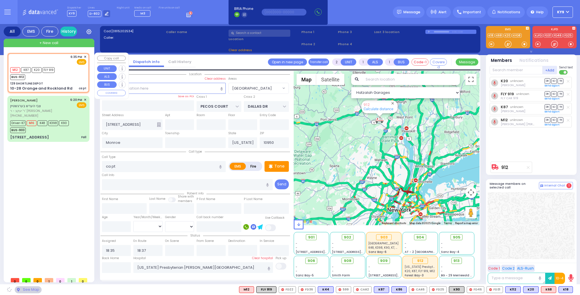
type input "129 SHORTLINE DEPOT"
type input "10-28 Orange and Rockland Rd"
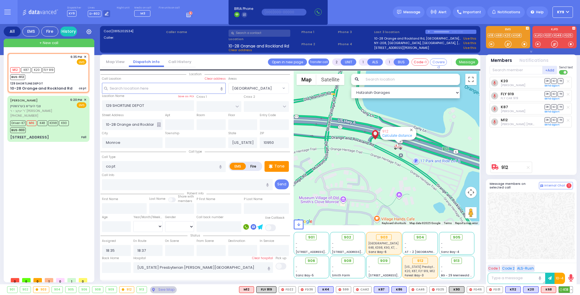
click at [571, 290] on button at bounding box center [570, 290] width 3 height 6
click at [564, 265] on icon at bounding box center [567, 265] width 6 height 6
click at [556, 146] on div "K20 [PERSON_NAME] Perl DR SO TR Sending text DR SO" at bounding box center [531, 118] width 84 height 82
click at [160, 291] on div "See Map" at bounding box center [163, 290] width 27 height 7
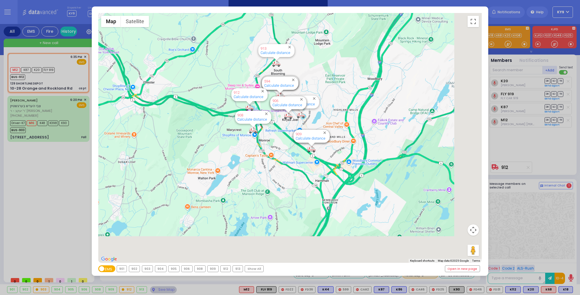
click at [134, 269] on div "902" at bounding box center [134, 269] width 11 height 6
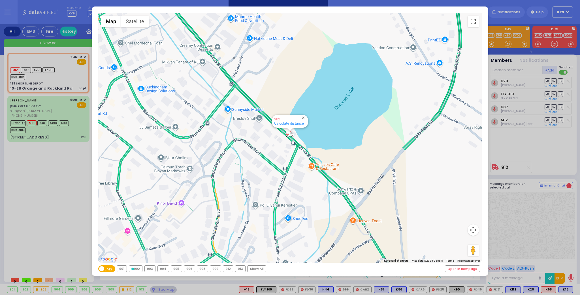
click at [134, 269] on div "902" at bounding box center [135, 269] width 13 height 6
click at [136, 269] on div "902" at bounding box center [135, 269] width 13 height 6
click at [166, 289] on div "← Move left → Move right ↑ Move up ↓ Move down + Zoom in - Zoom out Home Jump l…" at bounding box center [290, 147] width 580 height 295
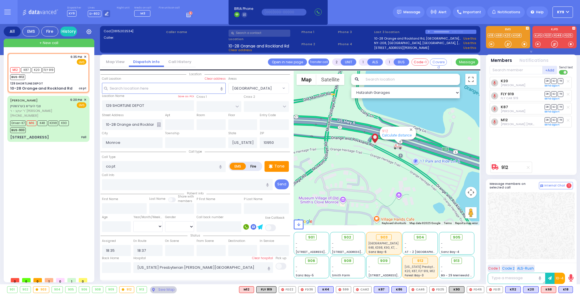
click at [166, 289] on div "See Map" at bounding box center [163, 290] width 27 height 7
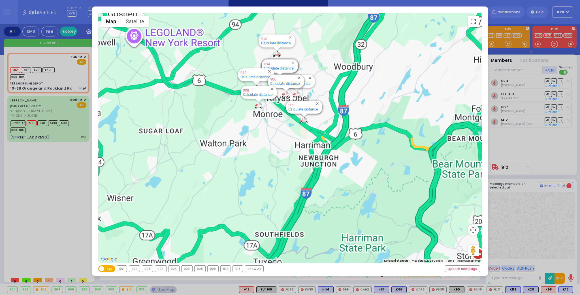
click at [136, 270] on div "902" at bounding box center [134, 269] width 11 height 6
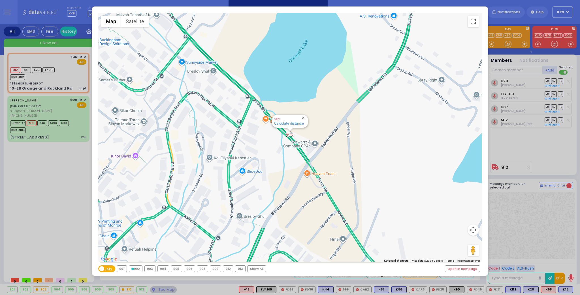
click at [166, 291] on div "← Move left → Move right ↑ Move up ↓ Move down + Zoom in - Zoom out Home Jump l…" at bounding box center [290, 147] width 580 height 295
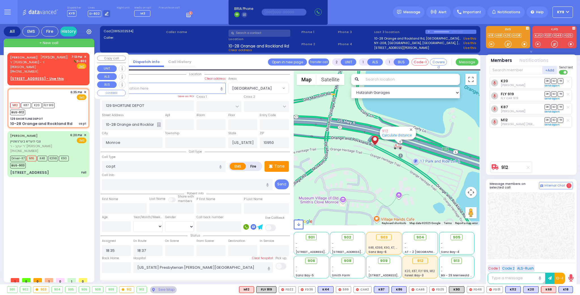
click at [42, 76] on u "[STREET_ADDRESS] - Use this" at bounding box center [36, 78] width 53 height 5
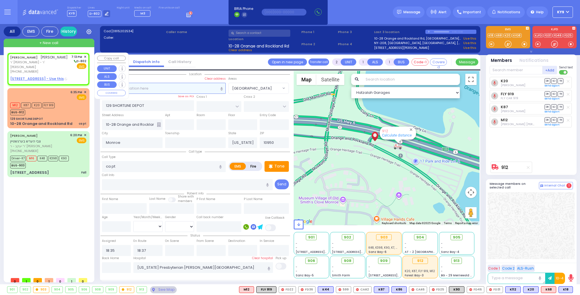
select select
radio input "true"
type input "[PERSON_NAME]"
select select
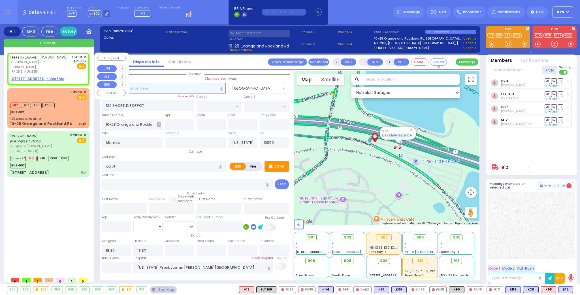
type input "19:13"
select select "Hatzalah Garages"
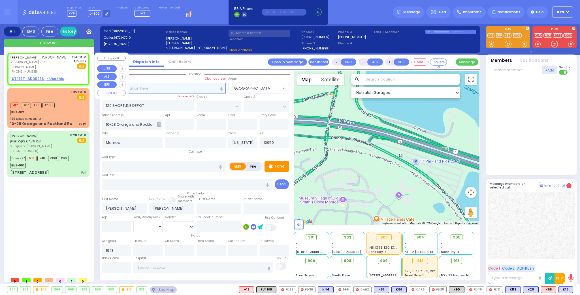
type input "MOUNTAINVIEW DR"
type input "[GEOGRAPHIC_DATA]"
type input "[STREET_ADDRESS]"
type input "103a"
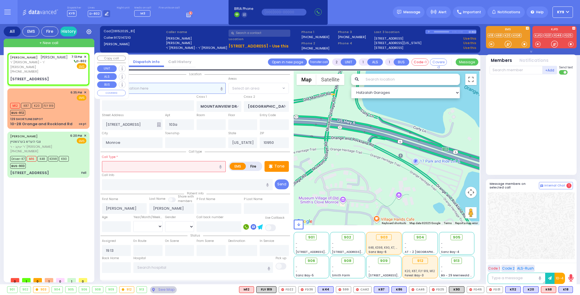
select select "MONROE"
select select
radio input "true"
select select
select select "Hatzalah Garages"
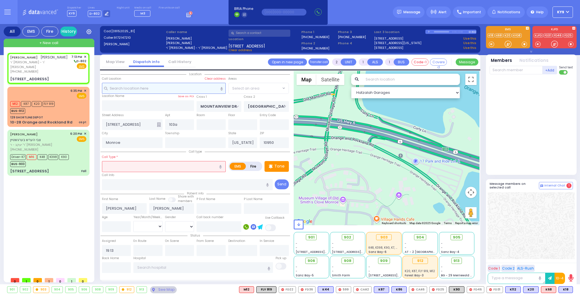
select select
radio input "true"
select select
select select "MONROE"
select select "Hatzalah Garages"
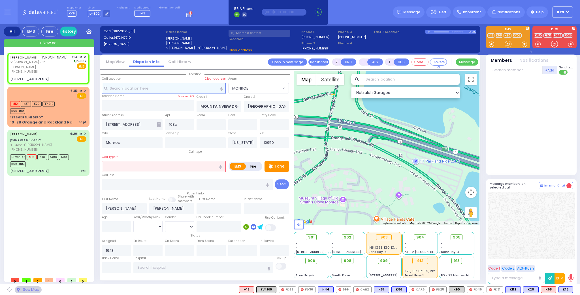
select select
radio input "true"
select select
select select "MONROE"
select select "Hatzalah Garages"
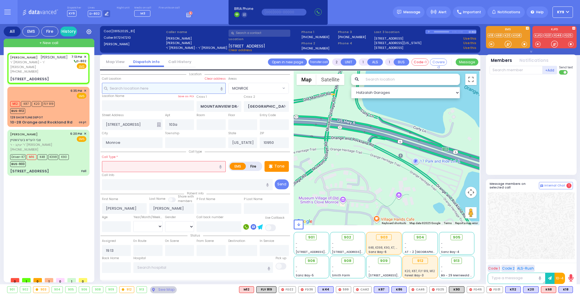
select select "MONROE"
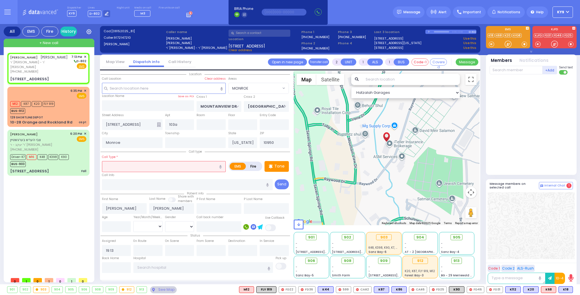
click at [151, 164] on input "text" at bounding box center [164, 166] width 124 height 11
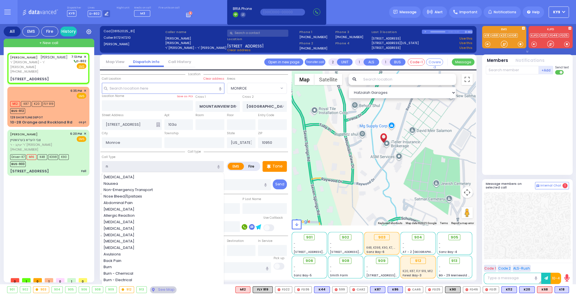
type input "na"
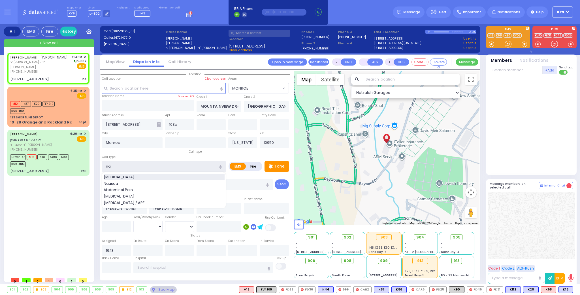
select select
radio input "true"
select select
click at [146, 175] on div "[MEDICAL_DATA]" at bounding box center [164, 178] width 121 height 6
type input "[MEDICAL_DATA]"
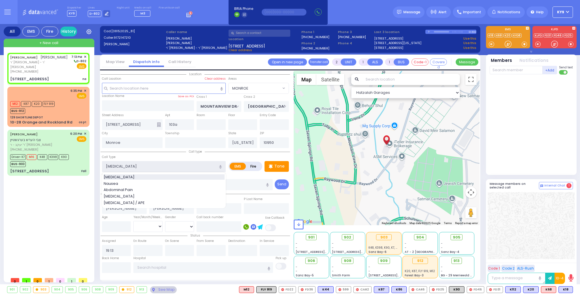
select select "Hatzalah Garages"
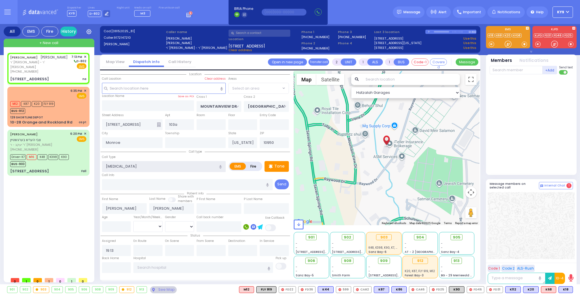
type input "1"
type input "0"
select select "MONROE"
click at [117, 228] on input "number" at bounding box center [116, 227] width 29 height 11
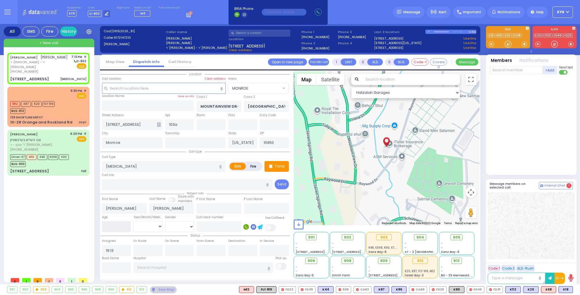
select select
radio input "true"
select select
select select "Hatzalah Garages"
select select "MONROE"
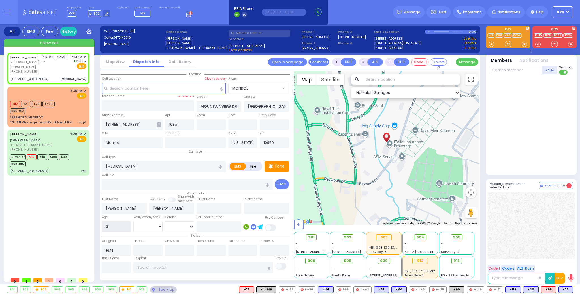
type input "2"
click at [136, 226] on select "Year Month Week Day" at bounding box center [147, 226] width 29 height 11
select select "Year"
click at [133, 221] on select "Year Month Week Day" at bounding box center [147, 226] width 29 height 11
select select
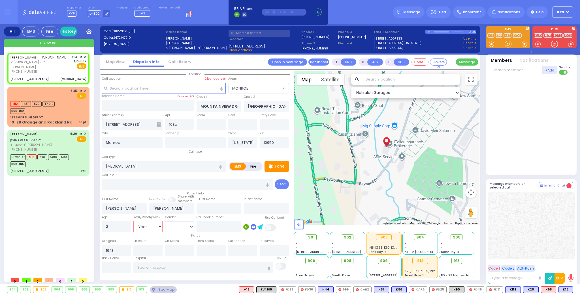
radio input "true"
select select
select select "Hatzalah Garages"
select select "MONROE"
select select
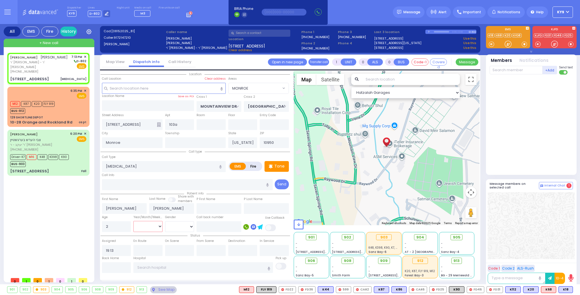
radio input "true"
select select "Year"
select select "Hatzalah Garages"
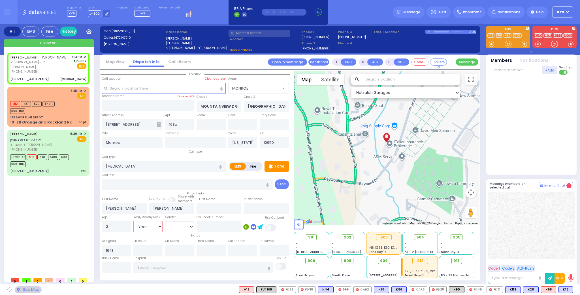
click at [145, 226] on select "Year Month Week Day" at bounding box center [147, 226] width 29 height 11
select select "MONROE"
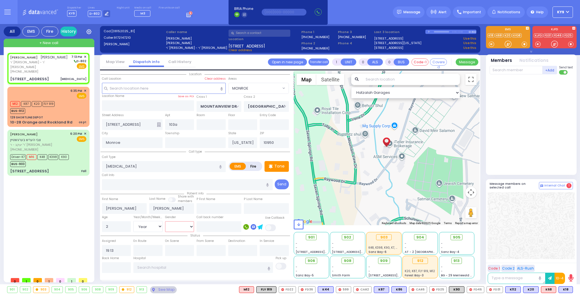
click at [178, 226] on select "[DEMOGRAPHIC_DATA] [DEMOGRAPHIC_DATA]" at bounding box center [179, 227] width 29 height 11
select select "[DEMOGRAPHIC_DATA]"
click at [165, 222] on select "[DEMOGRAPHIC_DATA] [DEMOGRAPHIC_DATA]" at bounding box center [179, 227] width 29 height 11
select select
radio input "true"
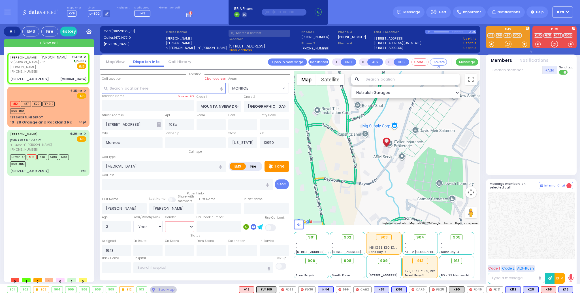
select select "Year"
select select "[DEMOGRAPHIC_DATA]"
select select "MONROE"
select select "Hatzalah Garages"
click at [275, 167] on div "Tone" at bounding box center [276, 166] width 24 height 11
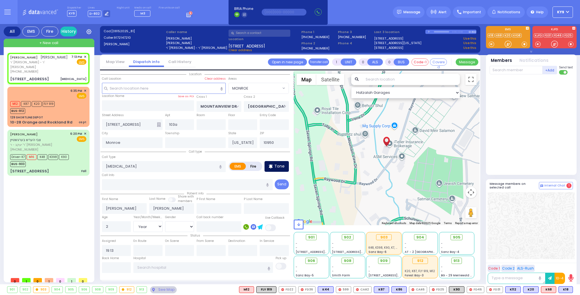
select select
radio input "true"
select select "Year"
select select "[DEMOGRAPHIC_DATA]"
select select "Hatzalah Garages"
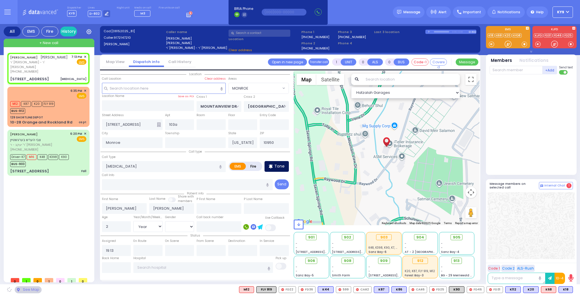
select select "MONROE"
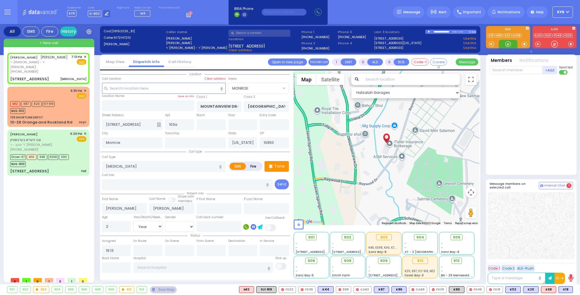
click at [507, 46] on div at bounding box center [508, 44] width 6 height 6
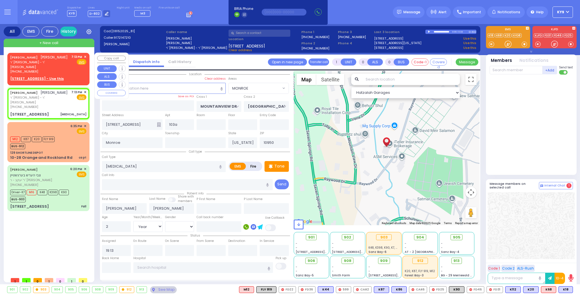
click at [86, 56] on span "✕" at bounding box center [85, 57] width 3 height 5
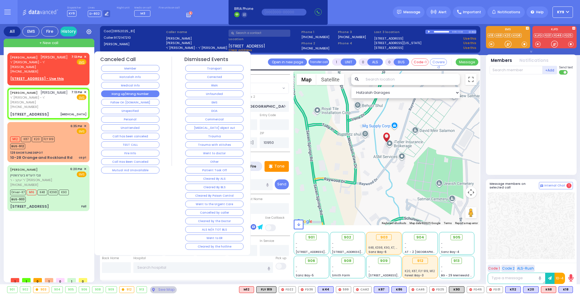
click at [126, 92] on button "Hang up/Wrong Number" at bounding box center [130, 94] width 58 height 7
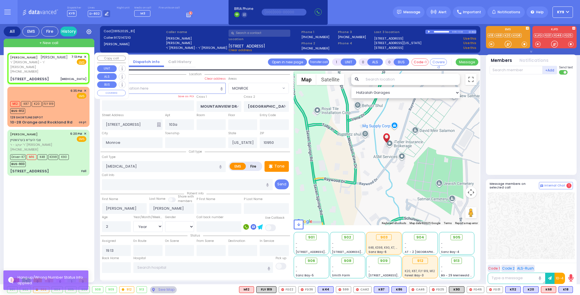
click at [58, 66] on div "[PERSON_NAME] [PERSON_NAME] [PERSON_NAME] - ר' [PERSON_NAME] [PHONE_NUMBER] 7:1…" at bounding box center [48, 65] width 76 height 20
select select
radio input "true"
select select "Year"
select select "[DEMOGRAPHIC_DATA]"
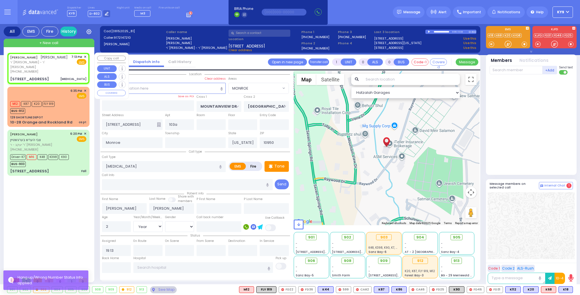
select select "Hatzalah Garages"
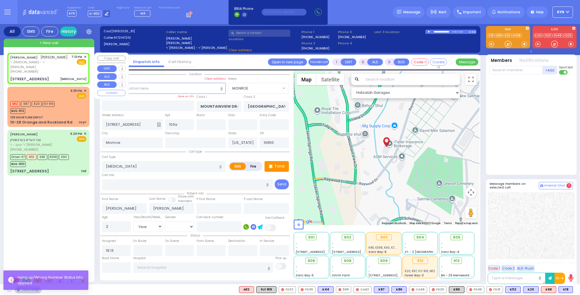
select select "MONROE"
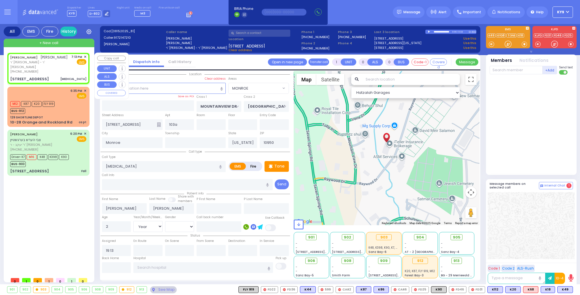
click at [85, 56] on span "✕" at bounding box center [85, 57] width 3 height 5
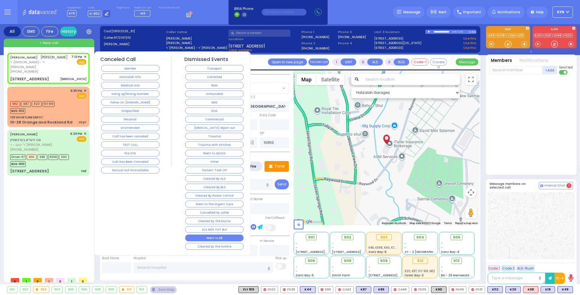
click at [210, 235] on button "Went to ER" at bounding box center [214, 238] width 58 height 7
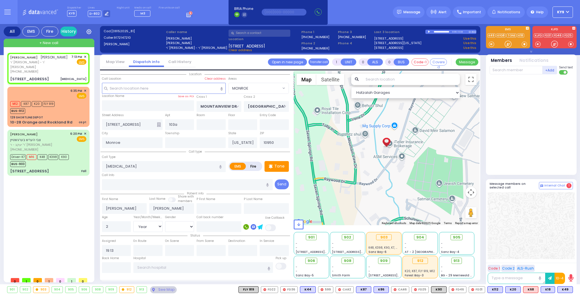
select select
radio input "true"
select select
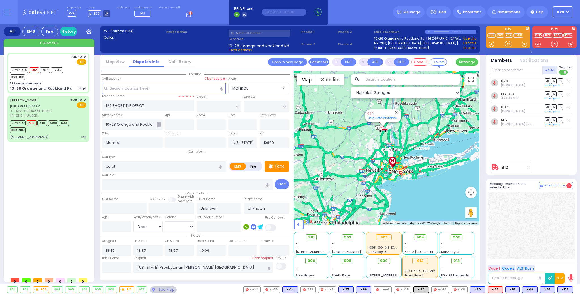
click at [103, 16] on div at bounding box center [106, 13] width 7 height 7
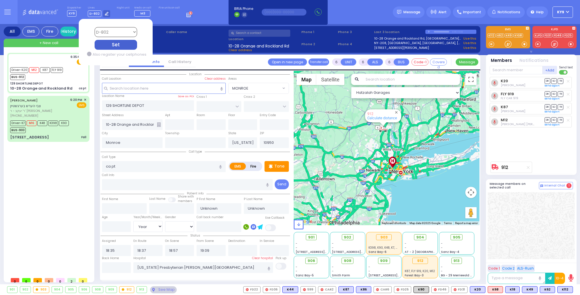
click at [108, 35] on select "Bay K-14 K-16 K-18 K-40 K-6 K-61 K-63 K-67 K-72 Medic 7 K-68 K-48 D-801 D-802 D…" at bounding box center [115, 32] width 42 height 10
click at [94, 27] on select "Bay K-14 K-16 K-18 K-40 K-6 K-61 K-63 K-67 K-72 Medic 7 K-68 K-48 D-801 D-802 D…" at bounding box center [115, 32] width 42 height 10
click at [105, 50] on form "Bay K-14 K-16 K-18 K-40 K-6 K-61 K-63 K-67 K-72 Medic 7 K-68 K-48 D-801 D-802 D…" at bounding box center [116, 42] width 74 height 43
click at [108, 46] on div "Set" at bounding box center [115, 45] width 42 height 10
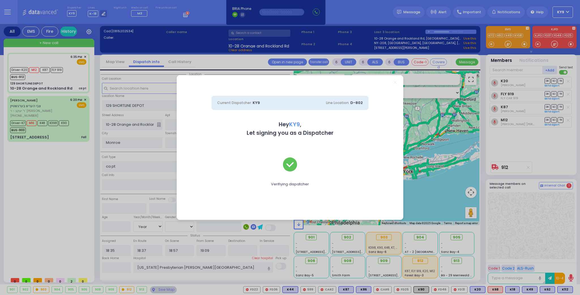
click at [70, 14] on div "Current Dispatcher: KY9 Line Location: D-802 Hey KY9 , Let signing you as a Dis…" at bounding box center [290, 147] width 580 height 295
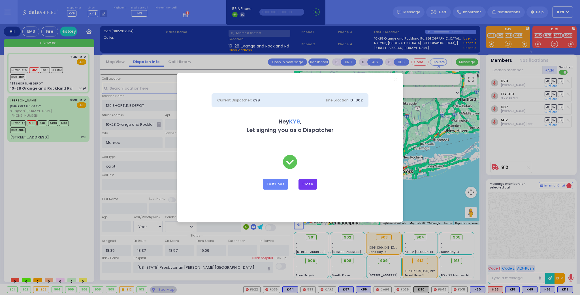
click at [310, 185] on button "Close" at bounding box center [307, 184] width 19 height 11
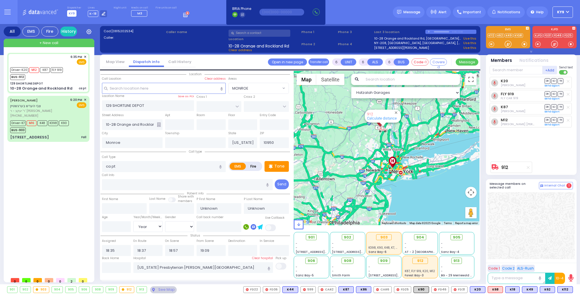
click at [69, 14] on span "KY9" at bounding box center [71, 13] width 9 height 7
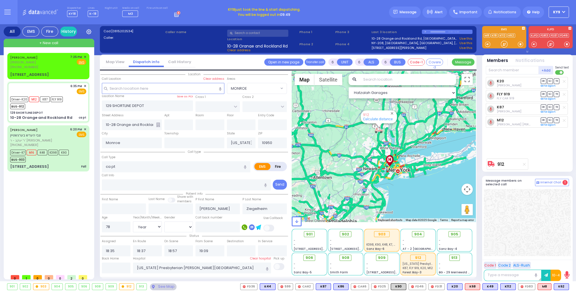
click at [562, 12] on button "KY9" at bounding box center [559, 12] width 20 height 11
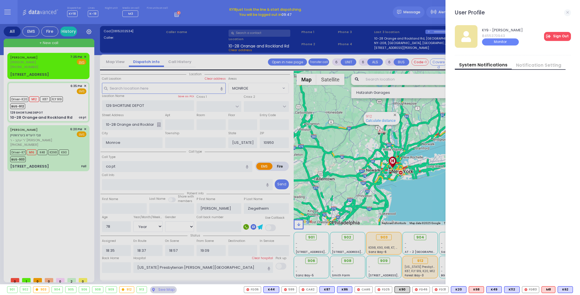
click at [560, 35] on link "Sign Out" at bounding box center [557, 36] width 27 height 9
